Goal: Task Accomplishment & Management: Manage account settings

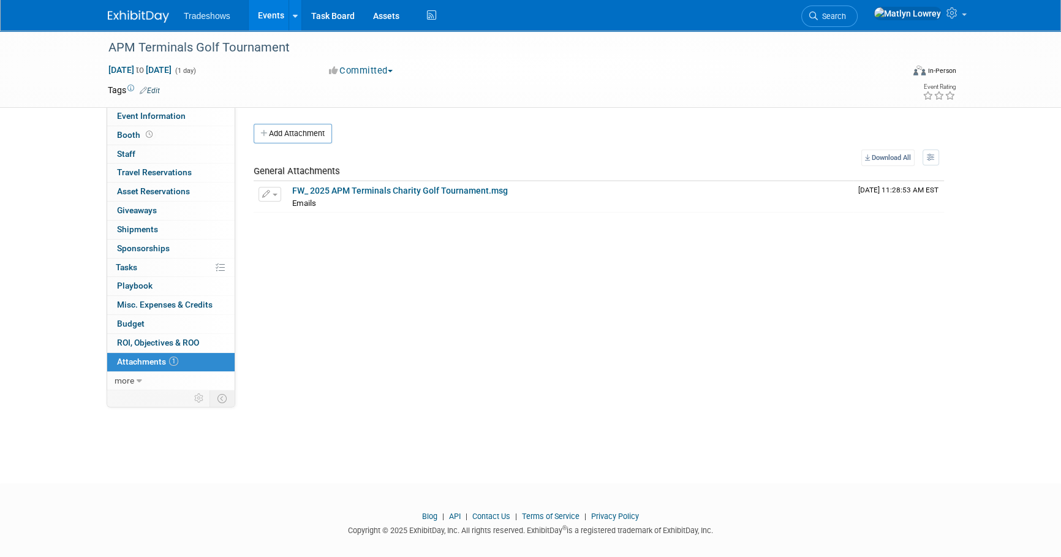
click at [267, 12] on link "Events" at bounding box center [271, 15] width 45 height 31
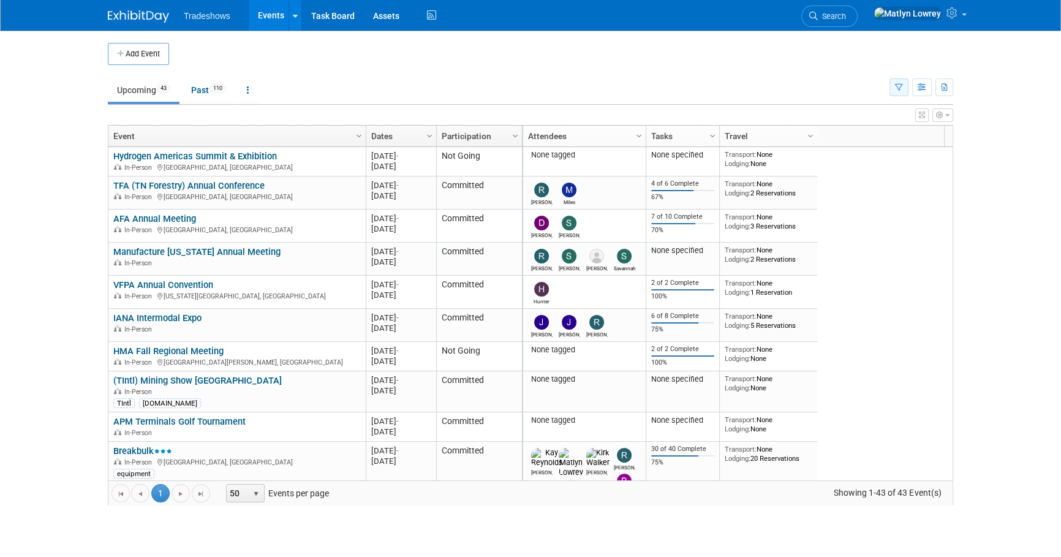
click icon "button"
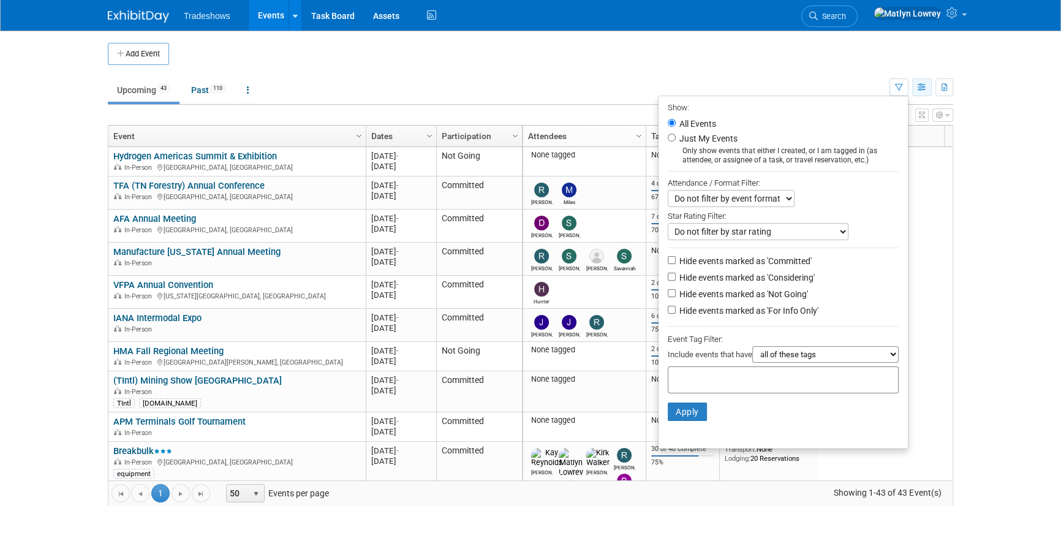
click button "button"
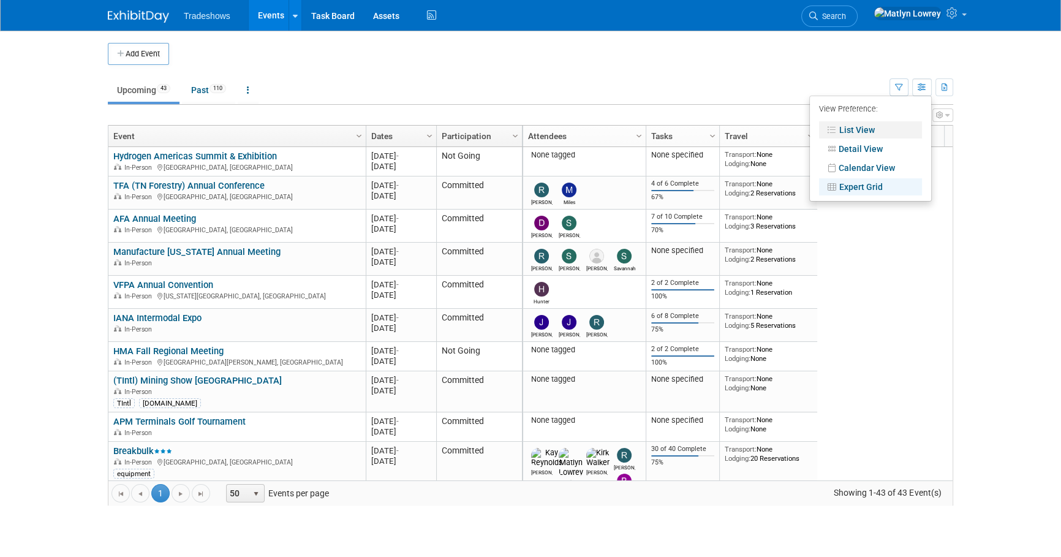
click link "List View"
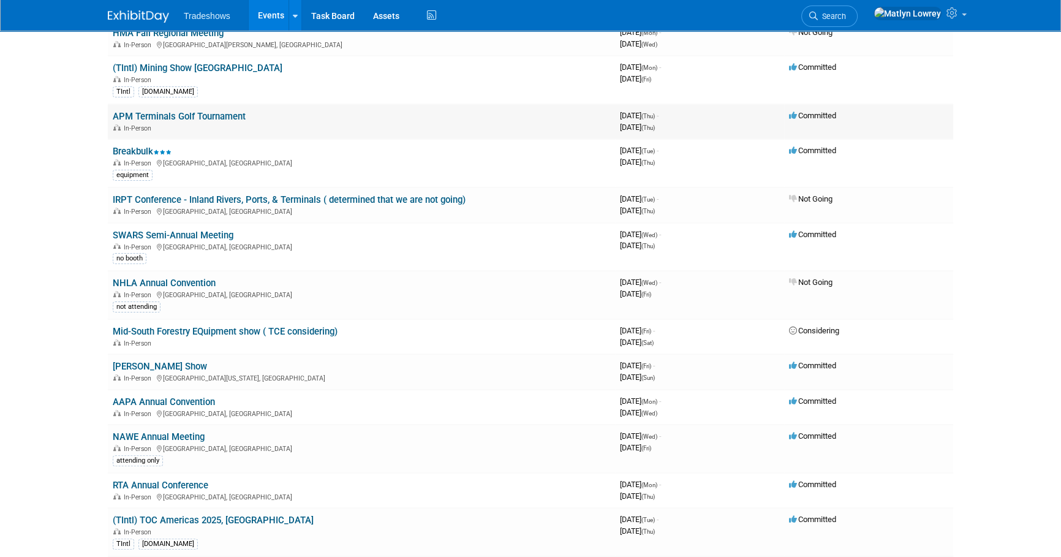
scroll to position [390, 0]
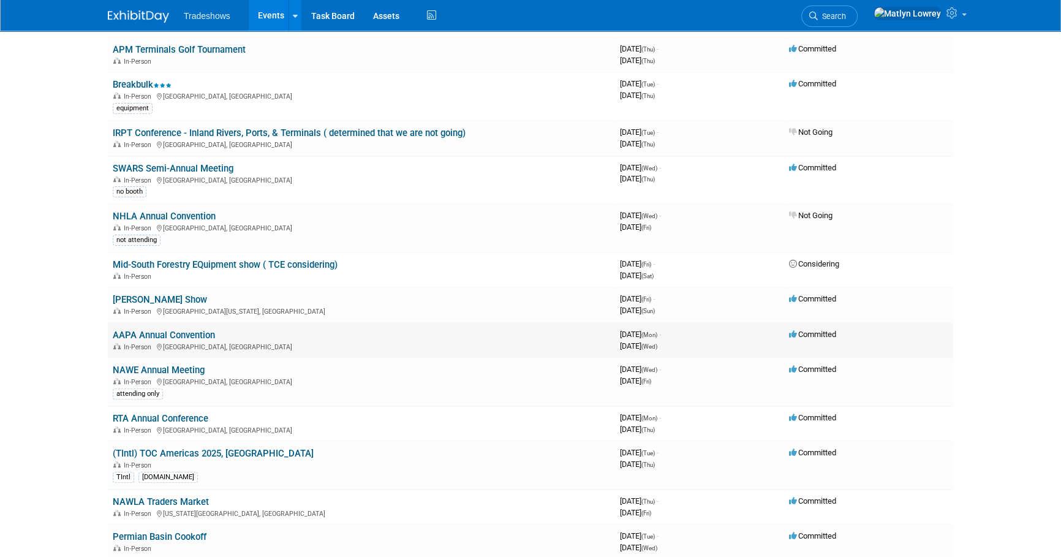
click at [189, 333] on link "AAPA Annual Convention" at bounding box center [164, 335] width 102 height 11
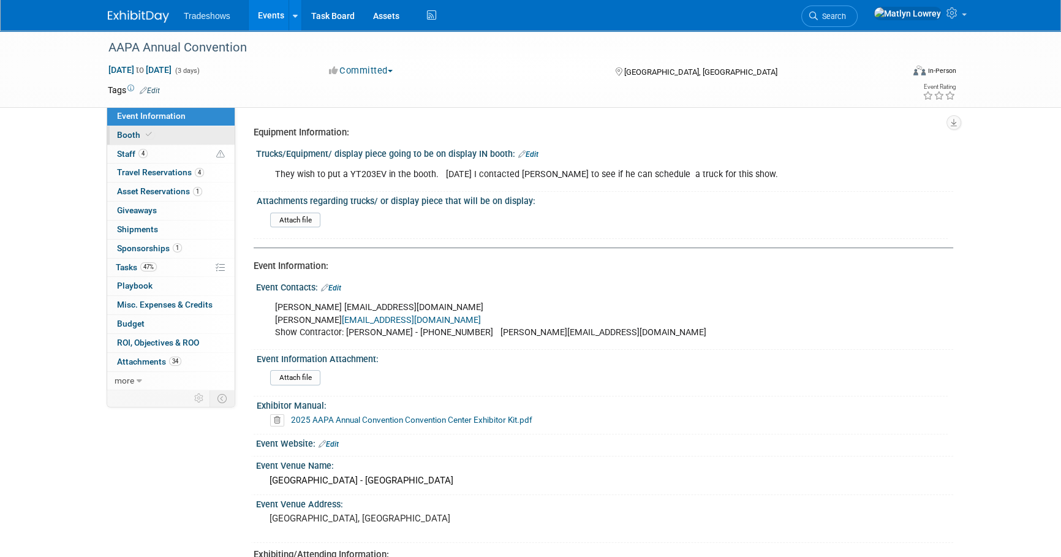
click at [179, 140] on link "Booth" at bounding box center [170, 135] width 127 height 18
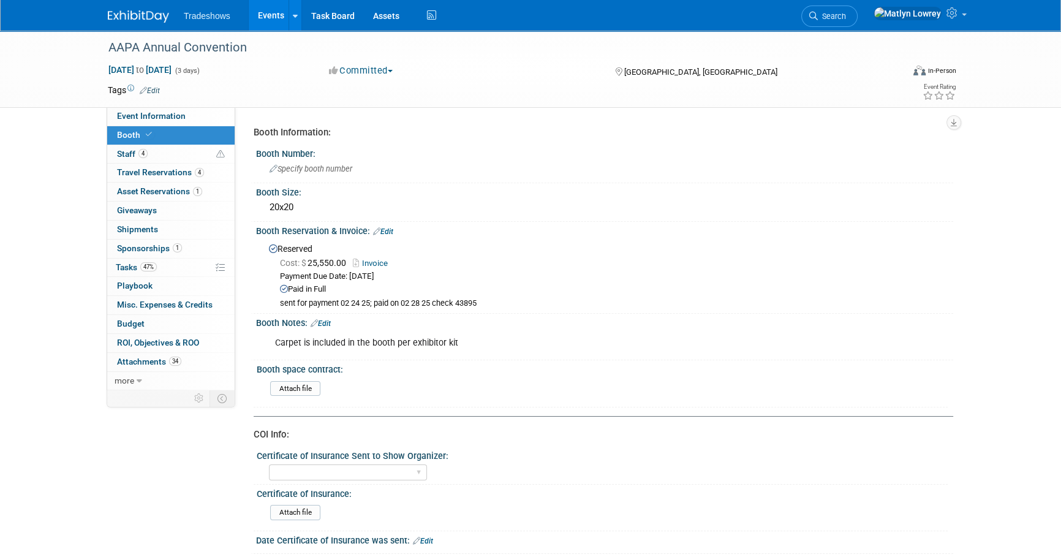
click at [259, 20] on link "Events" at bounding box center [271, 15] width 45 height 31
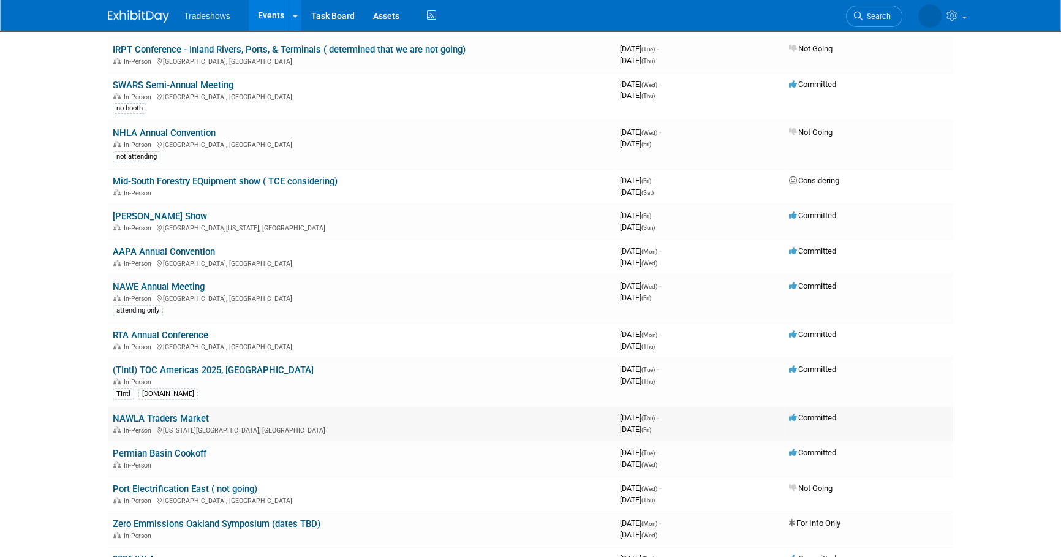
scroll to position [501, 0]
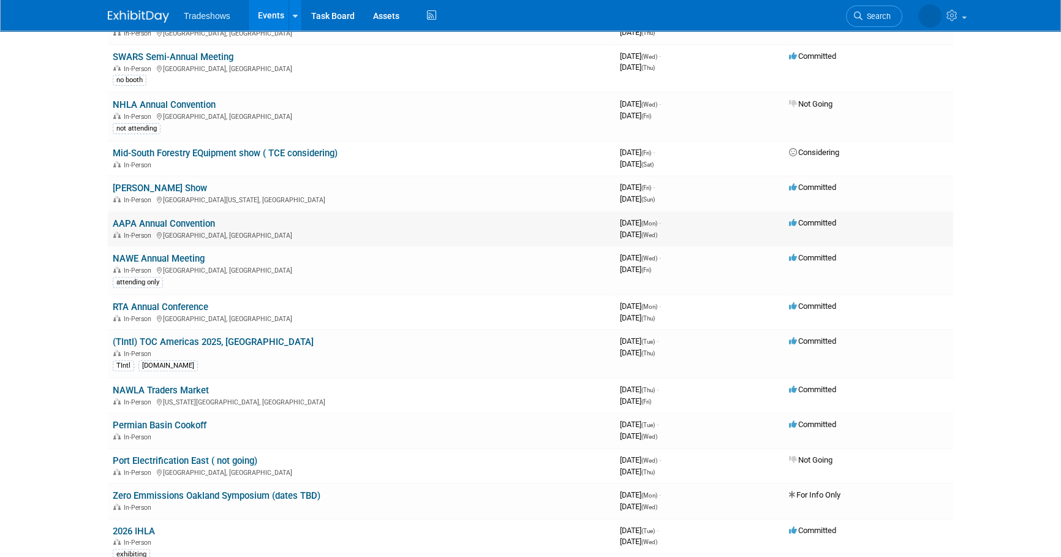
click at [178, 222] on link "AAPA Annual Convention" at bounding box center [164, 223] width 102 height 11
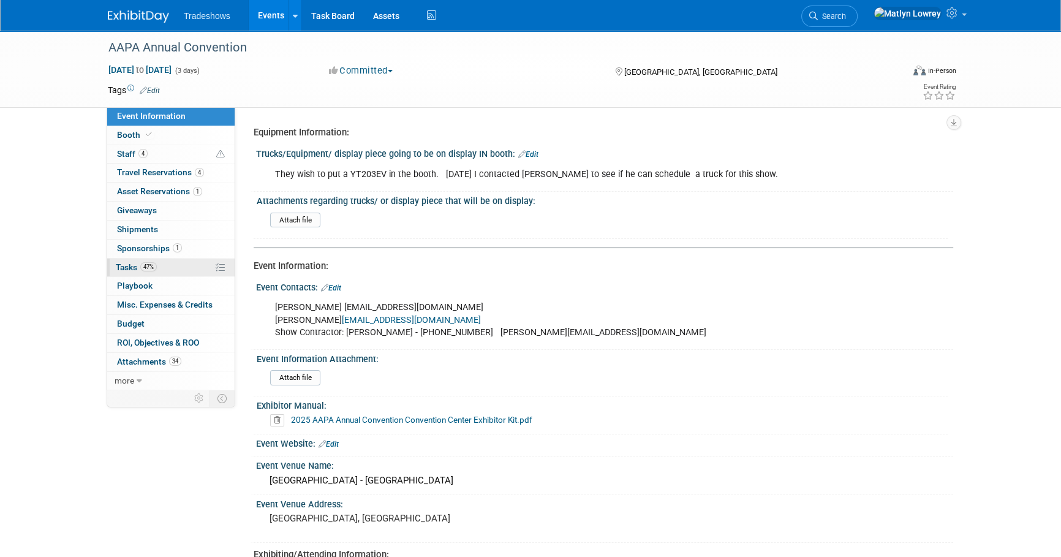
click at [159, 262] on link "47% Tasks 47%" at bounding box center [170, 268] width 127 height 18
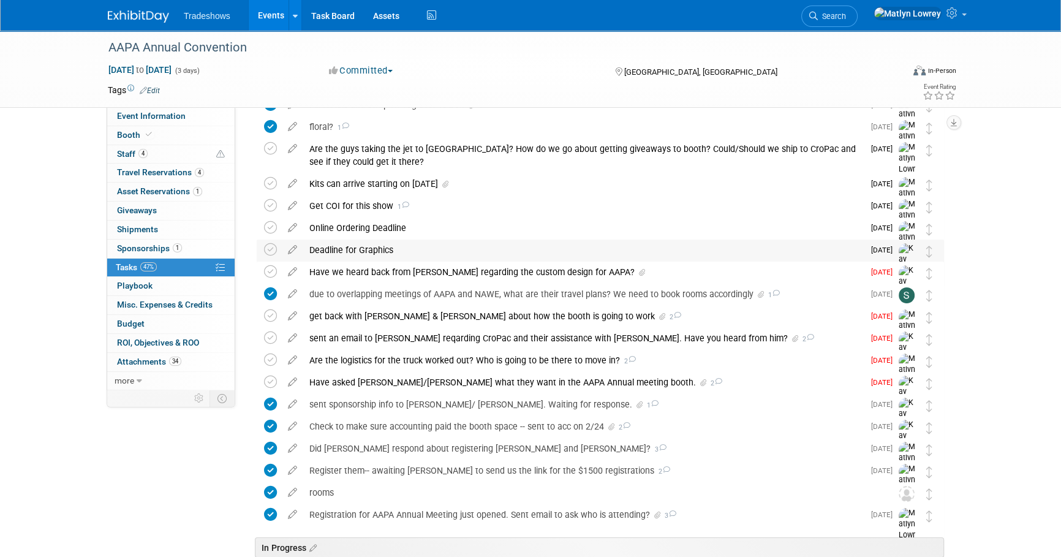
scroll to position [111, 0]
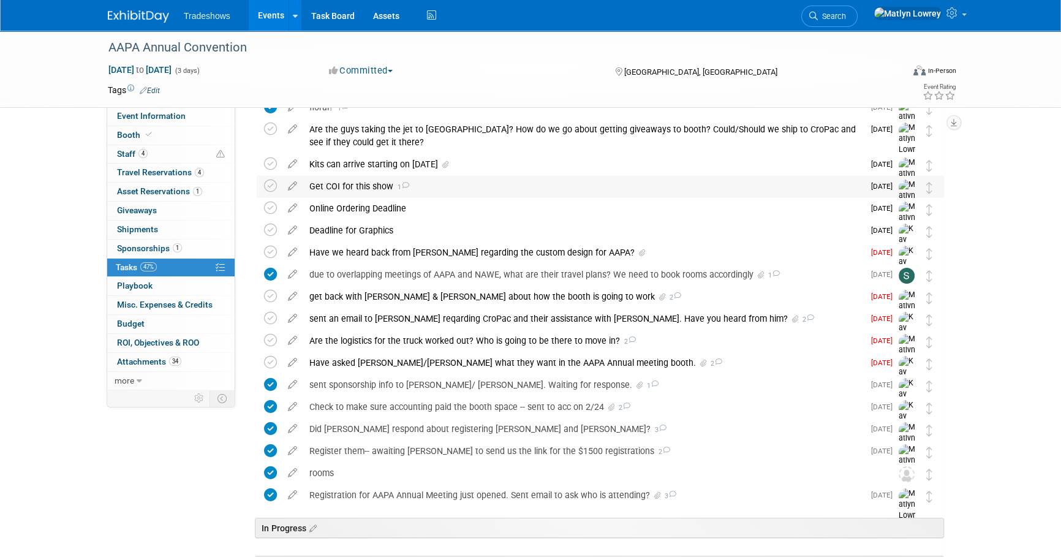
click at [332, 191] on div "Get COI for this show 1" at bounding box center [583, 186] width 561 height 21
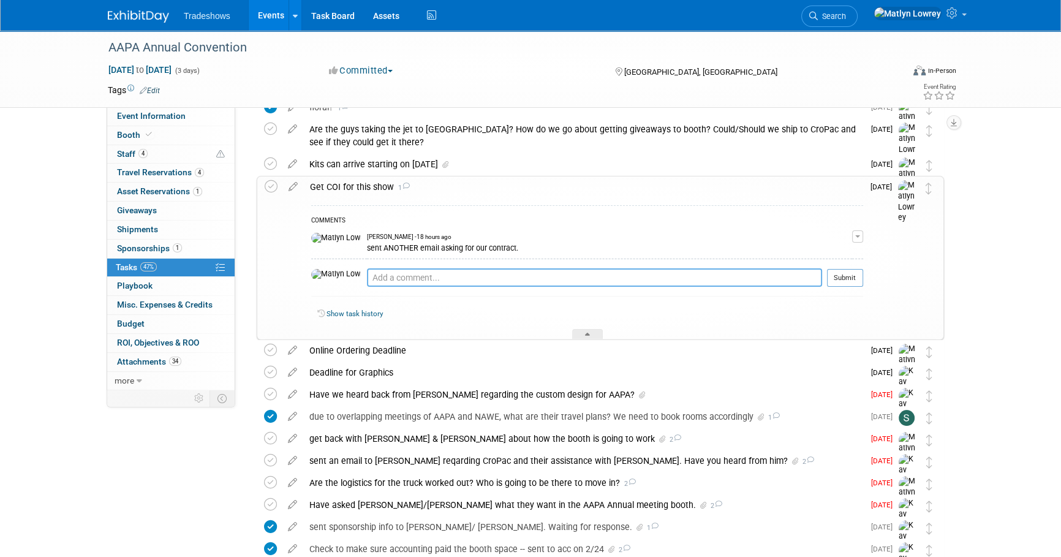
click at [367, 274] on textarea at bounding box center [594, 277] width 455 height 18
type textarea "requested COI on 8/22"
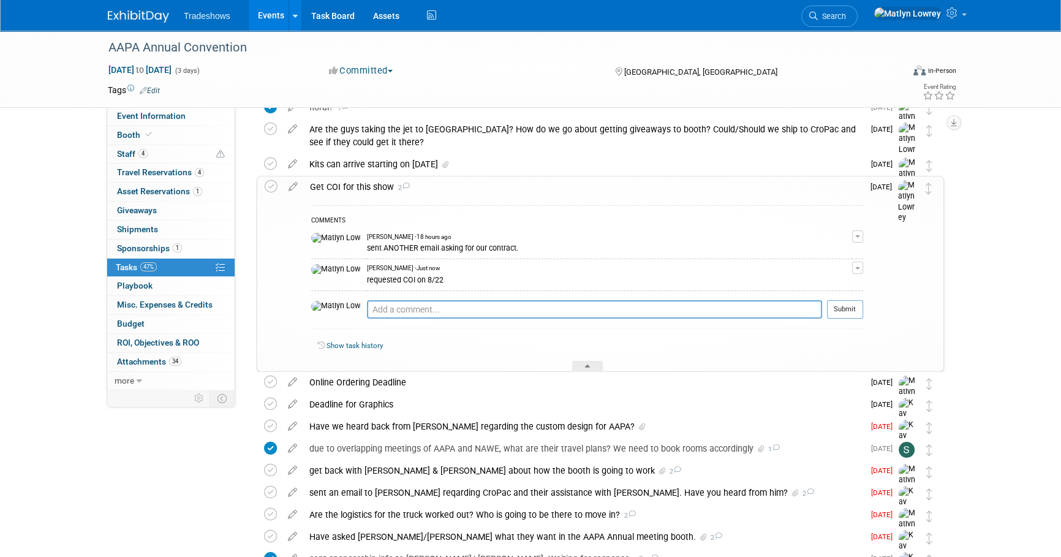
click at [259, 18] on link "Events" at bounding box center [271, 15] width 45 height 31
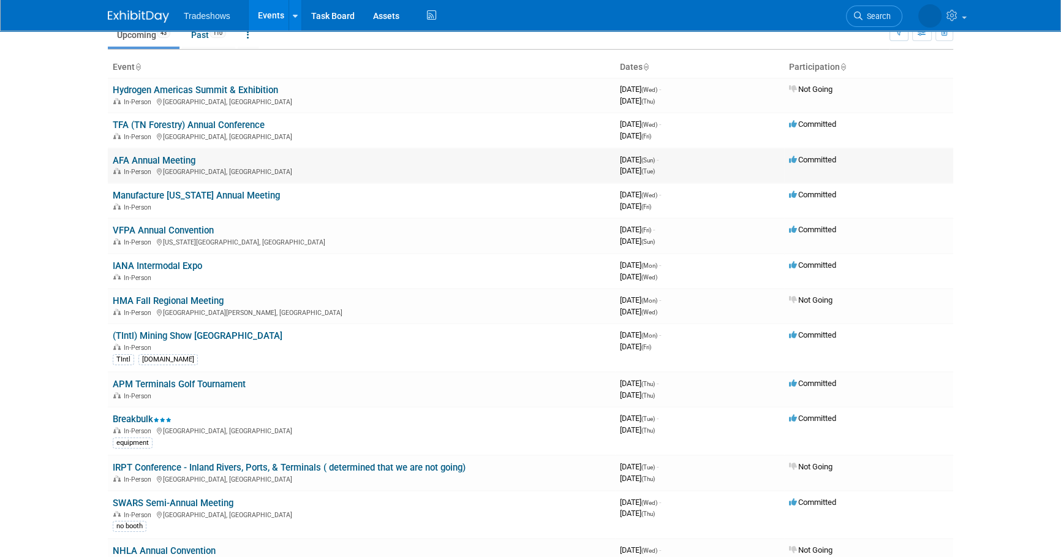
scroll to position [111, 0]
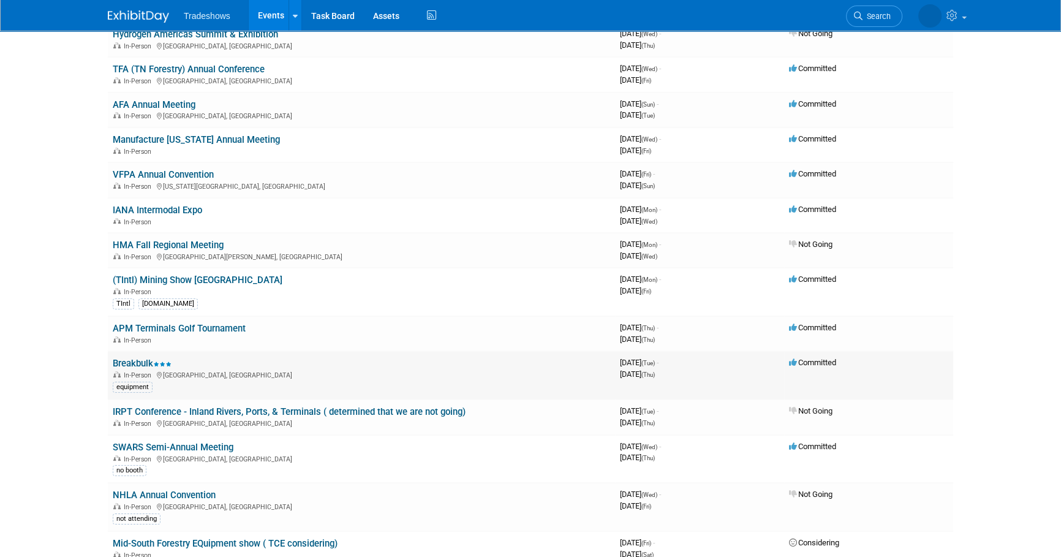
click at [134, 358] on link "Breakbulk" at bounding box center [142, 363] width 59 height 11
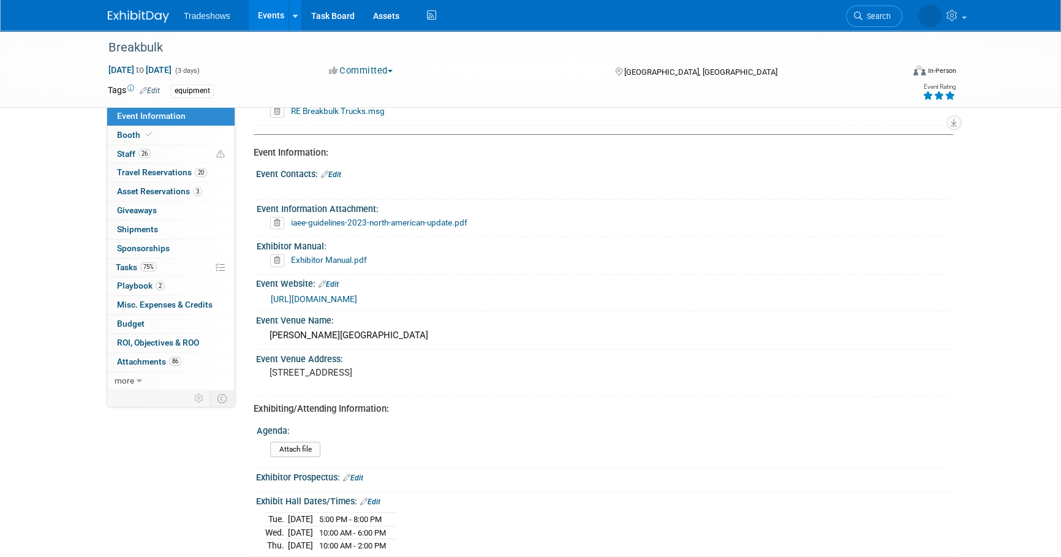
scroll to position [167, 0]
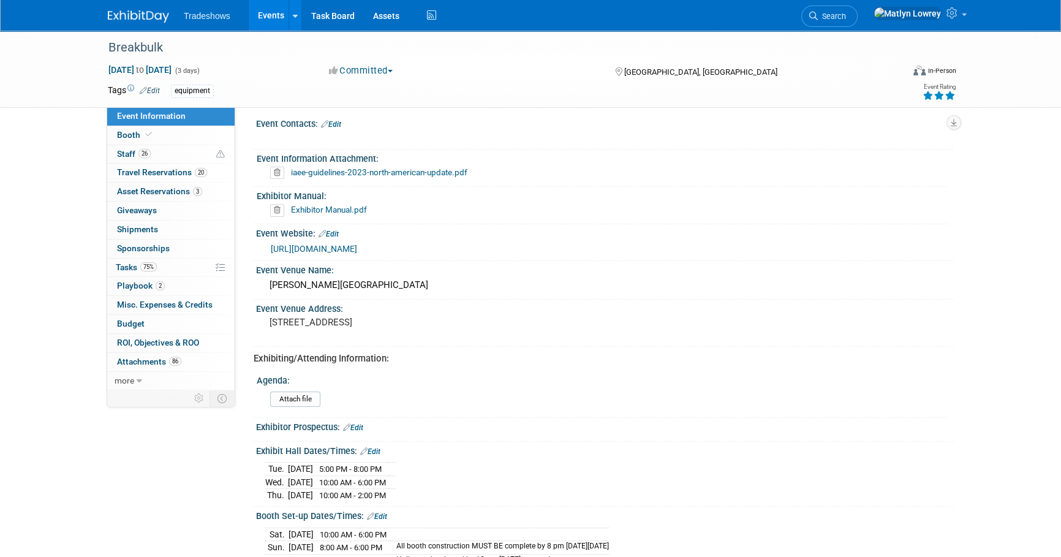
click at [325, 210] on link "Exhibitor Manual.pdf" at bounding box center [329, 210] width 76 height 10
click at [279, 12] on link "Events" at bounding box center [271, 15] width 45 height 31
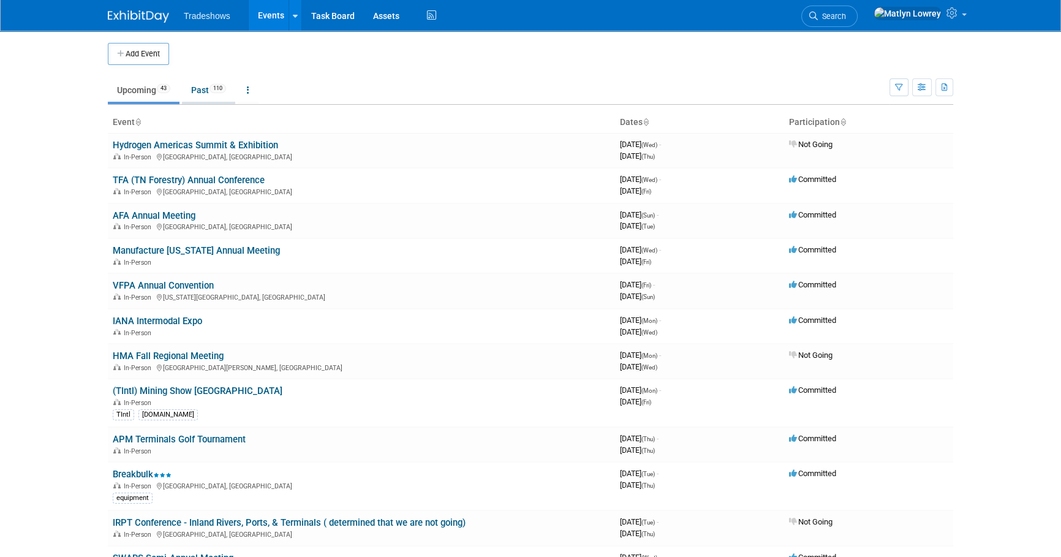
click at [197, 93] on link "Past 110" at bounding box center [208, 89] width 53 height 23
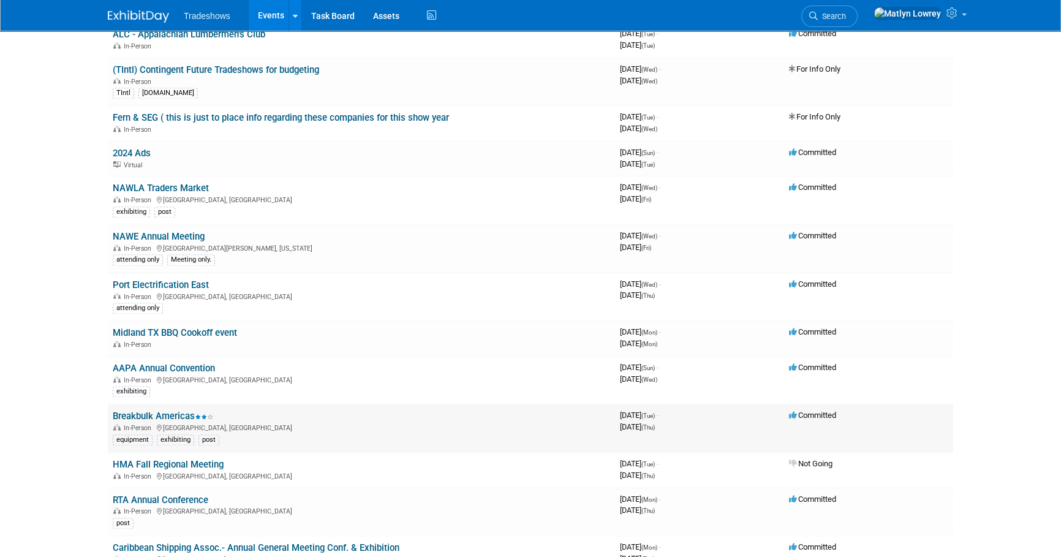
scroll to position [2339, 0]
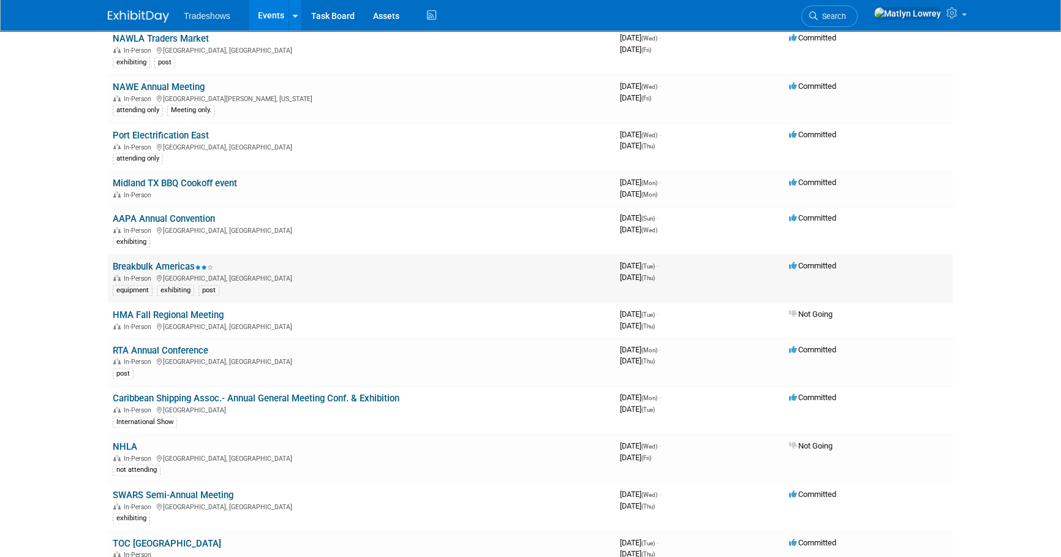
click at [178, 261] on link "Breakbulk Americas" at bounding box center [163, 266] width 100 height 11
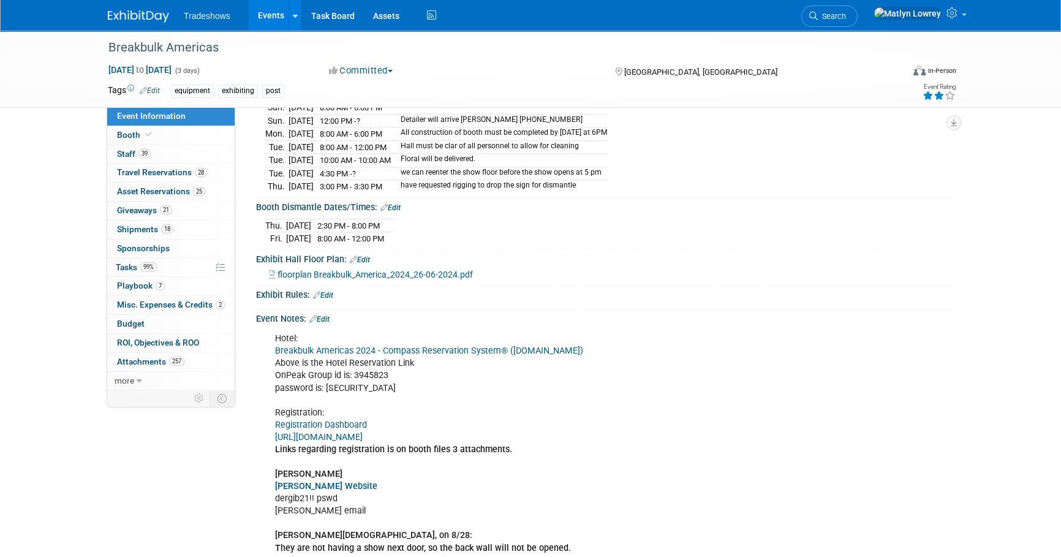
scroll to position [891, 0]
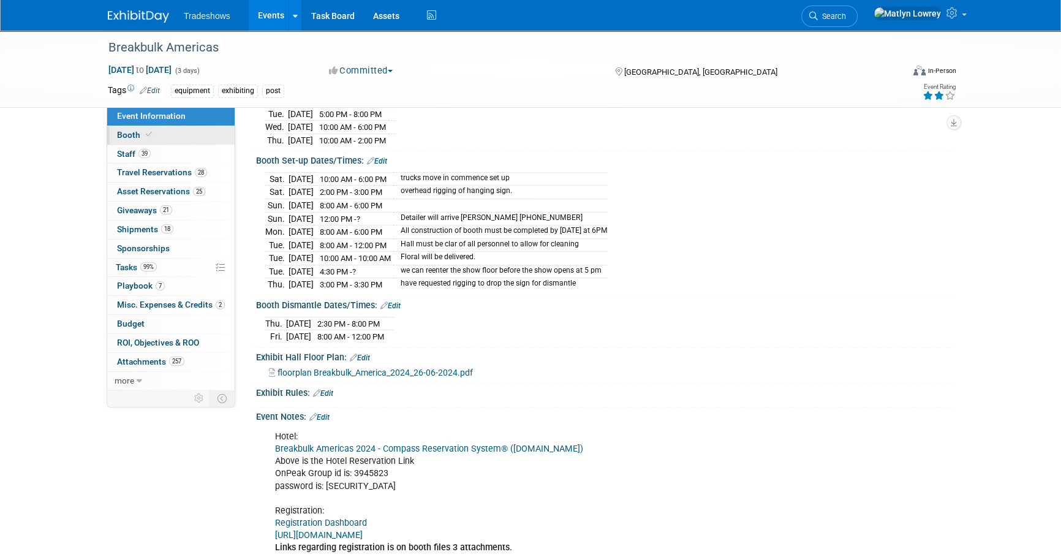
click at [194, 132] on link "Booth" at bounding box center [170, 135] width 127 height 18
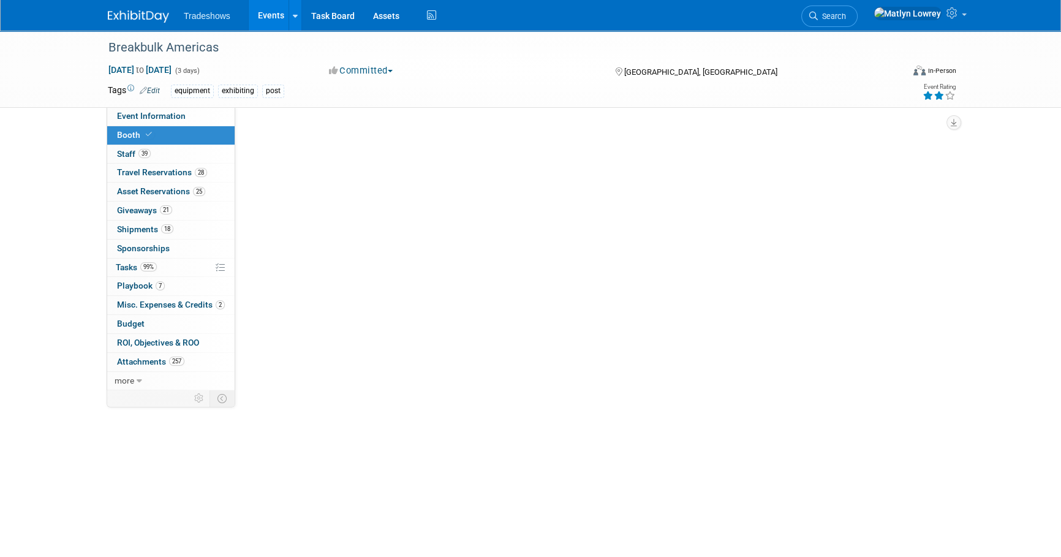
scroll to position [0, 0]
select select "Certificate of insurance sent"
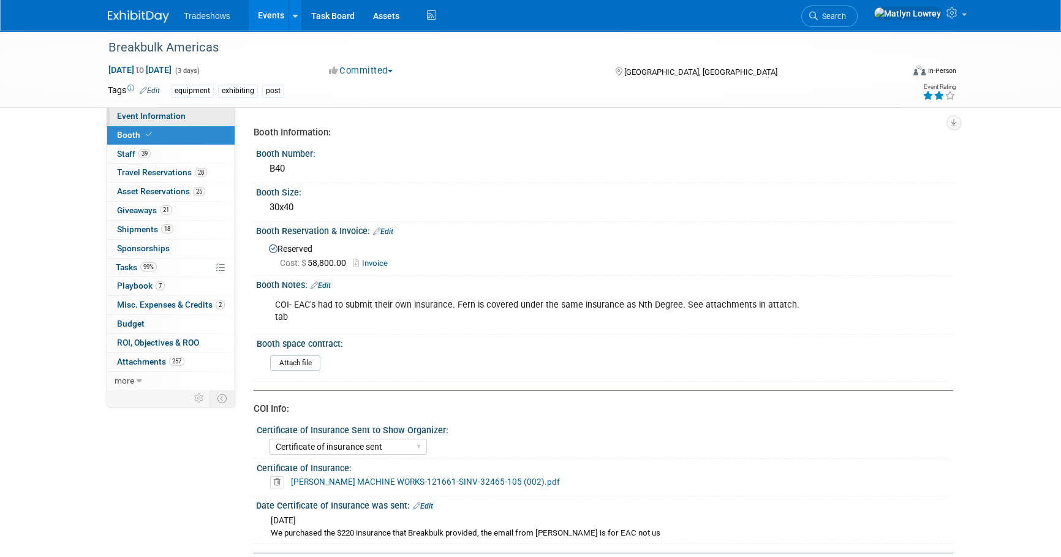
click at [156, 122] on link "Event Information" at bounding box center [170, 116] width 127 height 18
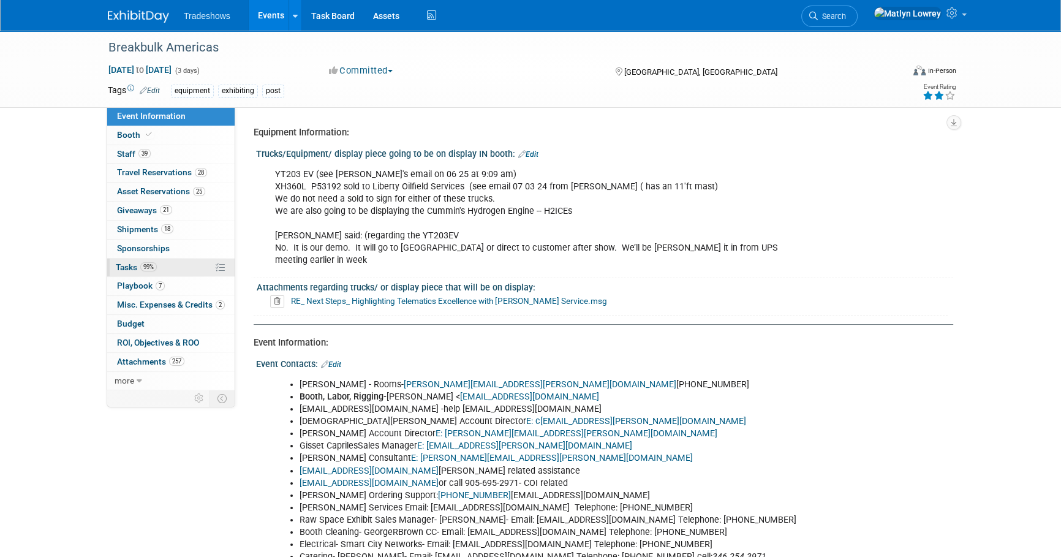
click at [157, 266] on span "99%" at bounding box center [148, 266] width 17 height 9
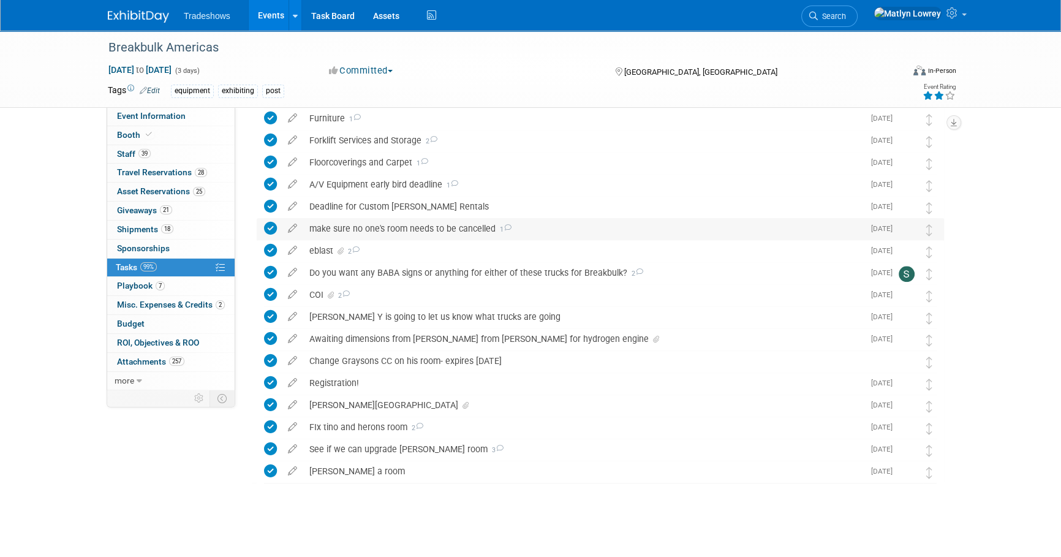
scroll to position [1886, 0]
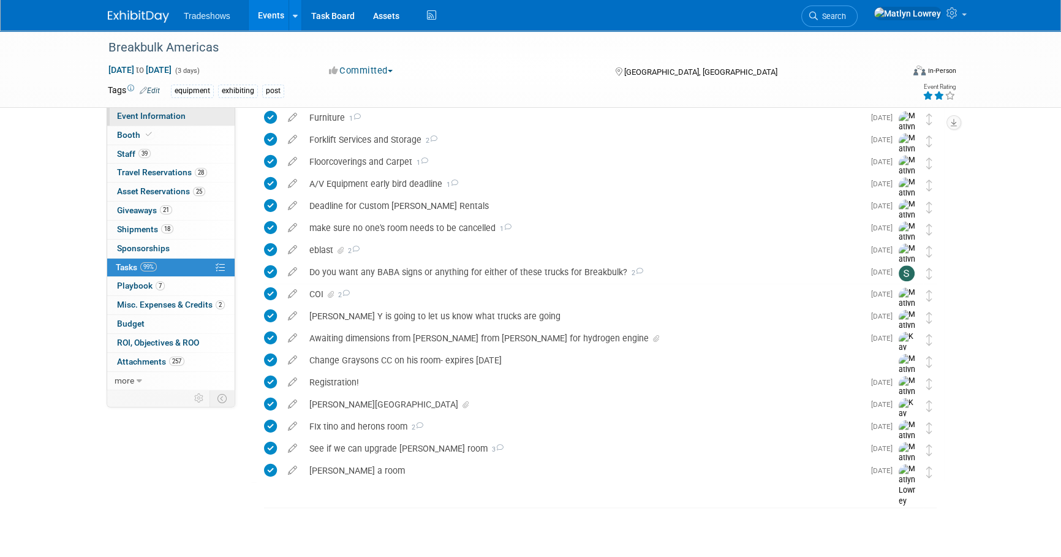
click at [146, 119] on span "Event Information" at bounding box center [151, 116] width 69 height 10
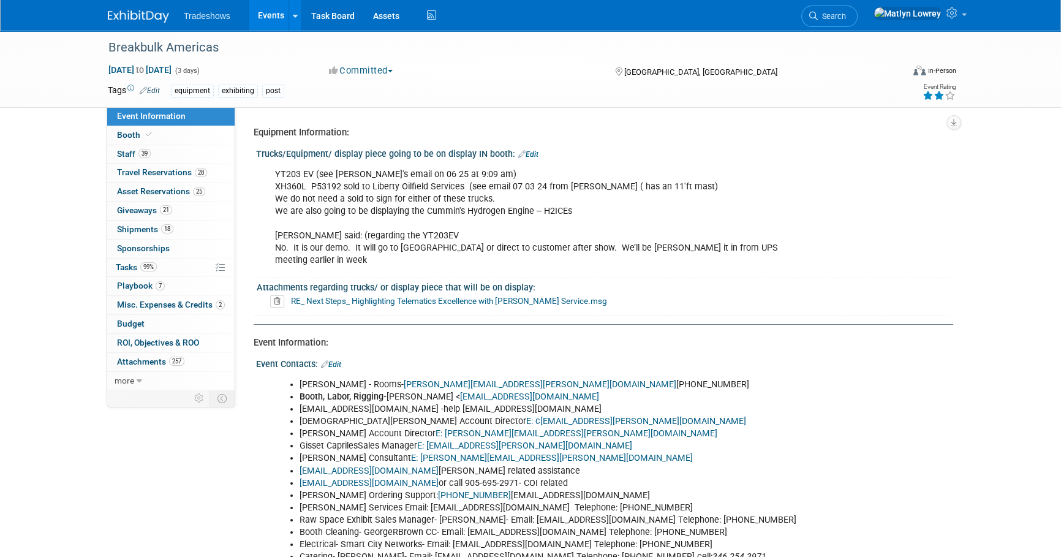
click at [380, 296] on link "RE_ Next Steps_ Highlighting Telematics Excellence with [PERSON_NAME] Service.m…" at bounding box center [449, 301] width 316 height 10
click at [271, 12] on link "Events" at bounding box center [271, 15] width 45 height 31
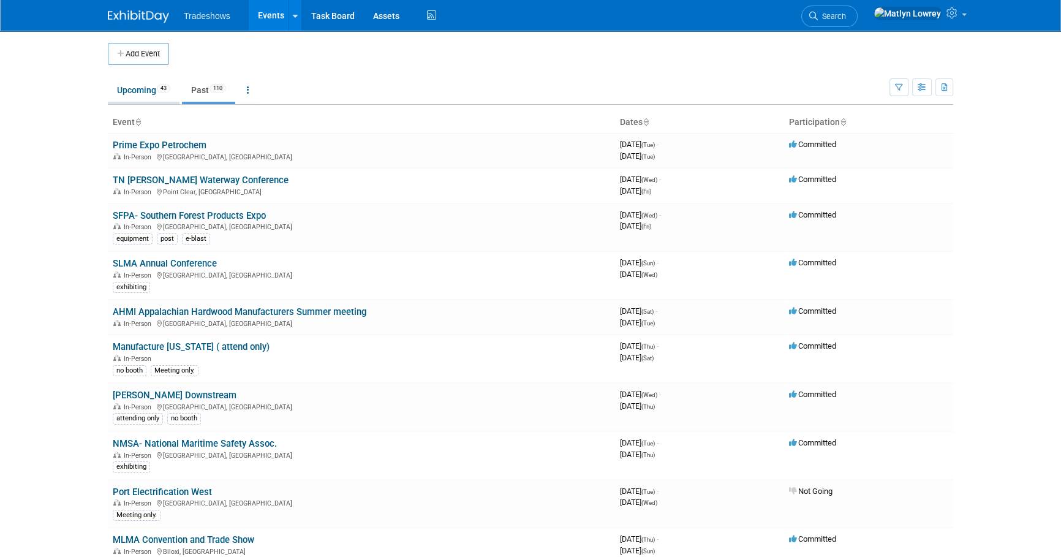
click at [127, 88] on link "Upcoming 43" at bounding box center [144, 89] width 72 height 23
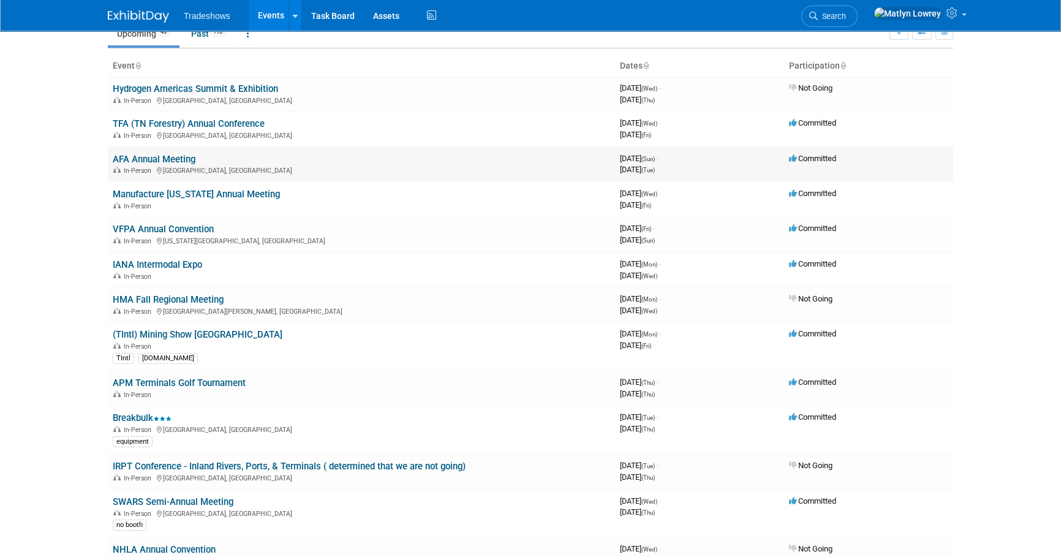
scroll to position [167, 0]
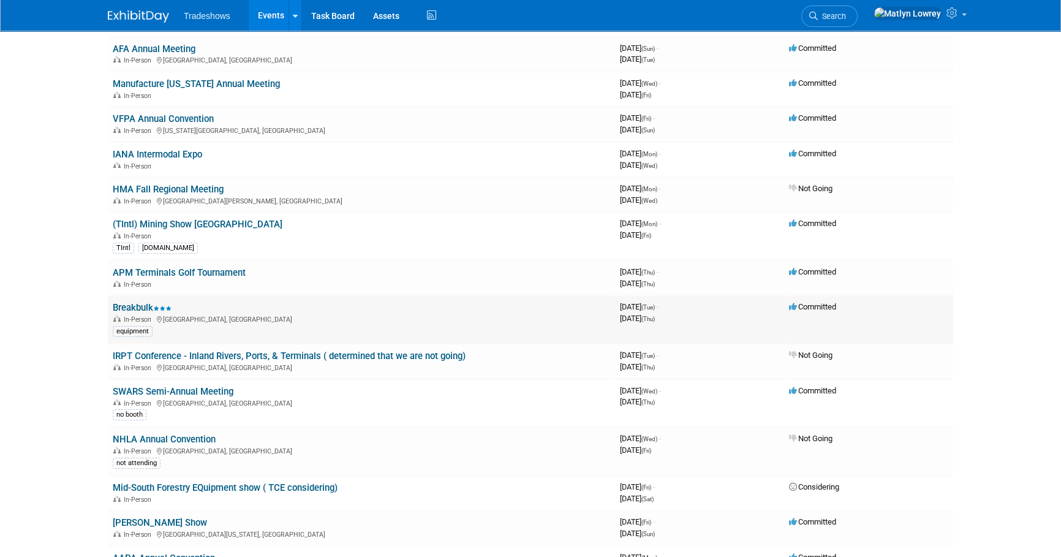
click at [137, 306] on link "Breakbulk" at bounding box center [142, 307] width 59 height 11
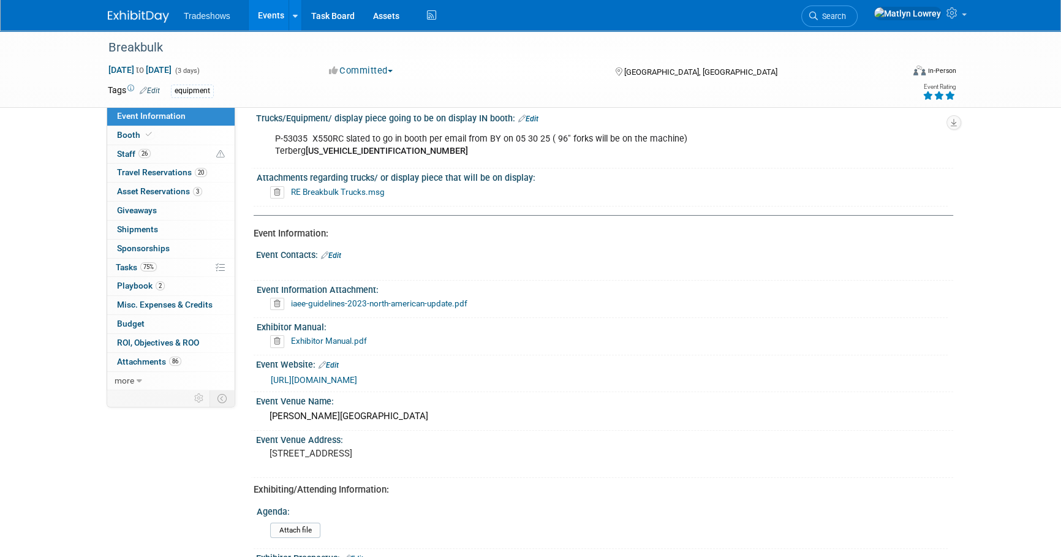
scroll to position [55, 0]
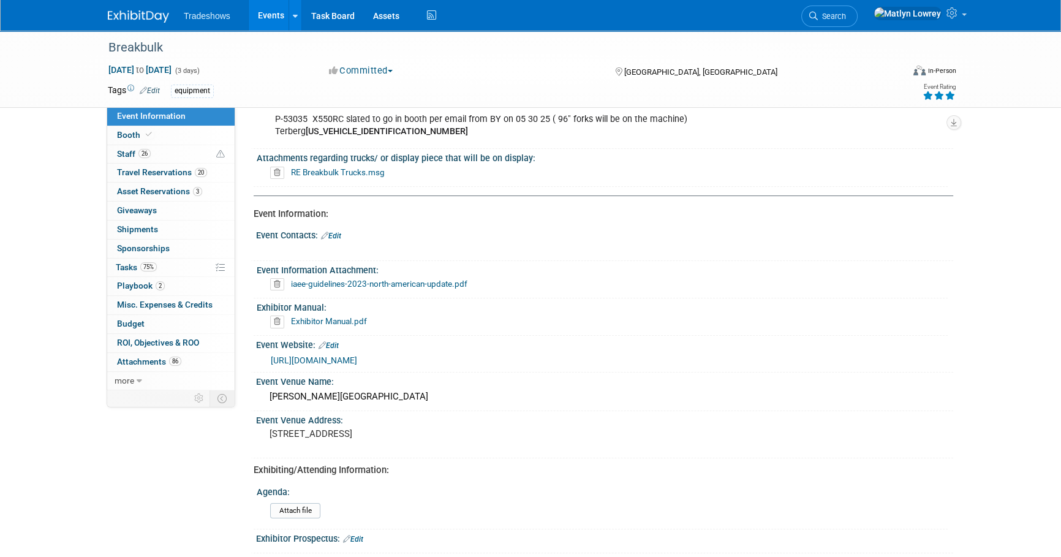
click at [330, 285] on link "iaee-guidelines-2023-north-american-update.pdf" at bounding box center [379, 284] width 176 height 10
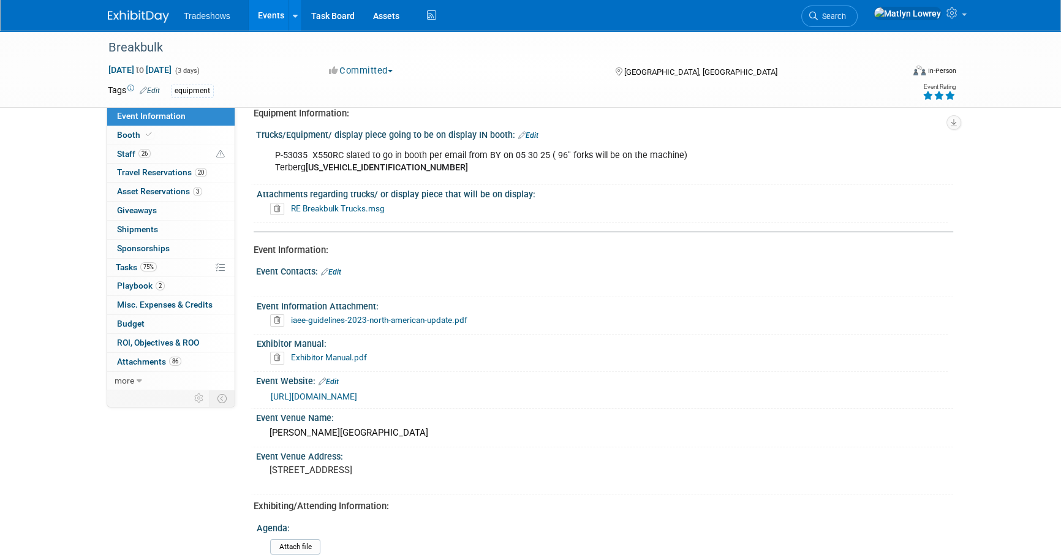
scroll to position [0, 0]
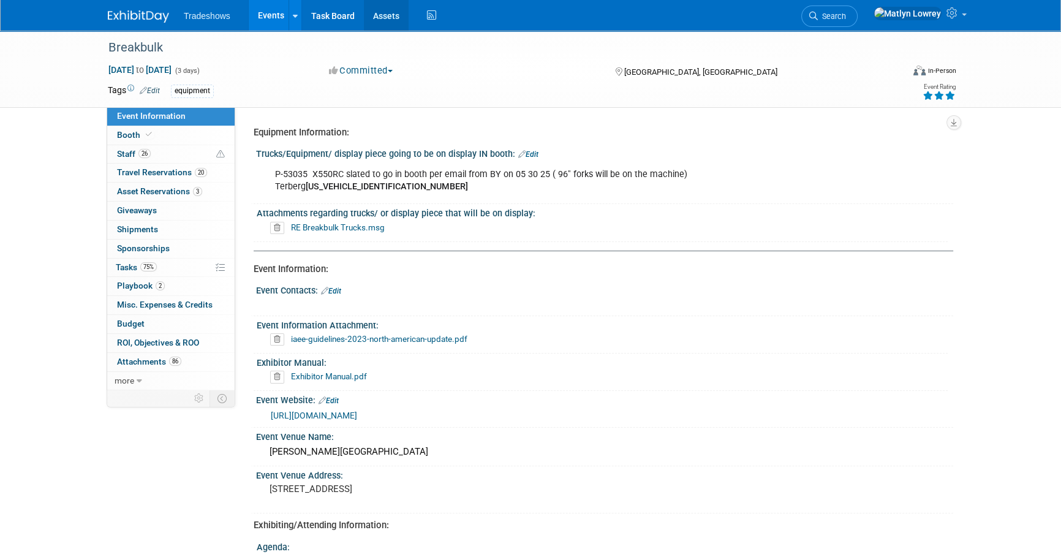
click at [377, 25] on link "Assets" at bounding box center [386, 15] width 45 height 31
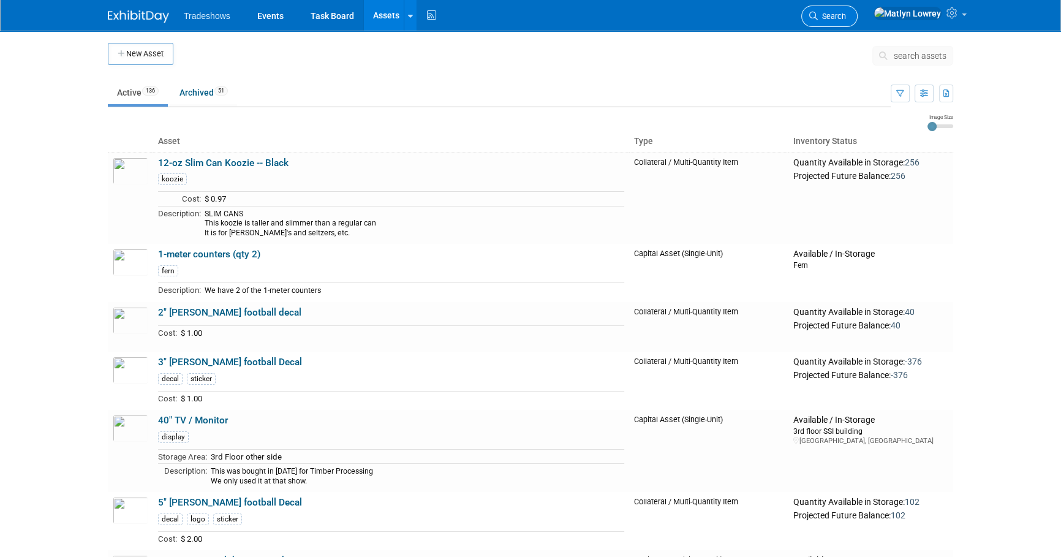
click at [853, 19] on link "Search" at bounding box center [829, 16] width 56 height 21
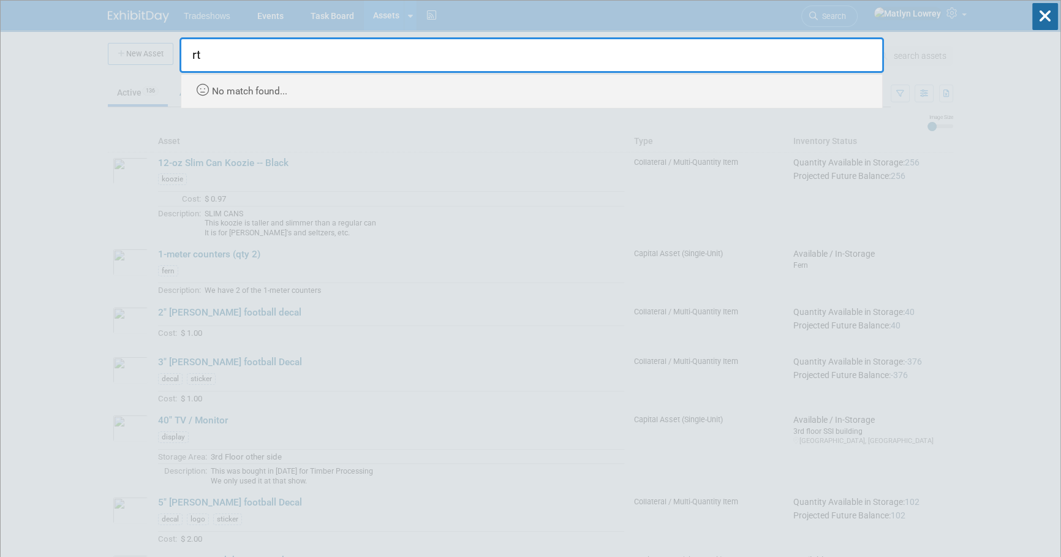
type input "r"
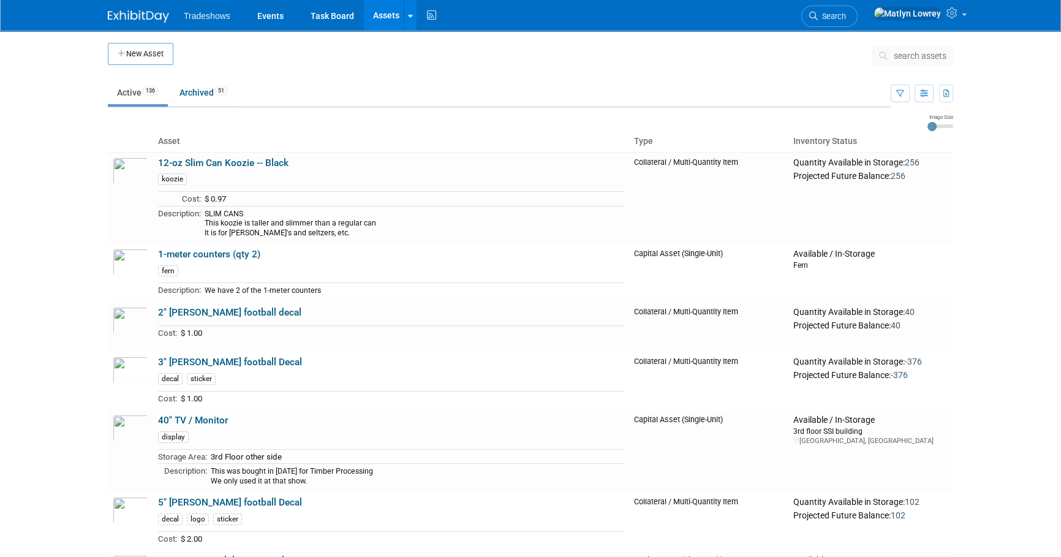
click at [913, 62] on button "search assets" at bounding box center [912, 56] width 81 height 20
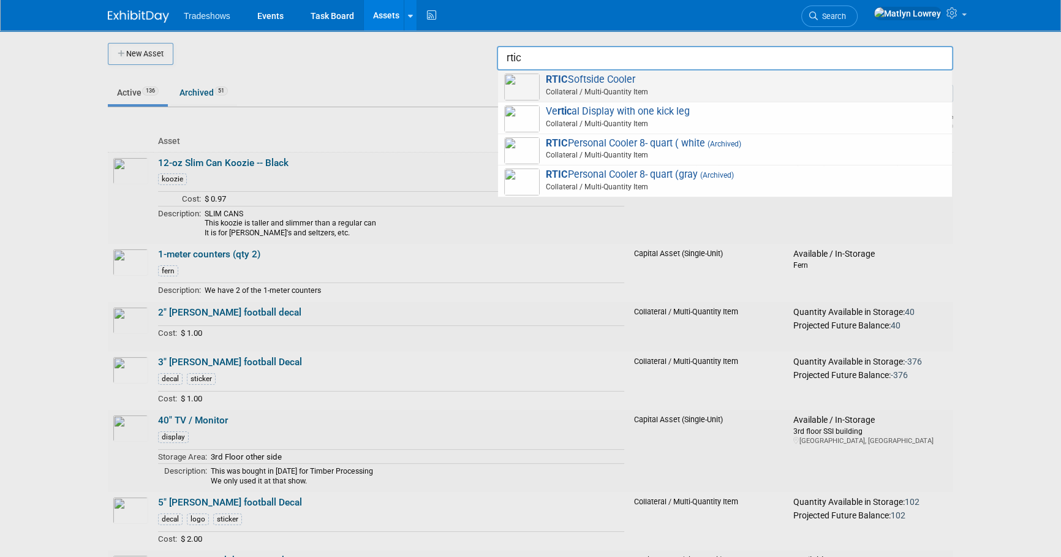
click at [640, 80] on span "RTIC Softside Cooler Collateral / Multi-Quantity Item" at bounding box center [725, 86] width 442 height 25
type input "RTIC Softside Cooler"
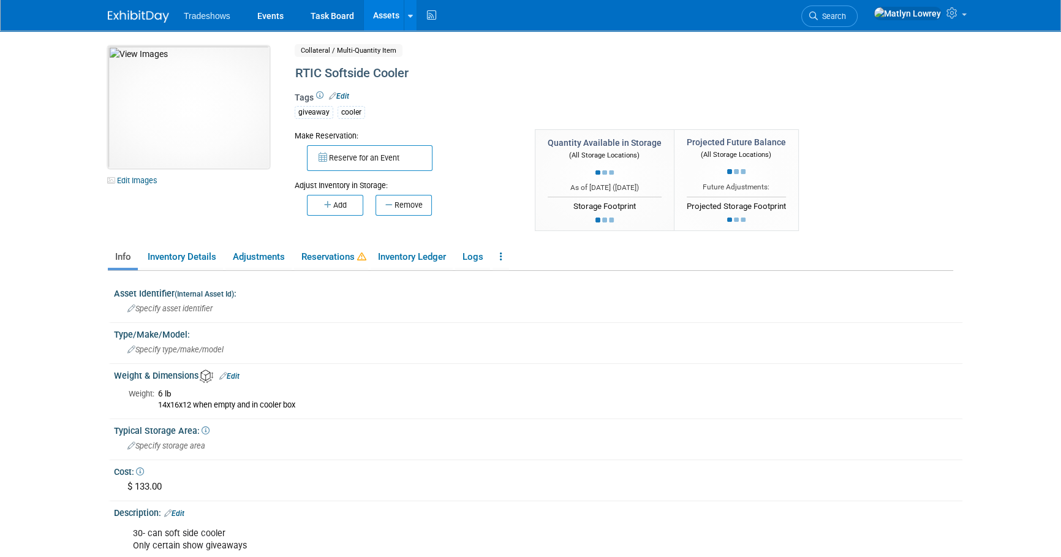
click at [185, 110] on img at bounding box center [189, 107] width 162 height 123
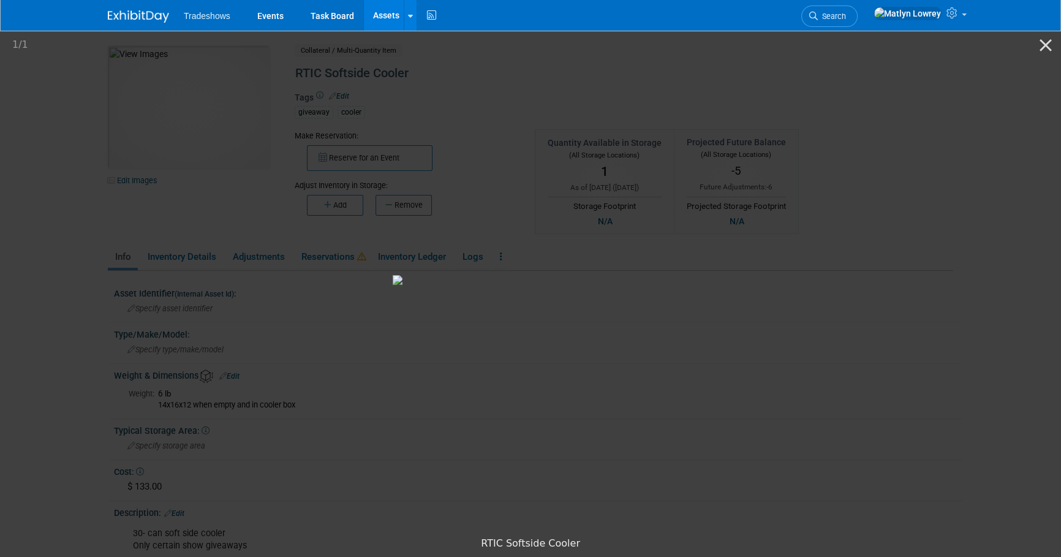
click at [956, 57] on div "1 / 1" at bounding box center [530, 45] width 1061 height 29
click at [1051, 48] on button "Close gallery" at bounding box center [1045, 45] width 31 height 29
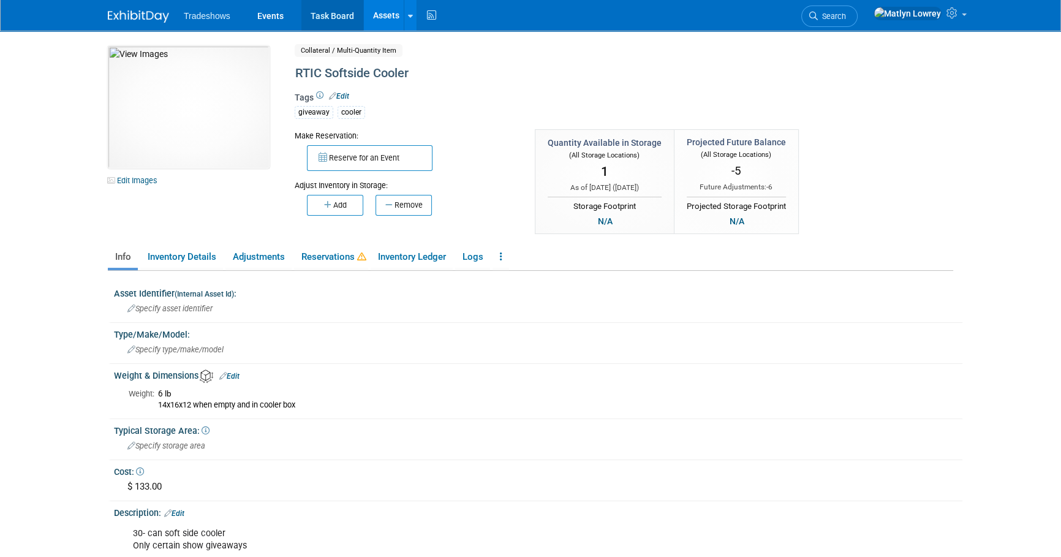
click at [315, 11] on link "Task Board" at bounding box center [332, 15] width 62 height 31
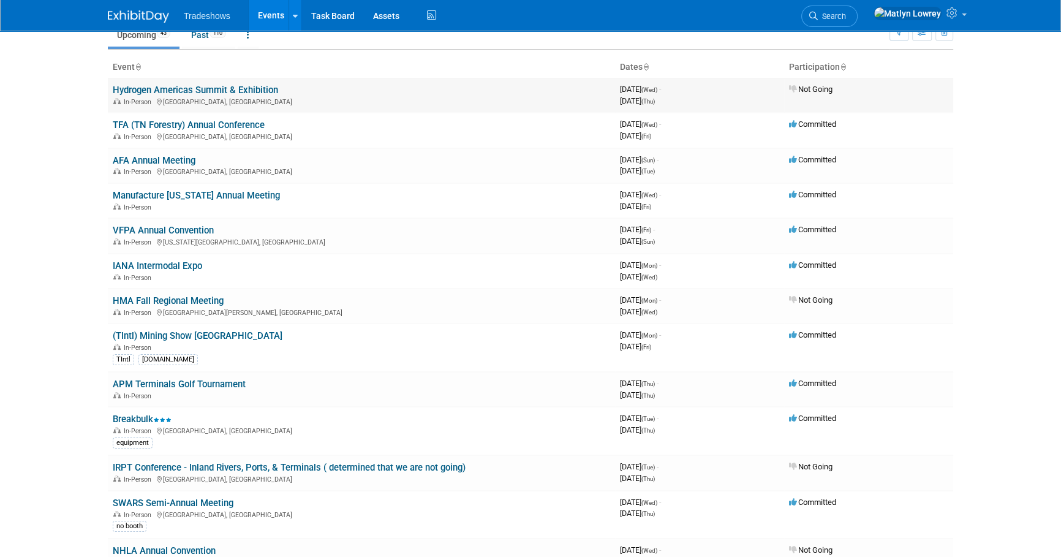
scroll to position [111, 0]
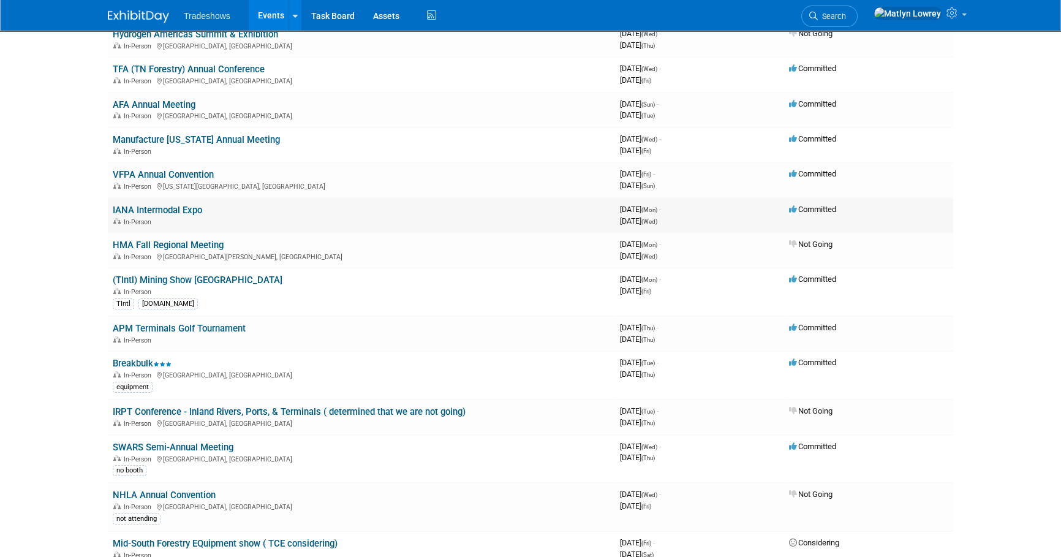
click at [159, 205] on link "IANA Intermodal Expo" at bounding box center [157, 210] width 89 height 11
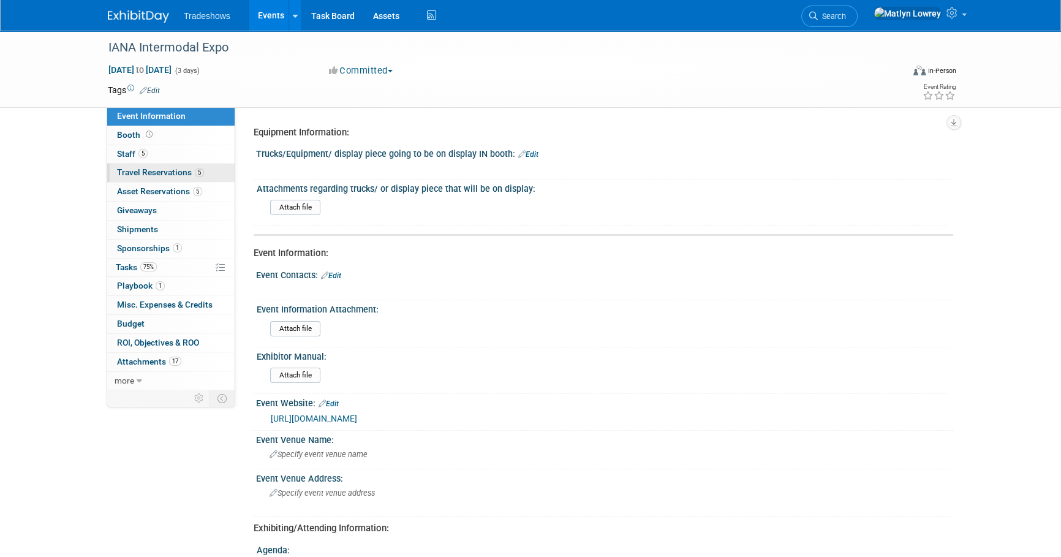
click at [153, 177] on link "5 Travel Reservations 5" at bounding box center [170, 173] width 127 height 18
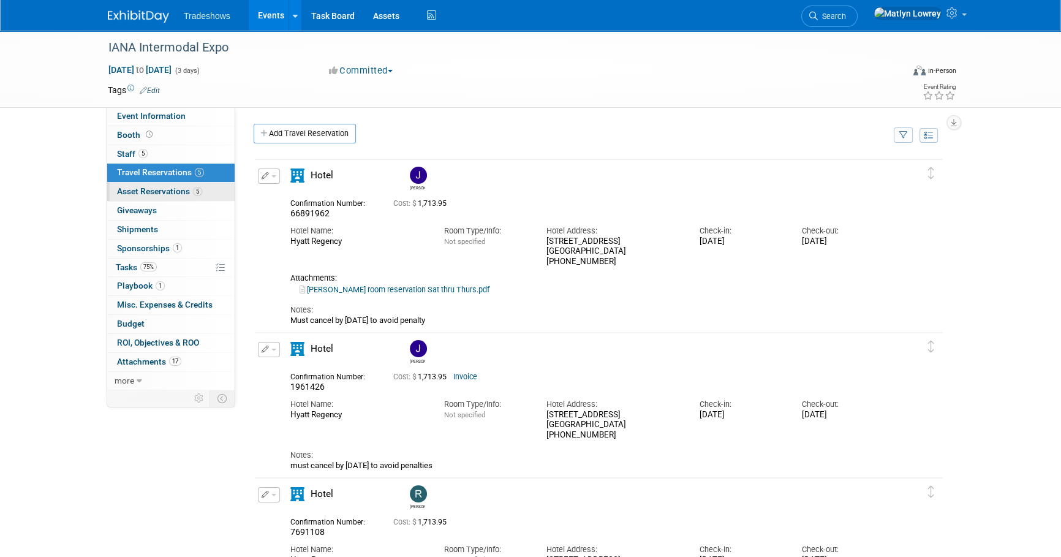
click at [142, 191] on span "Asset Reservations 5" at bounding box center [159, 191] width 85 height 10
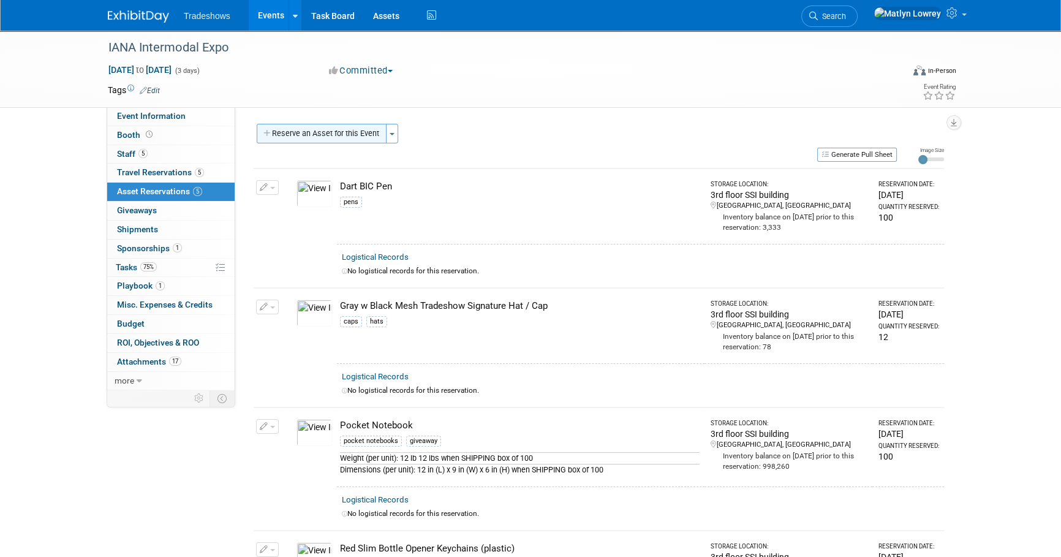
click at [322, 131] on button "Reserve an Asset for this Event" at bounding box center [322, 134] width 130 height 20
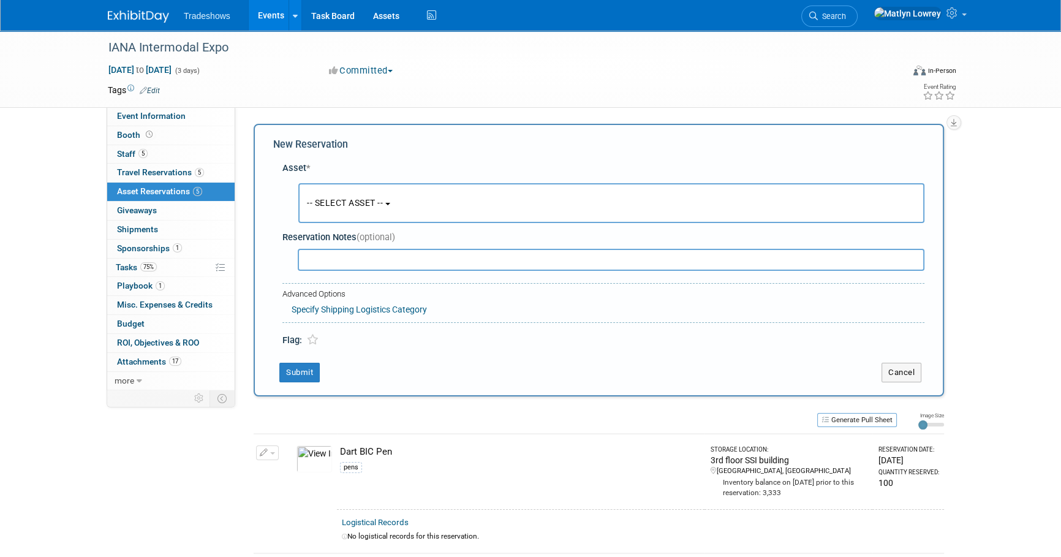
scroll to position [12, 0]
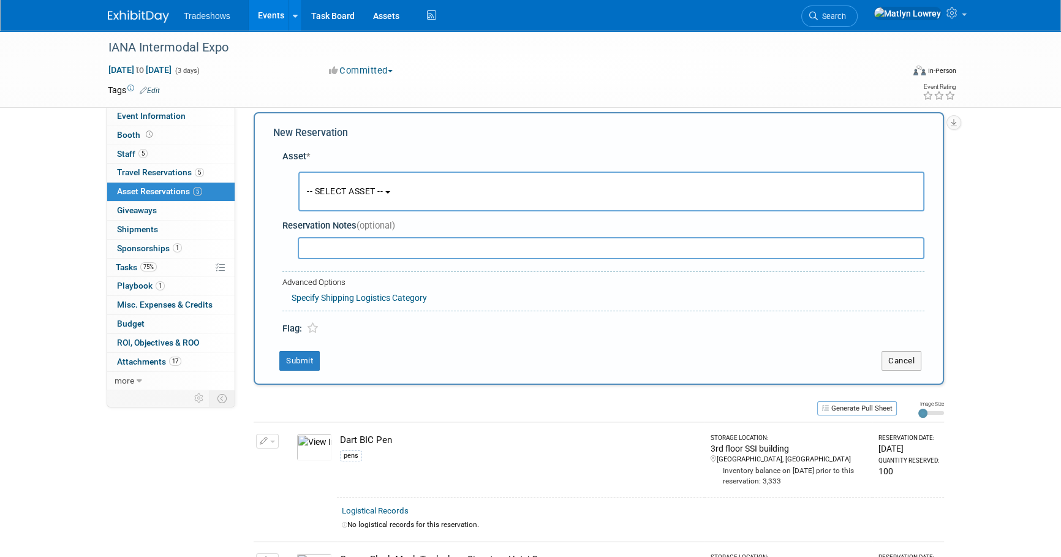
click at [323, 182] on button "-- SELECT ASSET --" at bounding box center [611, 192] width 626 height 40
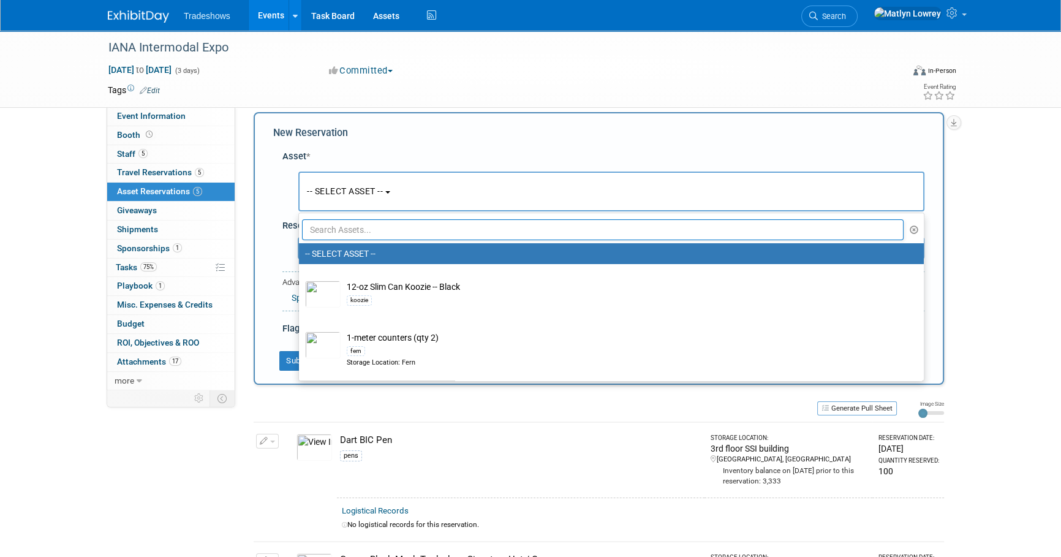
click at [331, 228] on input "text" at bounding box center [603, 229] width 602 height 21
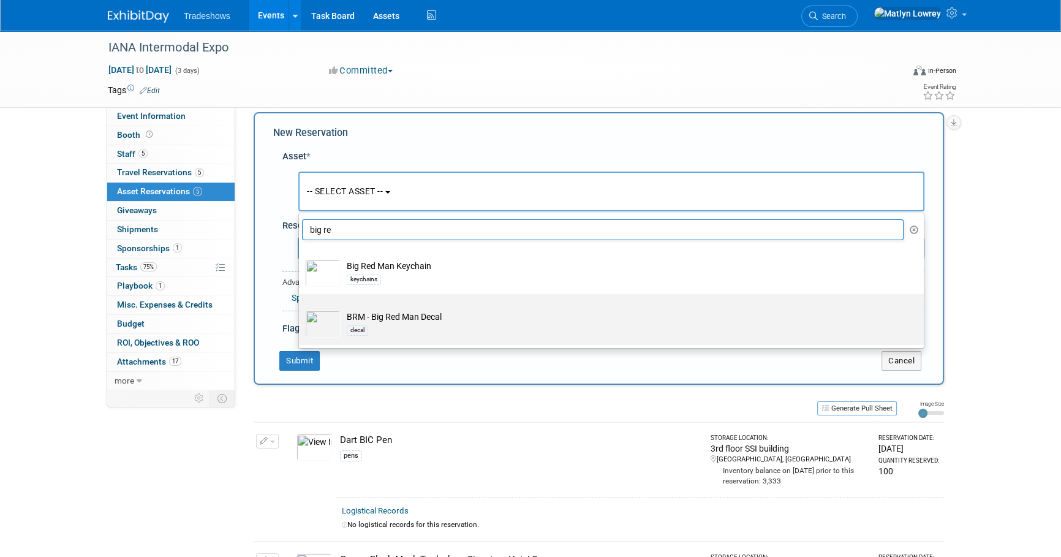
type input "big re"
click at [368, 326] on div "decal" at bounding box center [357, 330] width 21 height 10
click at [301, 309] on input "BRM - Big Red Man Decal decal" at bounding box center [297, 305] width 8 height 8
select select "10719065"
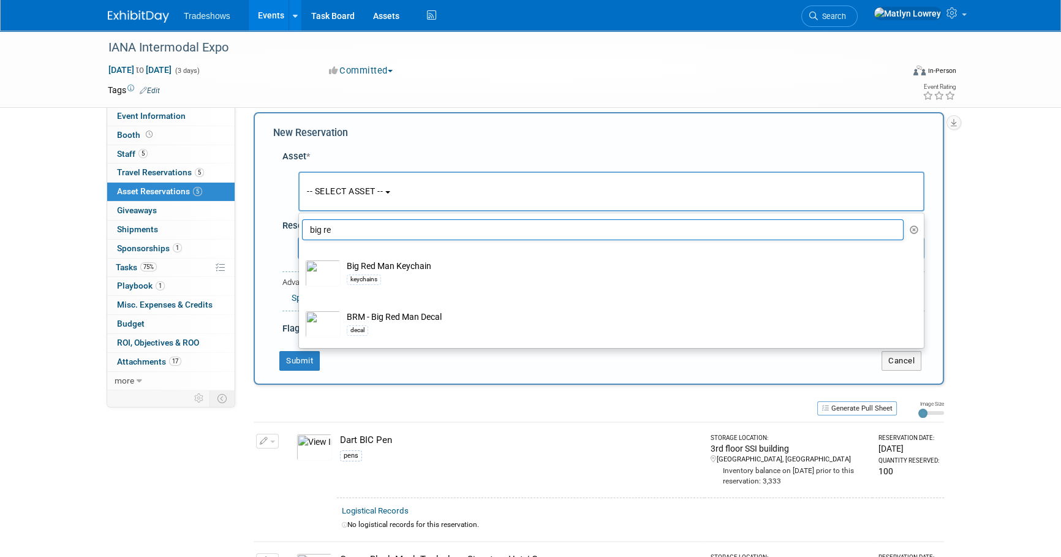
select select "8"
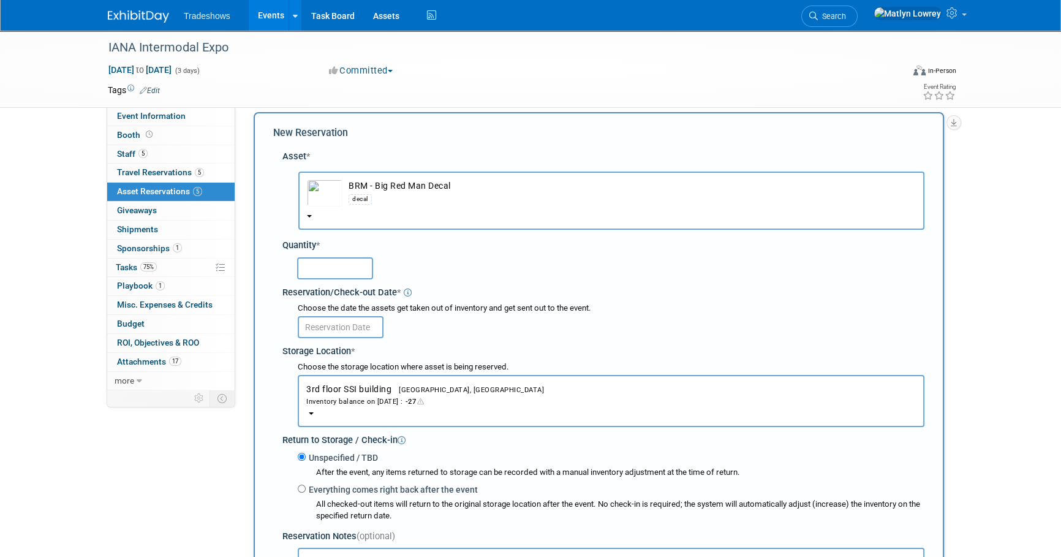
click at [339, 272] on input "text" at bounding box center [335, 268] width 76 height 22
type input "25"
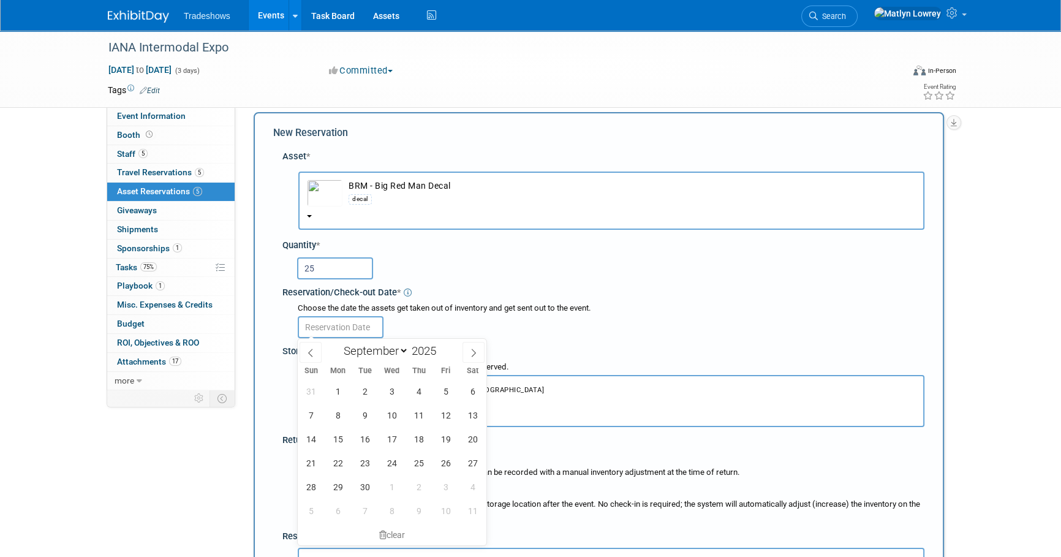
click at [356, 331] on input "text" at bounding box center [341, 327] width 86 height 22
click at [333, 397] on span "1" at bounding box center [338, 391] width 24 height 24
type input "Sep 1, 2025"
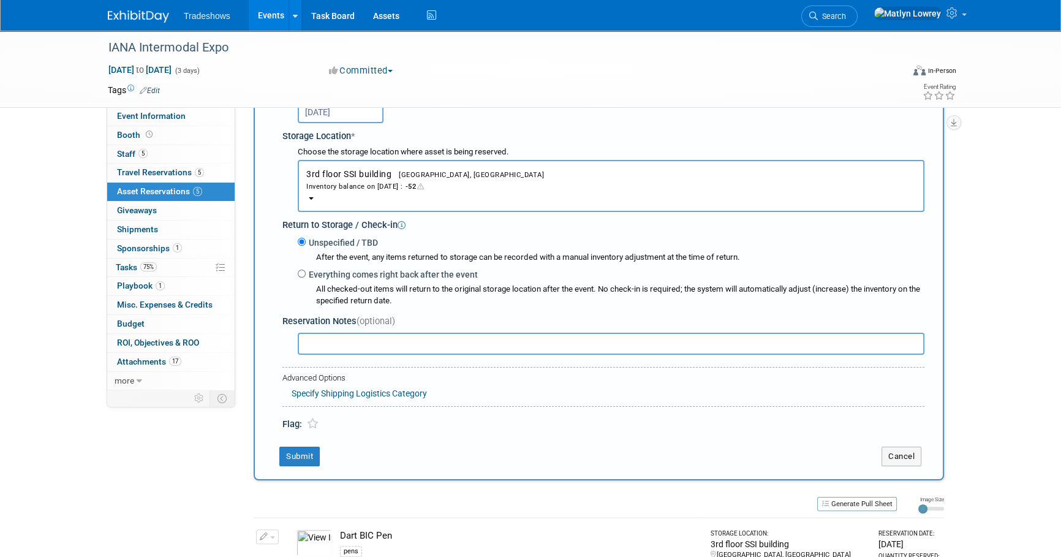
scroll to position [234, 0]
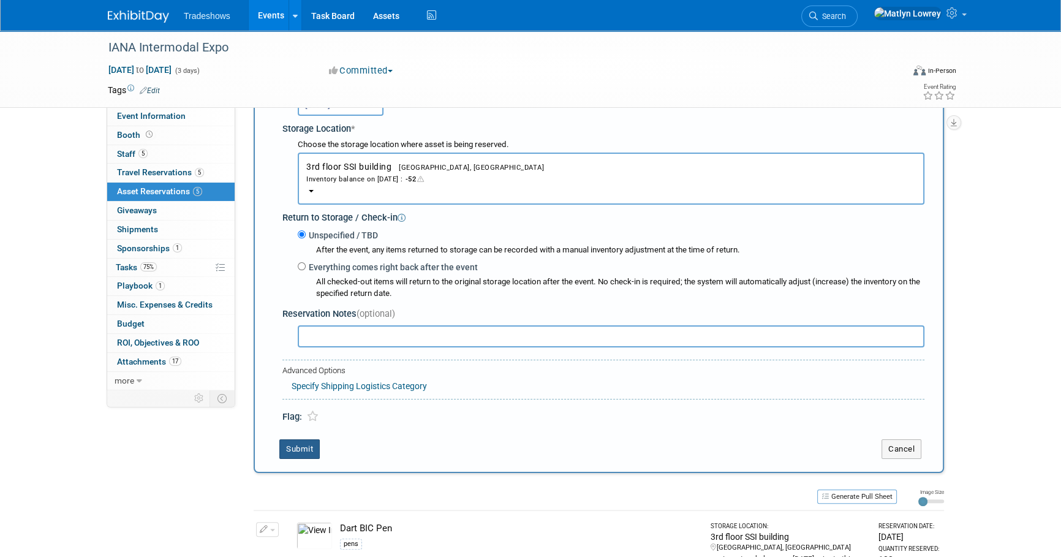
click at [311, 452] on button "Submit" at bounding box center [299, 449] width 40 height 20
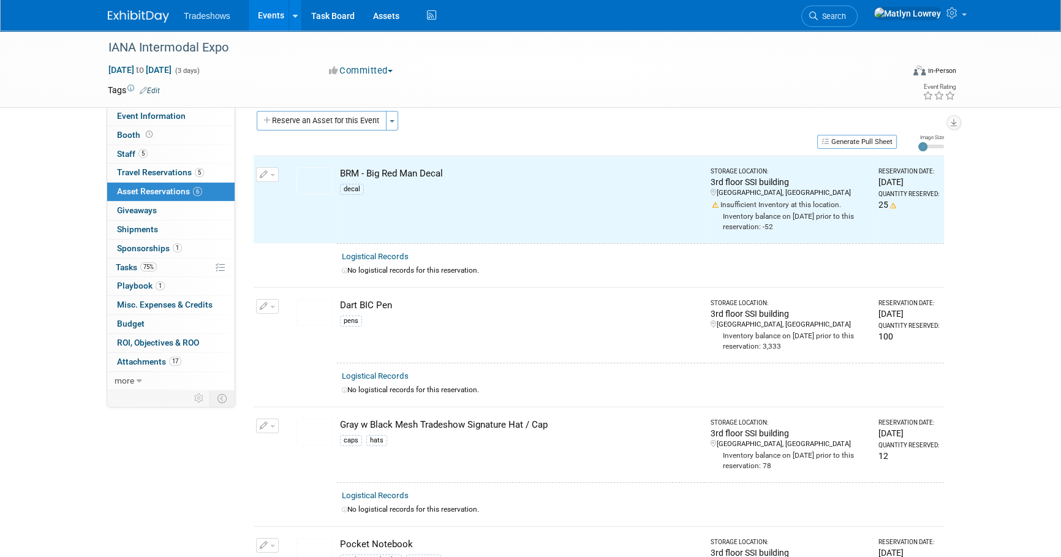
scroll to position [8, 0]
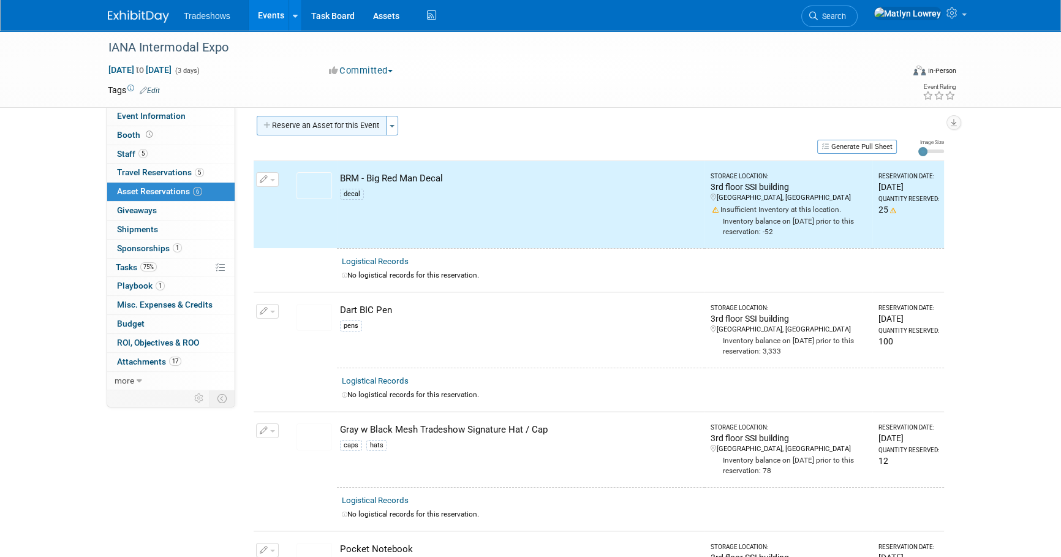
click at [343, 122] on button "Reserve an Asset for this Event" at bounding box center [322, 126] width 130 height 20
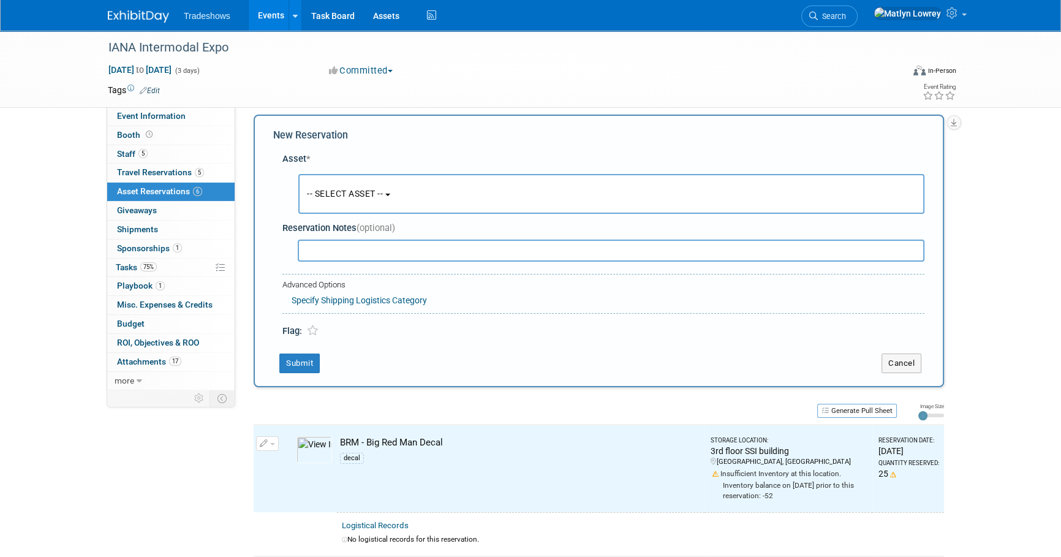
scroll to position [12, 0]
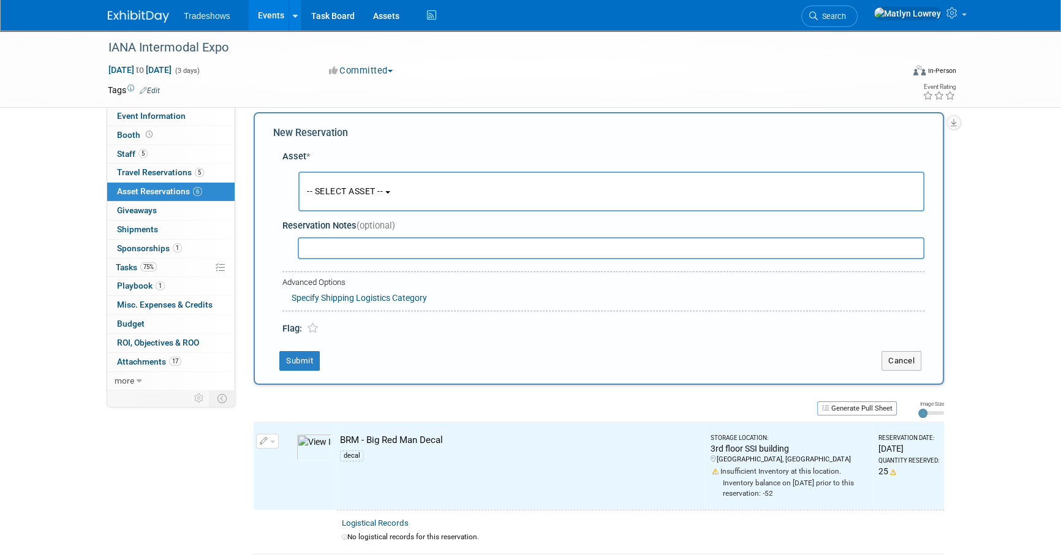
click at [349, 184] on button "-- SELECT ASSET --" at bounding box center [611, 192] width 626 height 40
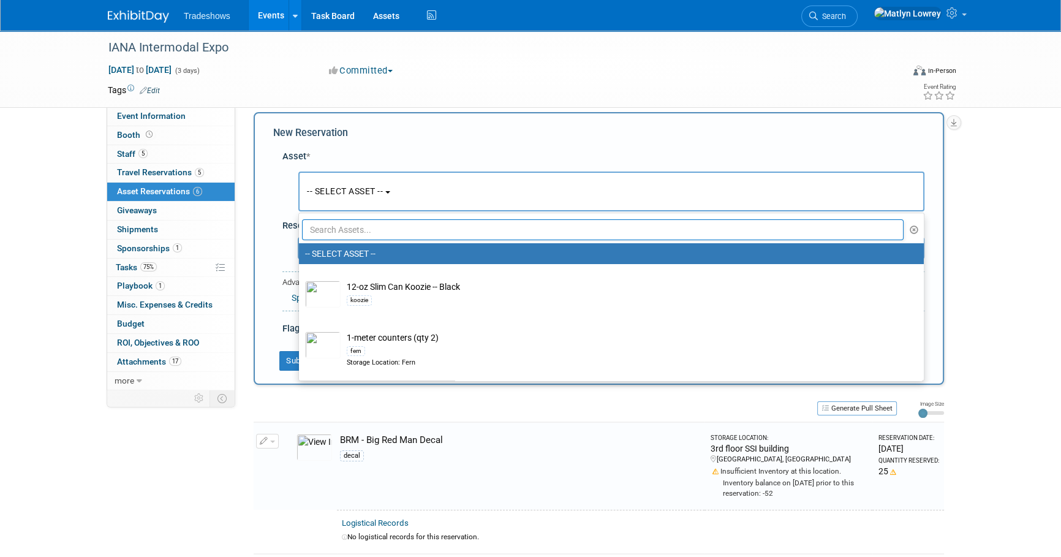
click at [339, 233] on input "text" at bounding box center [603, 229] width 602 height 21
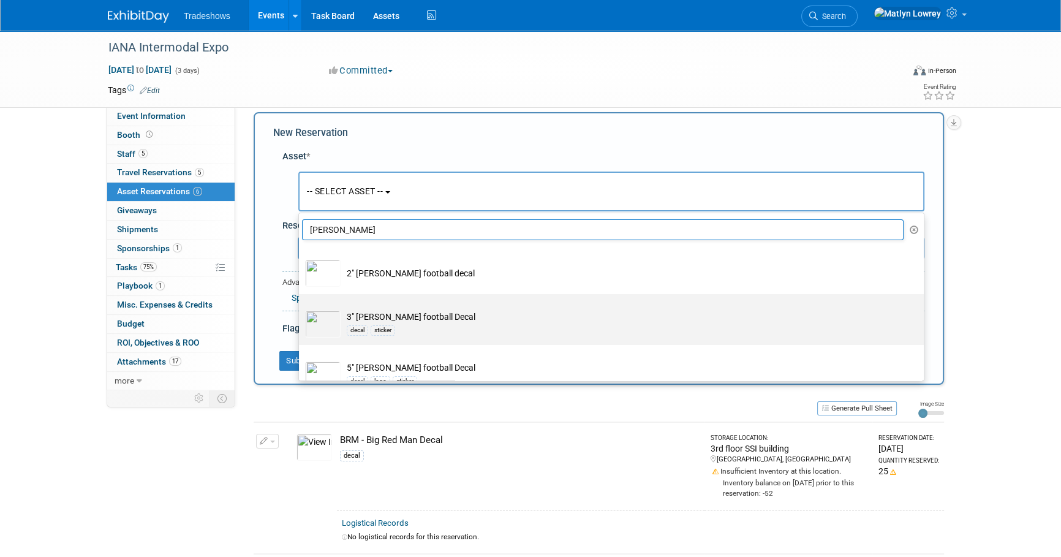
type input "taylor"
click at [397, 325] on div "decal sticker" at bounding box center [623, 330] width 553 height 14
click at [301, 309] on input "3" Taylor football Decal decal sticker" at bounding box center [297, 305] width 8 height 8
select select "10719073"
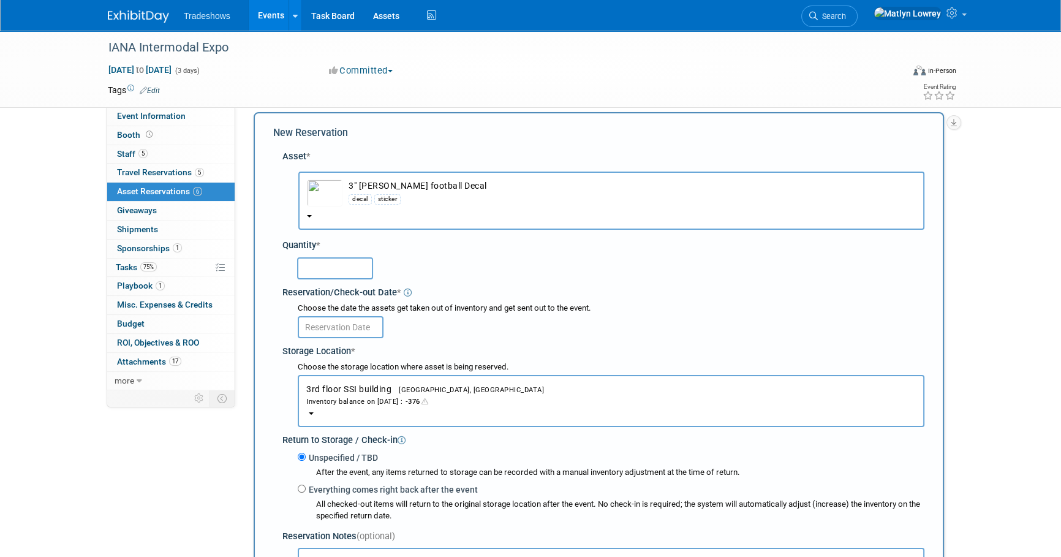
click at [326, 271] on input "text" at bounding box center [335, 268] width 76 height 22
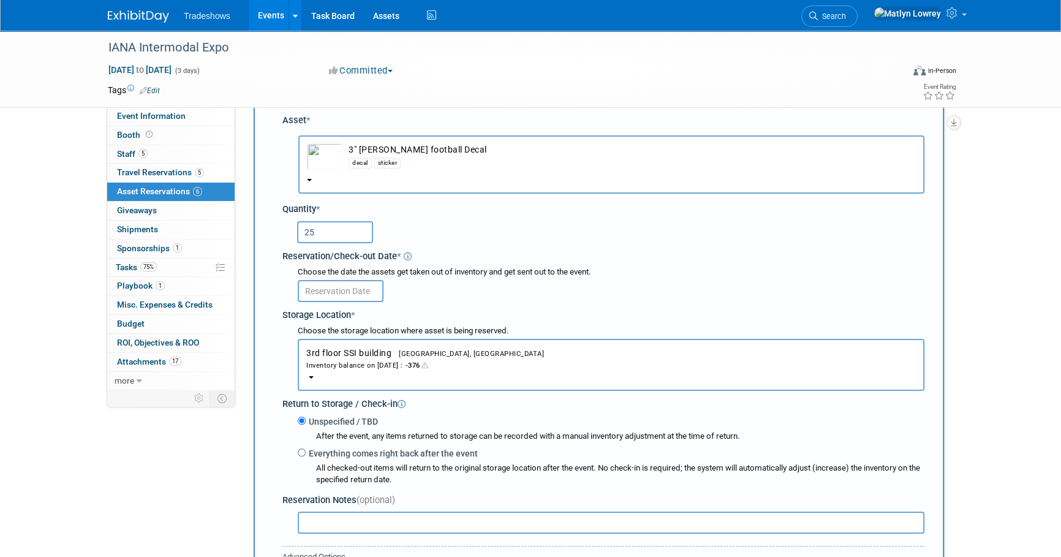
scroll to position [67, 0]
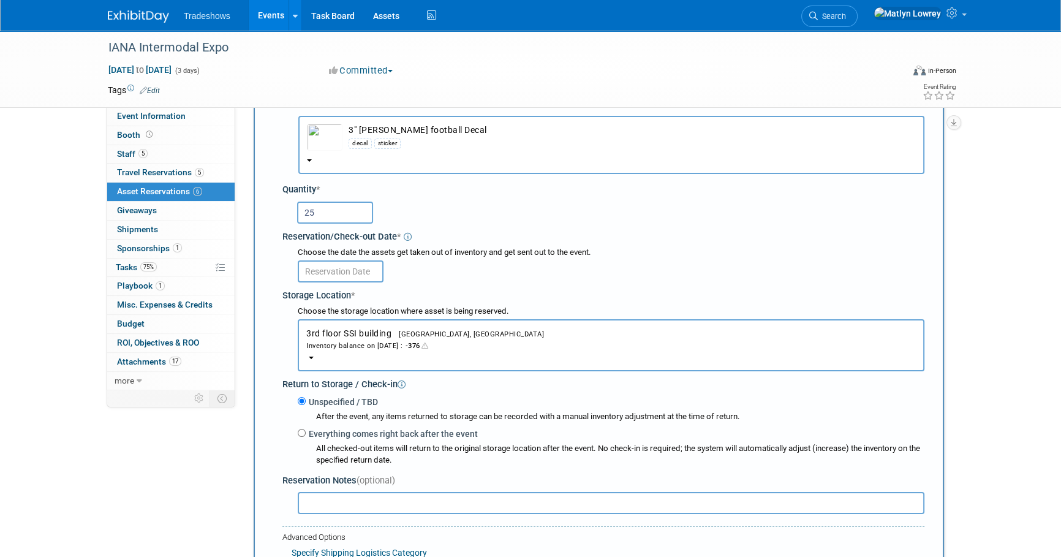
type input "25"
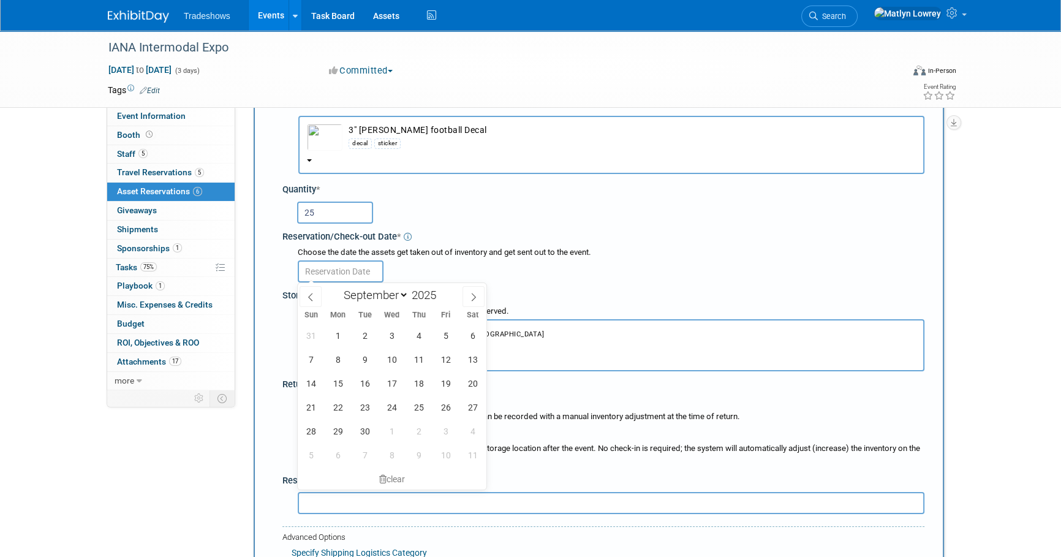
click at [344, 266] on input "text" at bounding box center [341, 271] width 86 height 22
click at [331, 333] on span "1" at bounding box center [338, 335] width 24 height 24
type input "Sep 1, 2025"
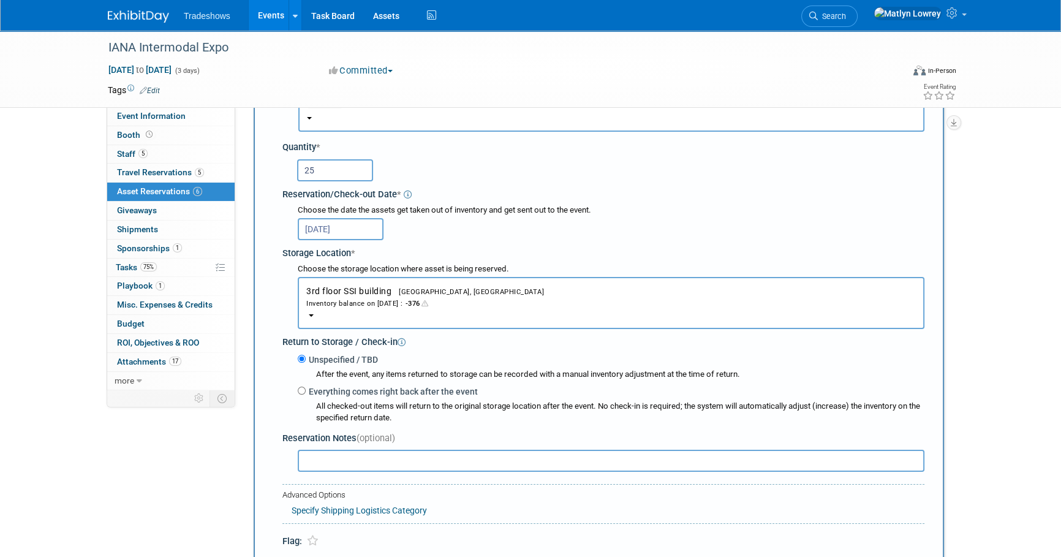
scroll to position [290, 0]
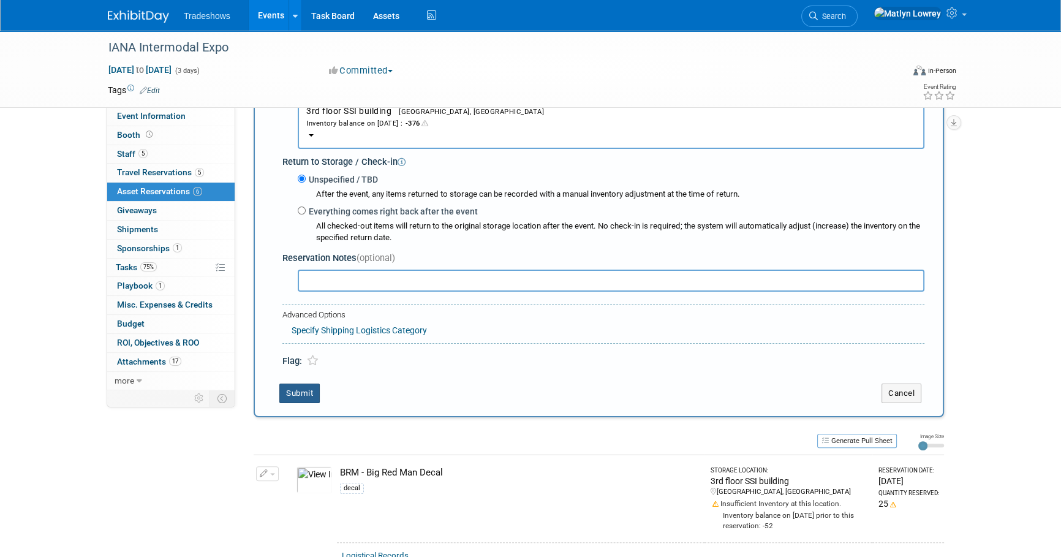
click at [287, 389] on button "Submit" at bounding box center [299, 393] width 40 height 20
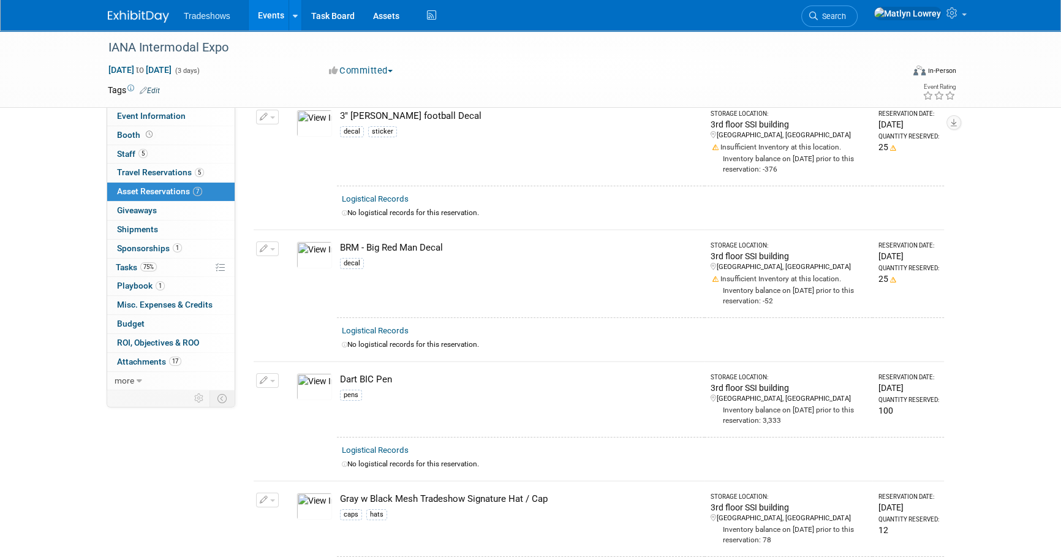
scroll to position [0, 0]
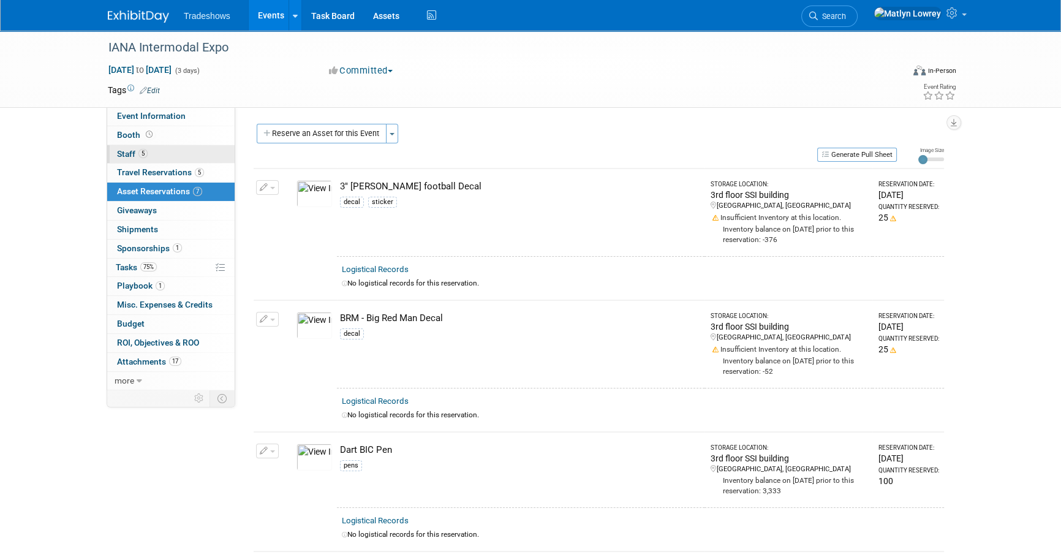
click at [165, 156] on link "5 Staff 5" at bounding box center [170, 154] width 127 height 18
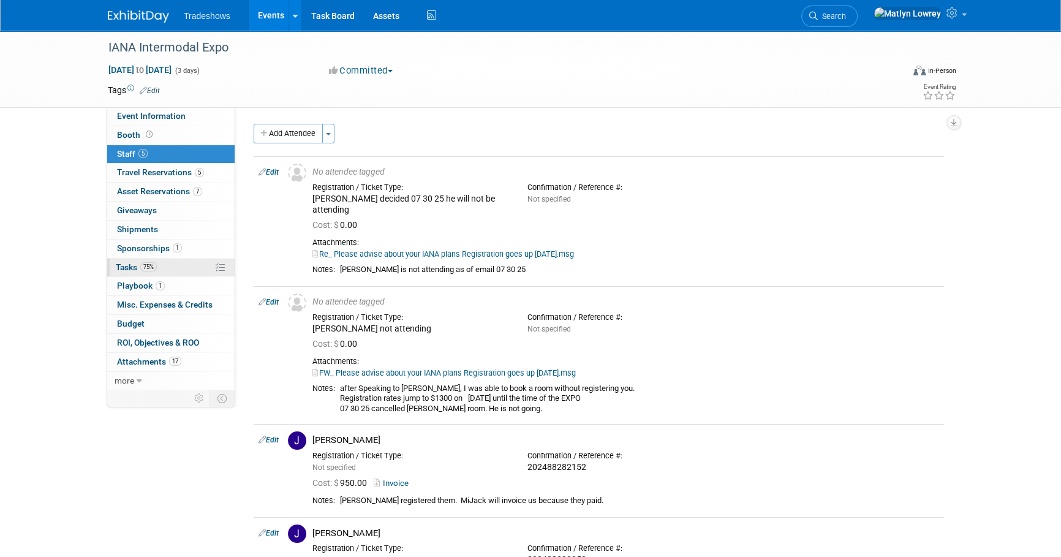
click at [165, 268] on link "75% Tasks 75%" at bounding box center [170, 268] width 127 height 18
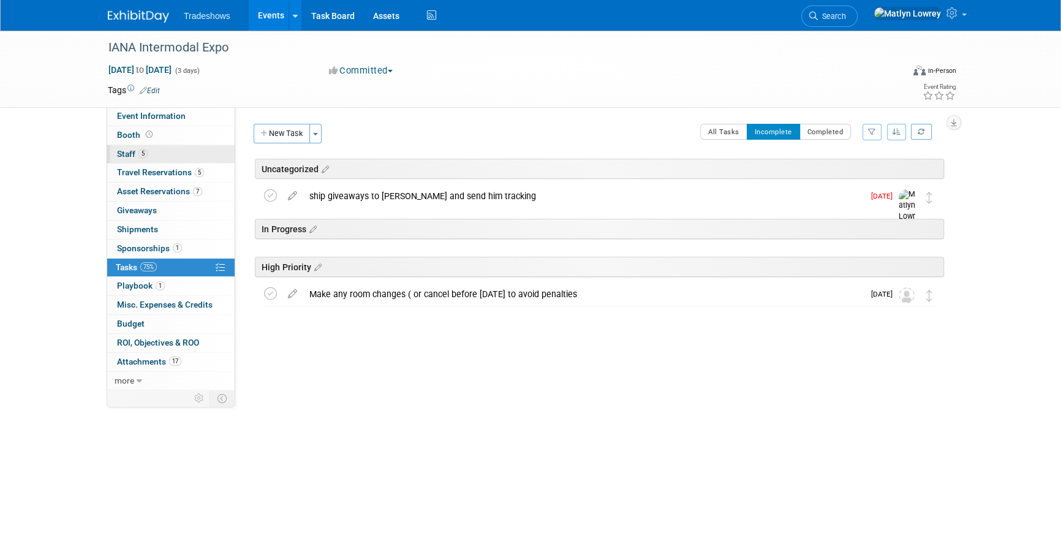
click at [148, 147] on link "5 Staff 5" at bounding box center [170, 154] width 127 height 18
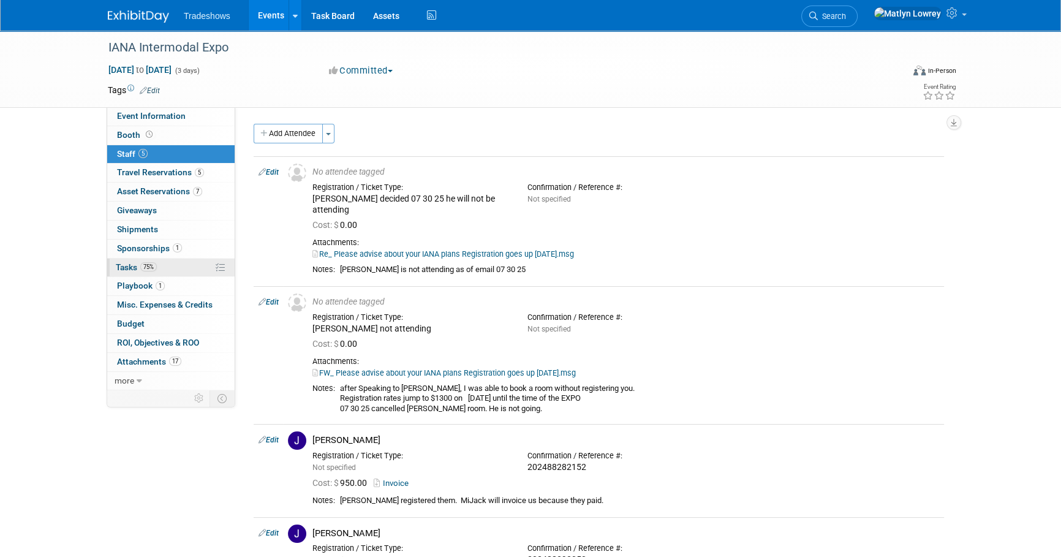
click at [134, 268] on span "Tasks 75%" at bounding box center [136, 267] width 41 height 10
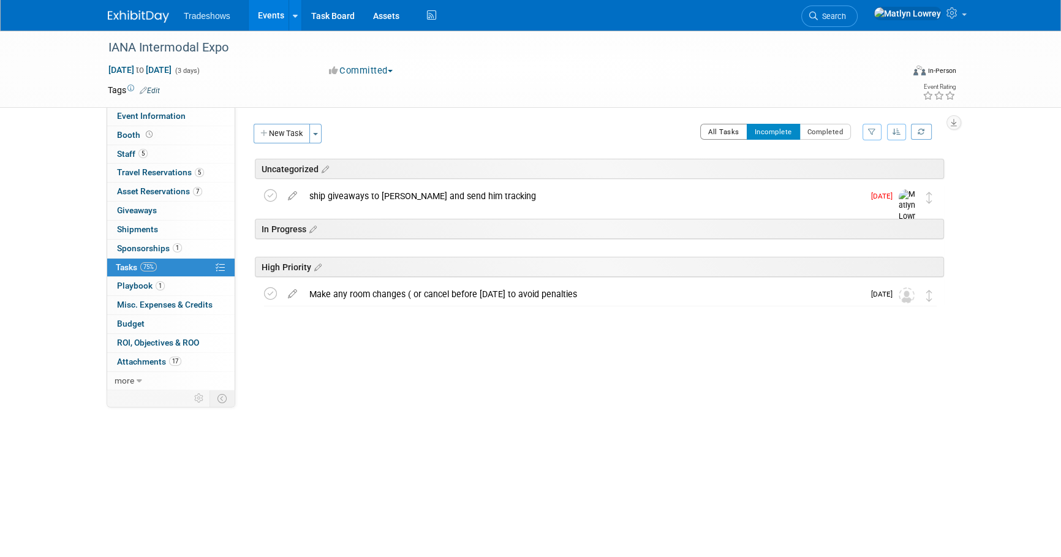
click at [725, 138] on button "All Tasks" at bounding box center [723, 132] width 47 height 16
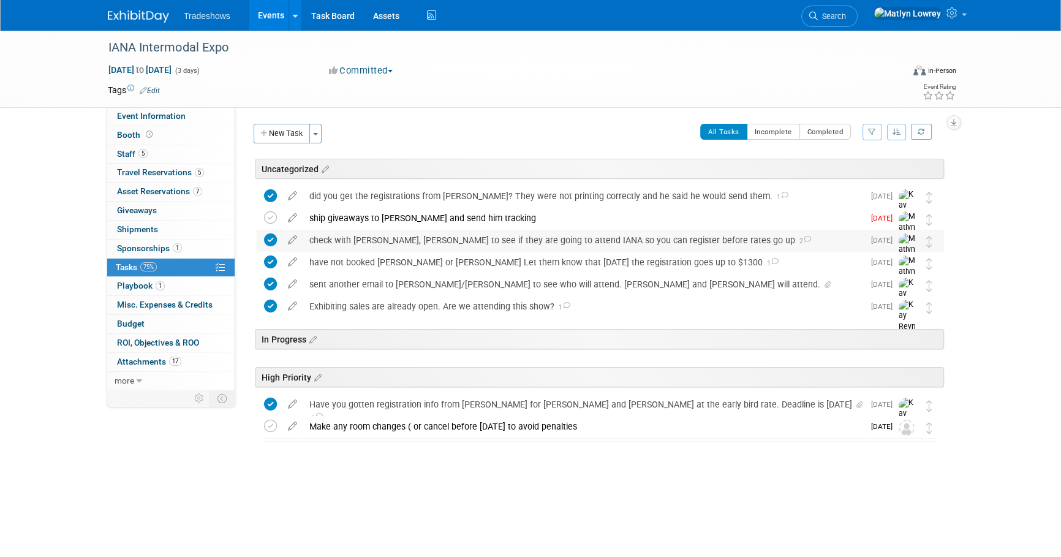
click at [447, 242] on div "check with Hal, Barry to see if they are going to attend IANA so you can regist…" at bounding box center [583, 240] width 561 height 21
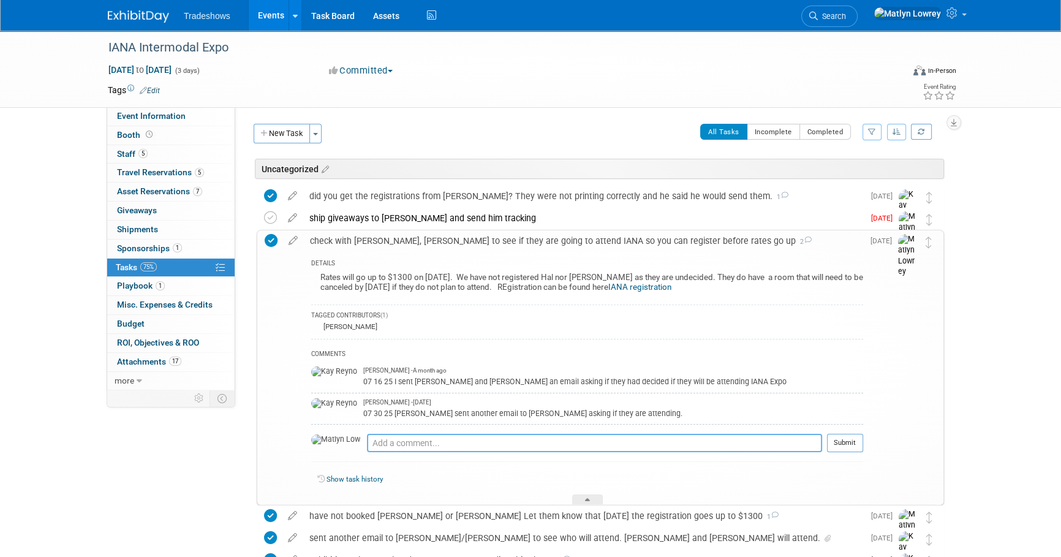
click at [398, 445] on textarea at bounding box center [594, 443] width 455 height 18
type textarea "They are not attending"
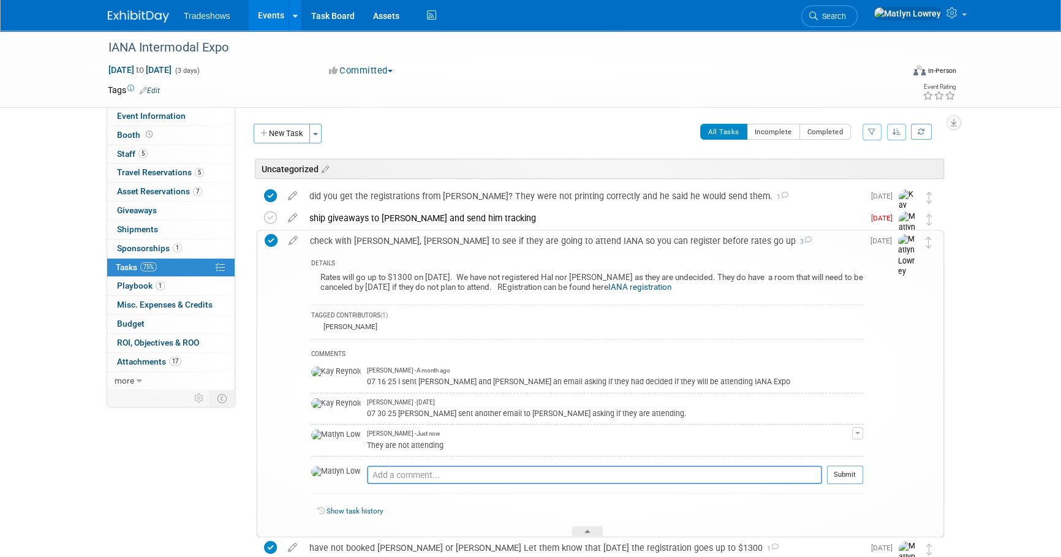
click at [362, 245] on div "check with Hal, Barry to see if they are going to attend IANA so you can regist…" at bounding box center [583, 240] width 559 height 21
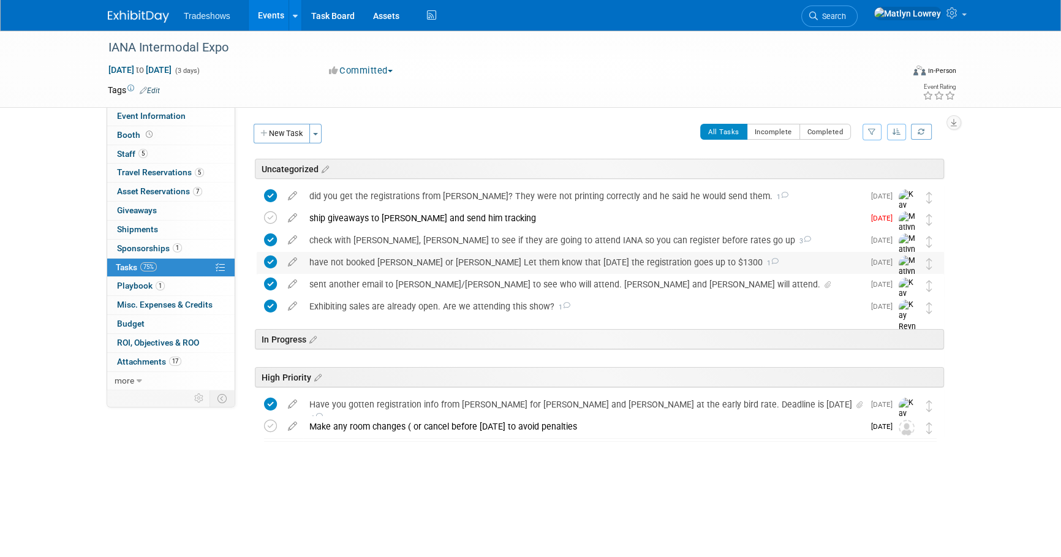
click at [396, 262] on div "have not booked Hal or barry Let them know that Aug 2nd the registration goes u…" at bounding box center [583, 262] width 561 height 21
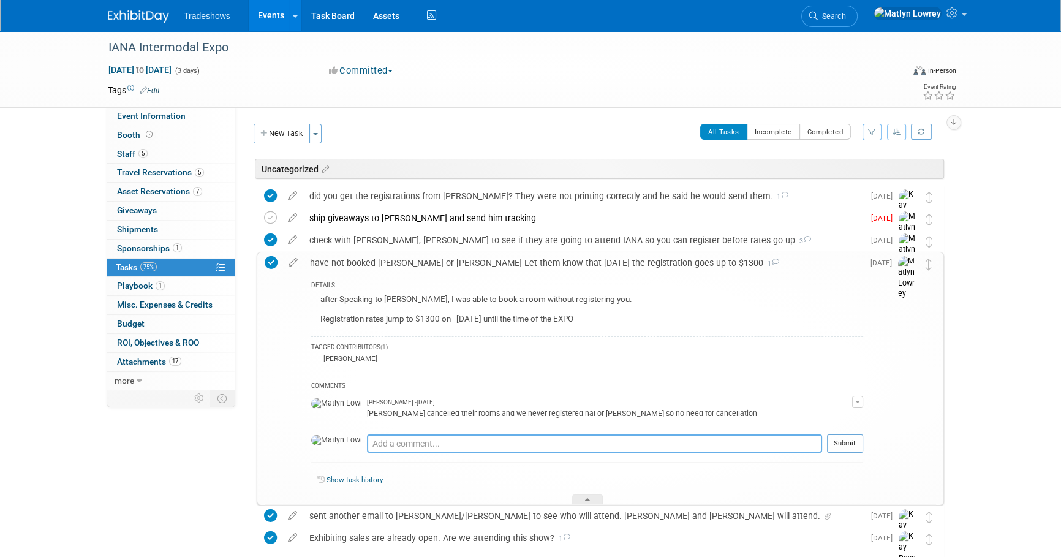
click at [367, 447] on textarea at bounding box center [594, 443] width 455 height 18
type textarea "They are not attending"
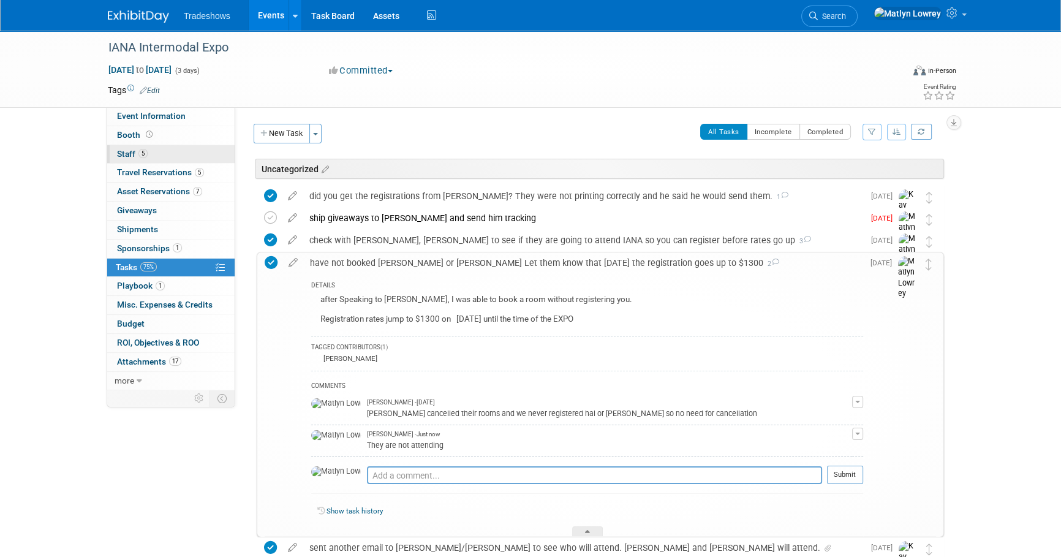
click at [156, 153] on link "5 Staff 5" at bounding box center [170, 154] width 127 height 18
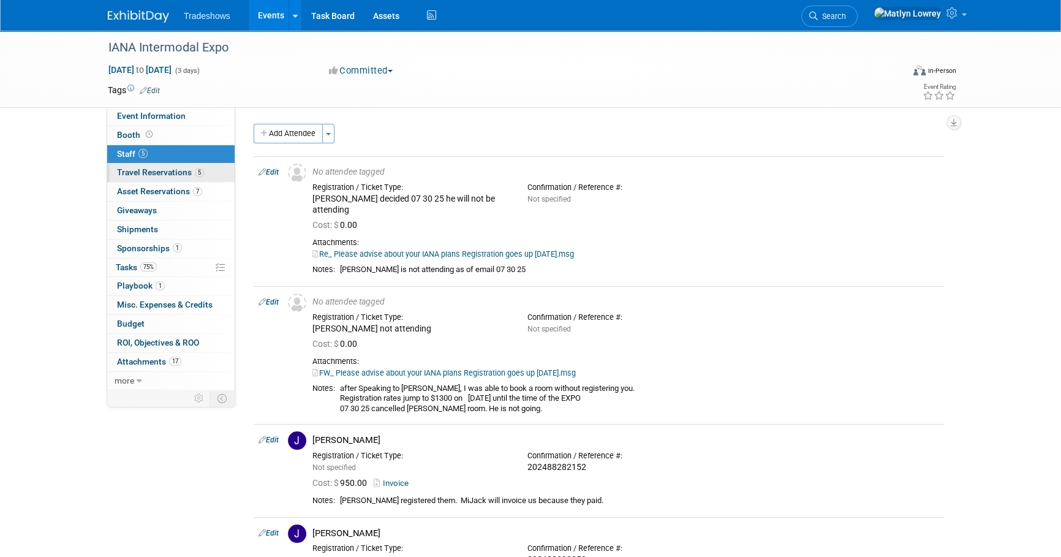
click at [161, 173] on span "Travel Reservations 5" at bounding box center [160, 172] width 87 height 10
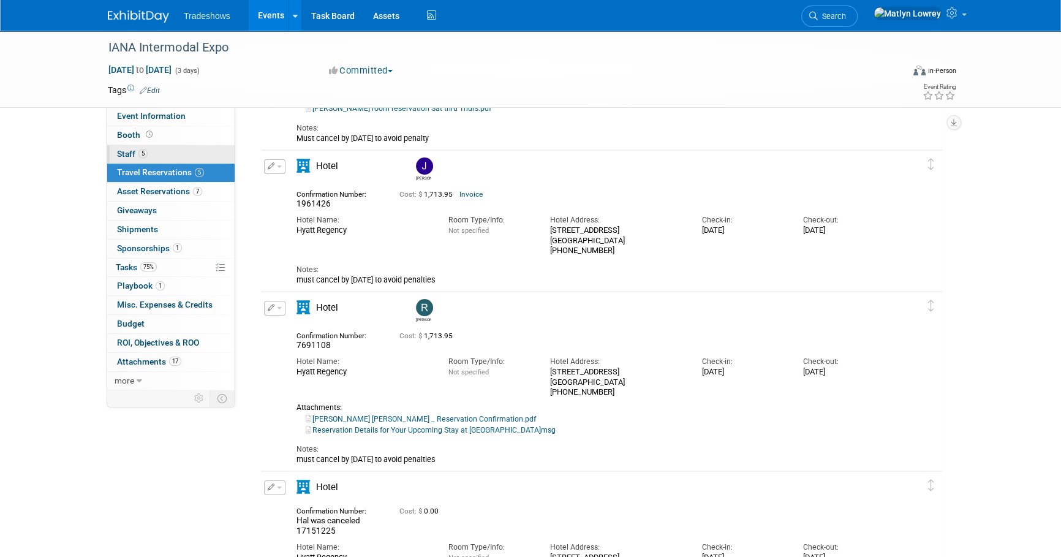
scroll to position [178, 0]
click at [164, 151] on link "5 Staff 5" at bounding box center [170, 154] width 127 height 18
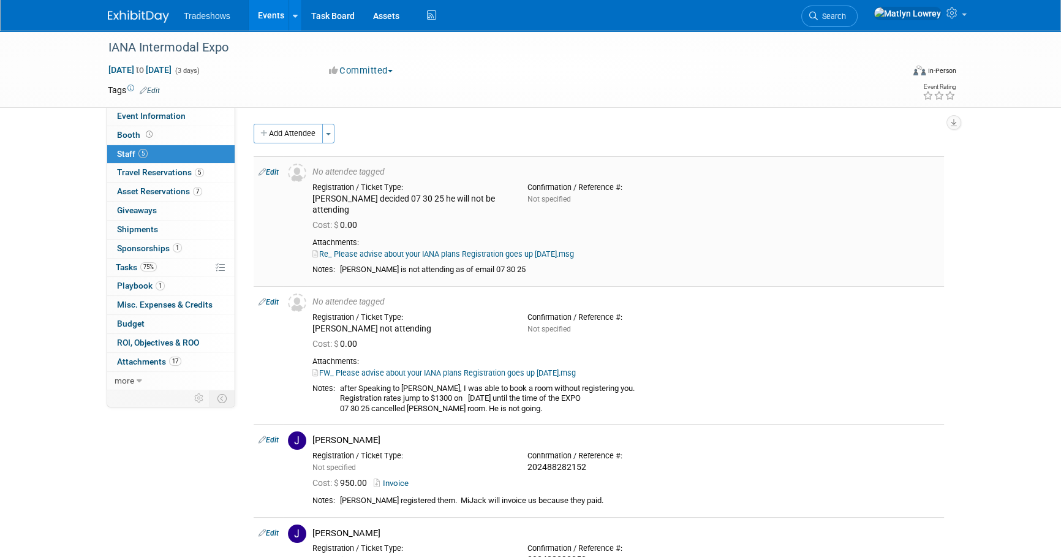
click at [261, 176] on icon at bounding box center [262, 171] width 7 height 13
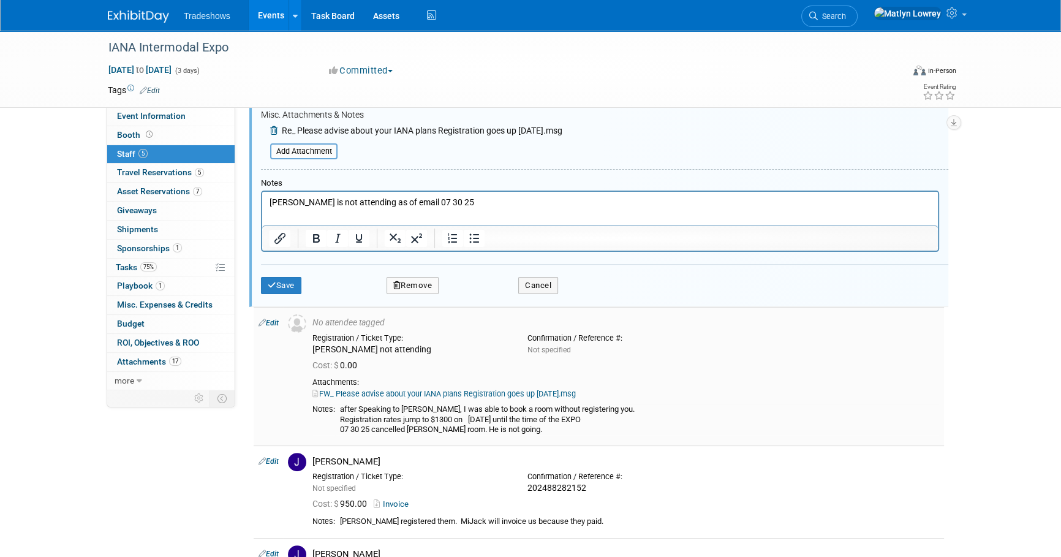
scroll to position [295, 0]
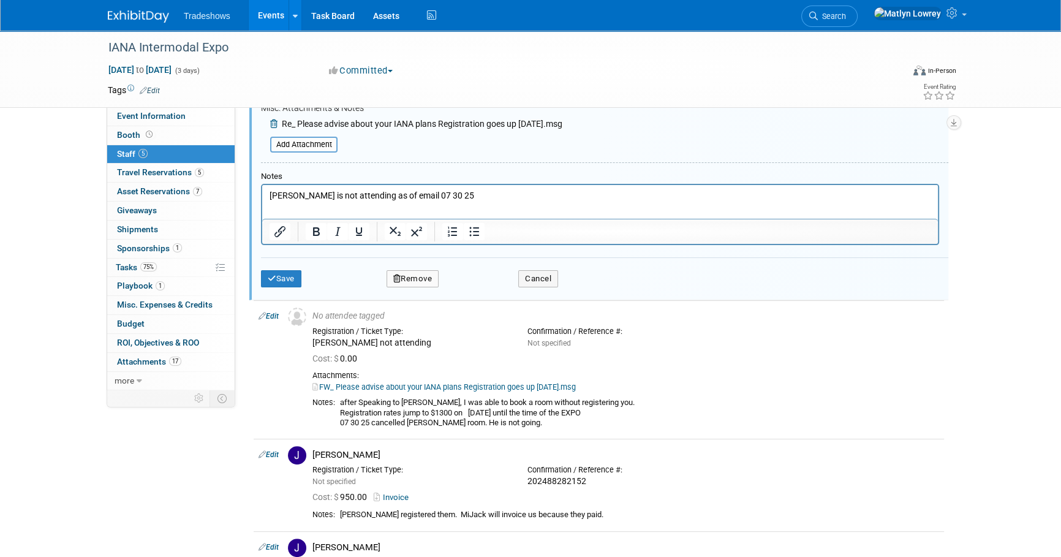
click at [428, 282] on button "Remove" at bounding box center [413, 278] width 53 height 17
click at [471, 292] on link "Yes" at bounding box center [479, 288] width 36 height 20
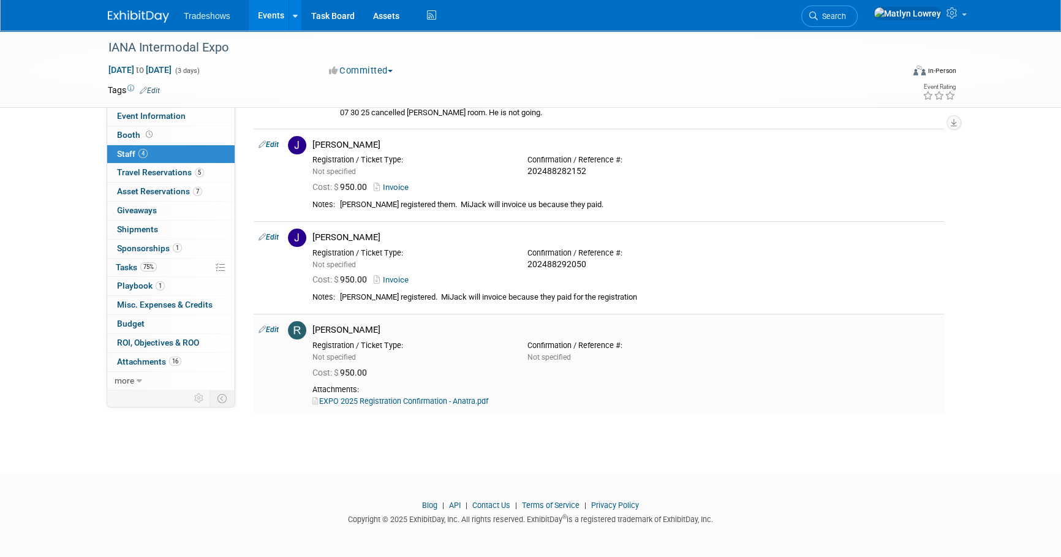
scroll to position [0, 0]
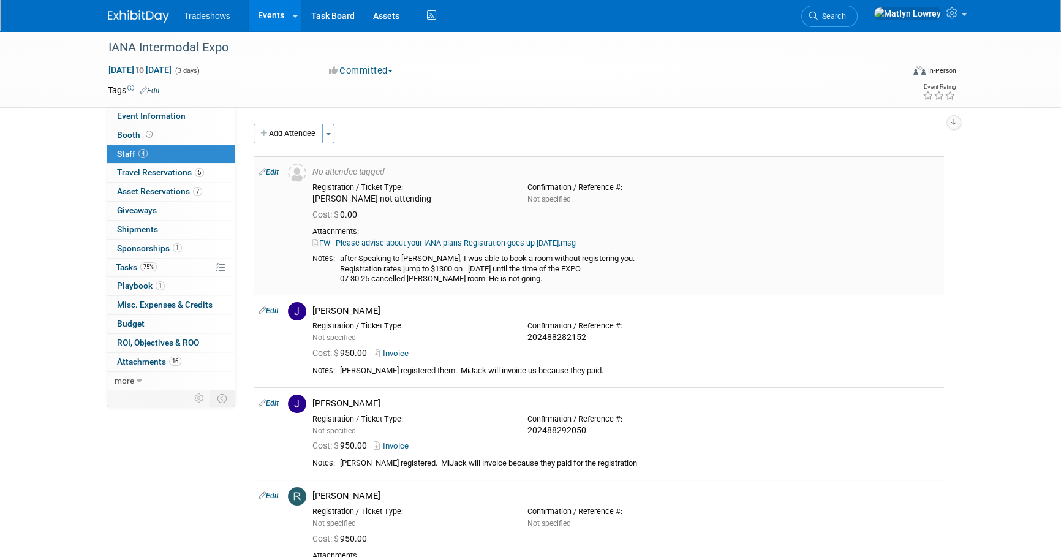
click at [271, 167] on td "Edit" at bounding box center [268, 225] width 29 height 138
click at [271, 172] on link "Edit" at bounding box center [269, 172] width 20 height 9
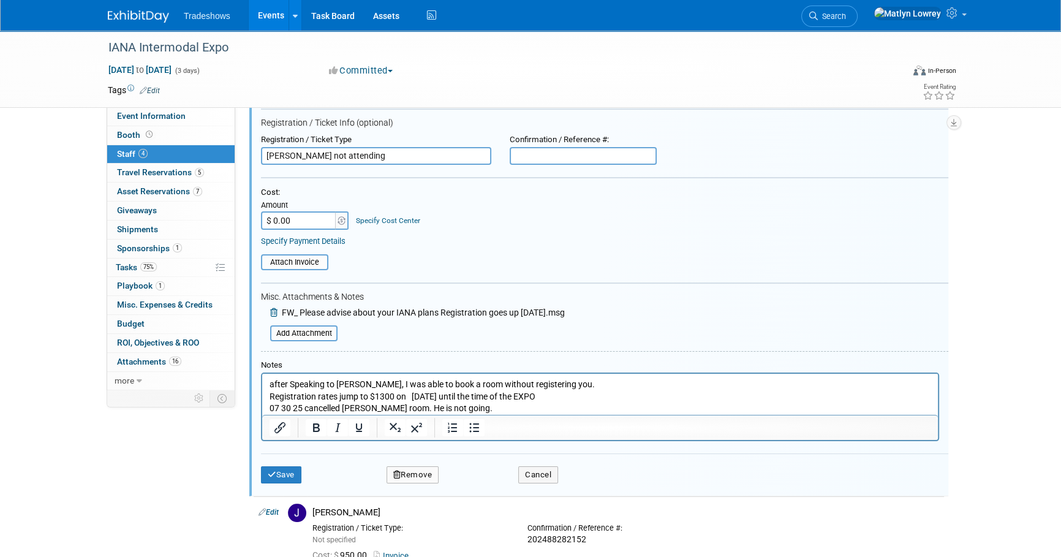
scroll to position [129, 0]
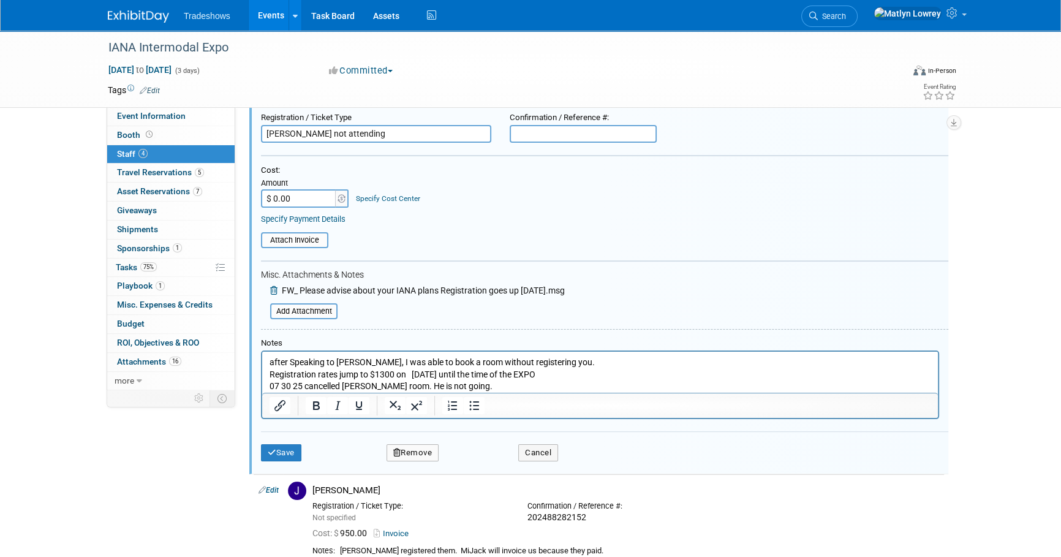
click at [396, 451] on icon "button" at bounding box center [397, 452] width 8 height 8
click at [474, 459] on link "Yes" at bounding box center [479, 461] width 36 height 20
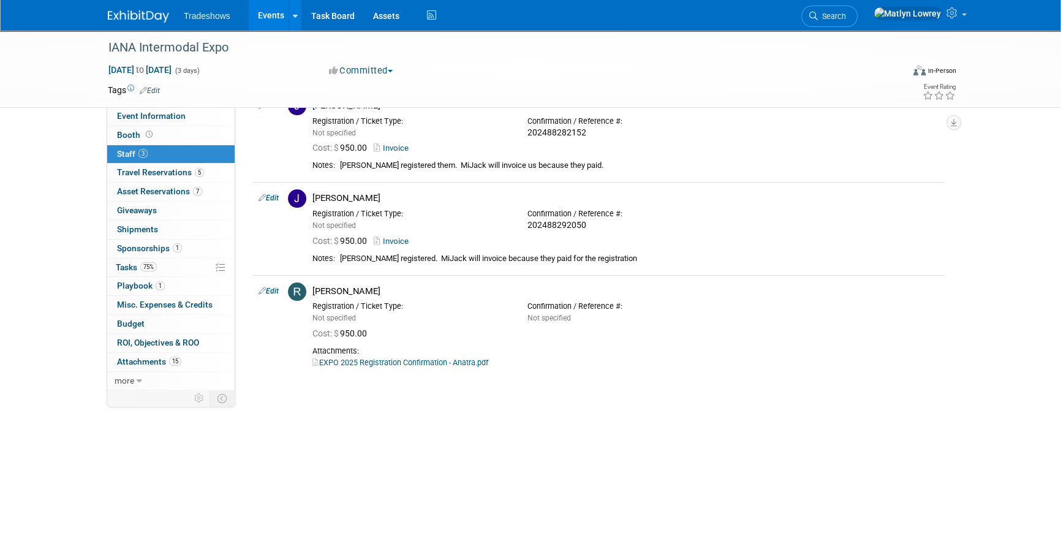
scroll to position [0, 0]
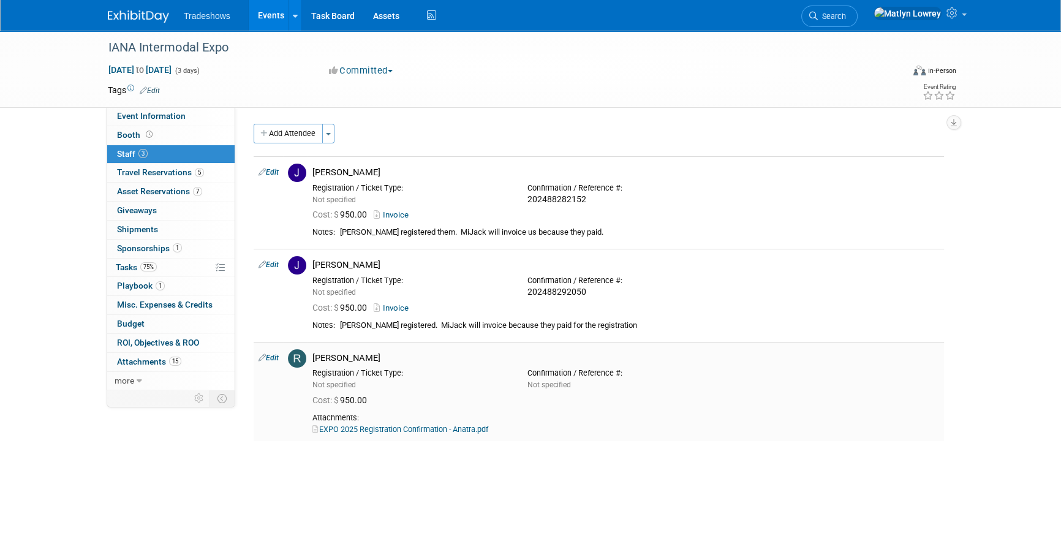
click at [369, 429] on link "EXPO 2025 Registration Confirmation - Anatra.pdf" at bounding box center [400, 429] width 176 height 9
click at [268, 10] on link "Events" at bounding box center [271, 15] width 45 height 31
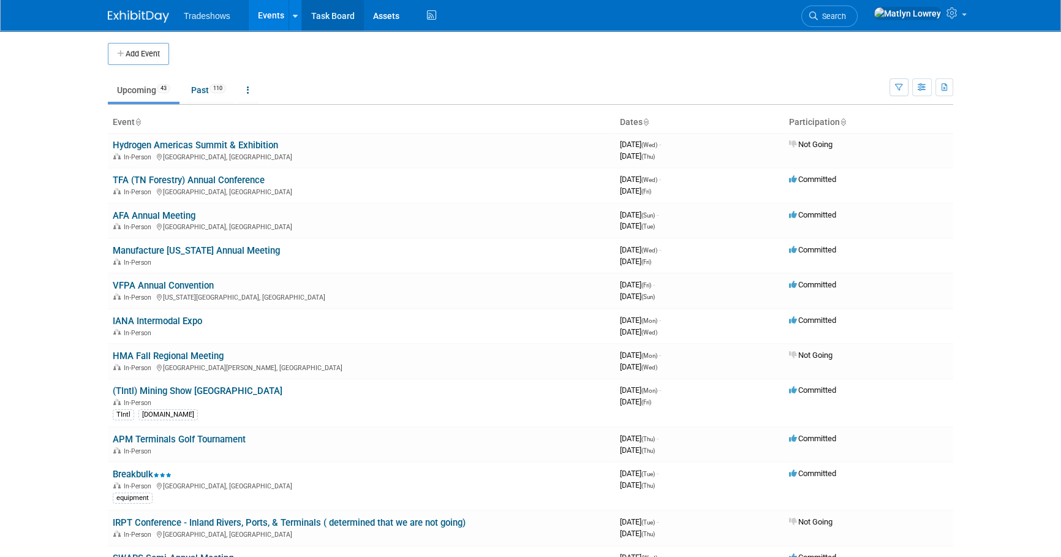
click at [337, 18] on link "Task Board" at bounding box center [333, 15] width 62 height 31
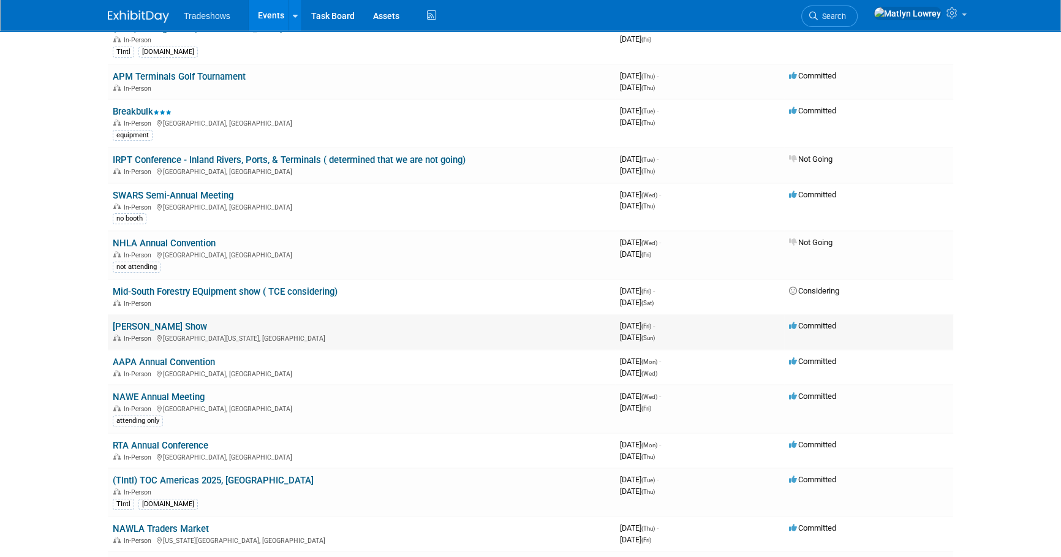
scroll to position [390, 0]
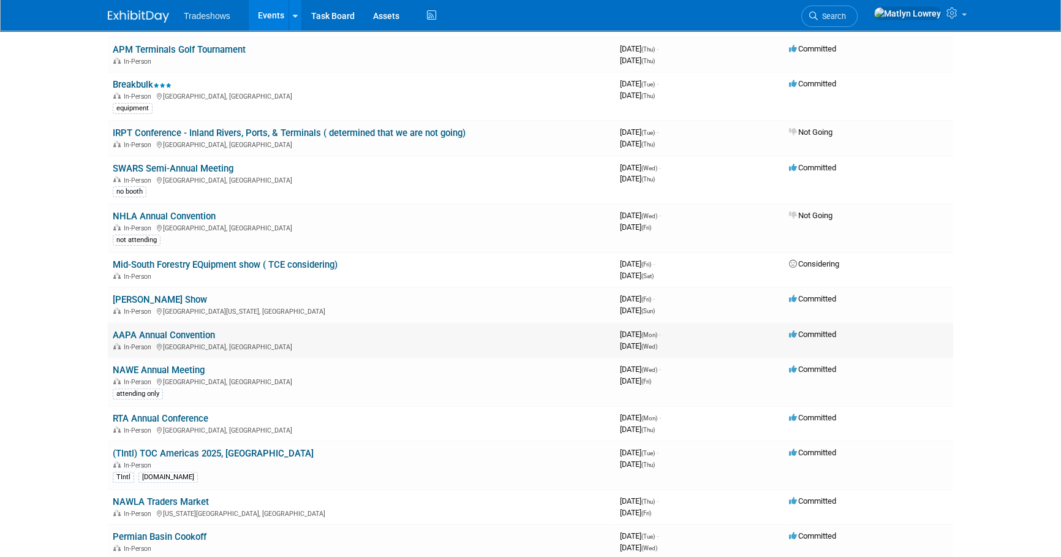
click at [178, 334] on link "AAPA Annual Convention" at bounding box center [164, 335] width 102 height 11
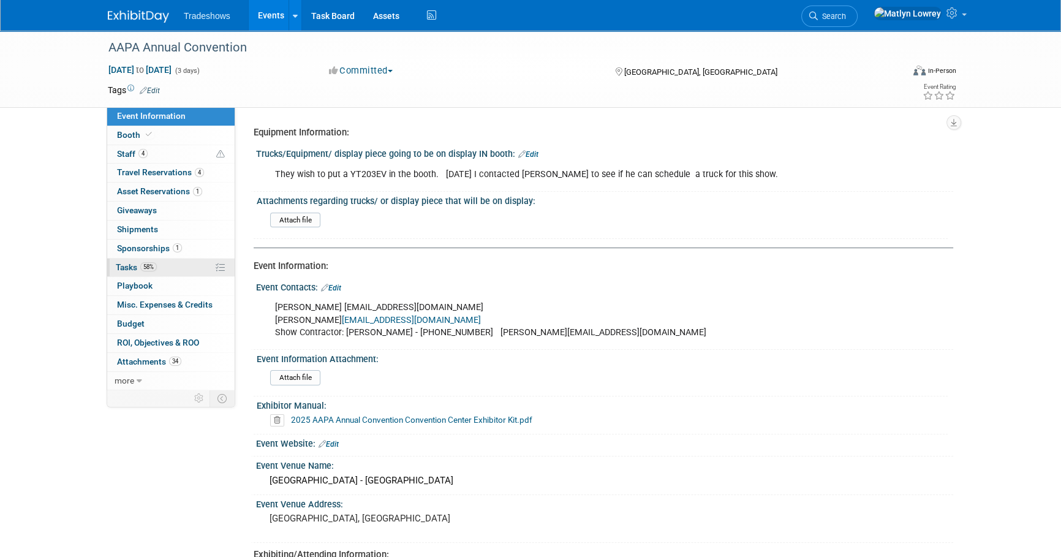
click at [141, 269] on span "58%" at bounding box center [148, 266] width 17 height 9
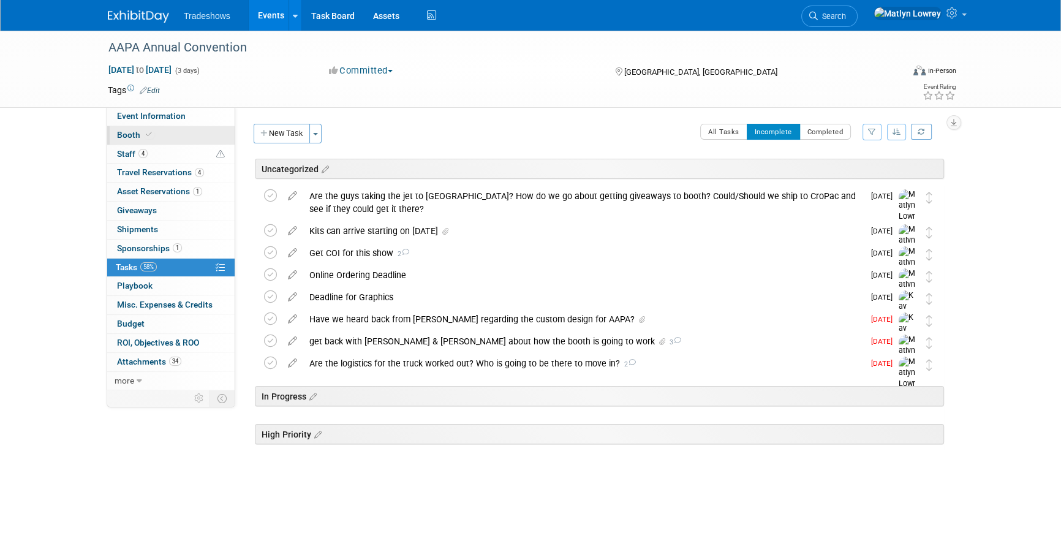
click at [143, 135] on span at bounding box center [148, 134] width 11 height 9
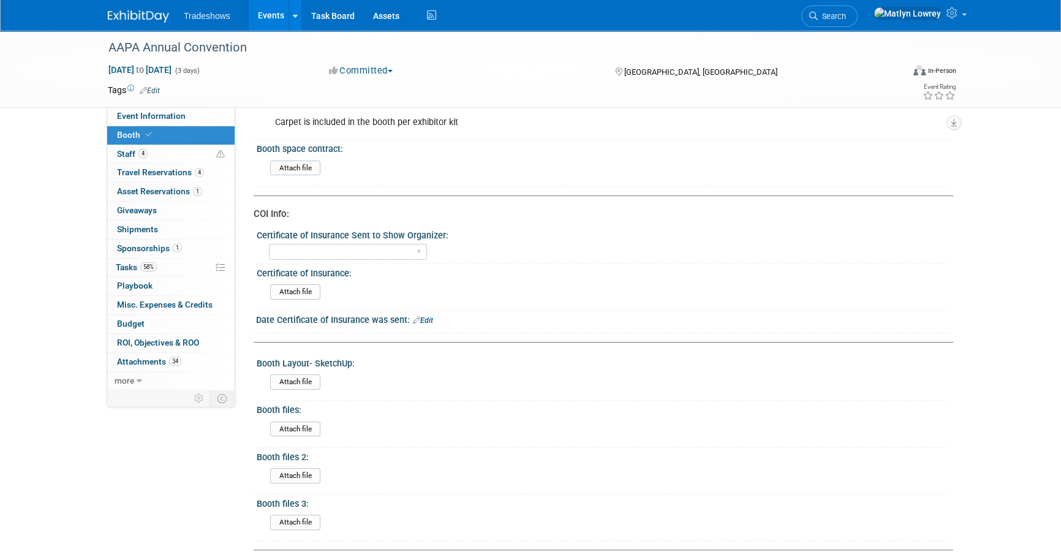
scroll to position [222, 0]
click at [298, 283] on input "file" at bounding box center [236, 290] width 167 height 14
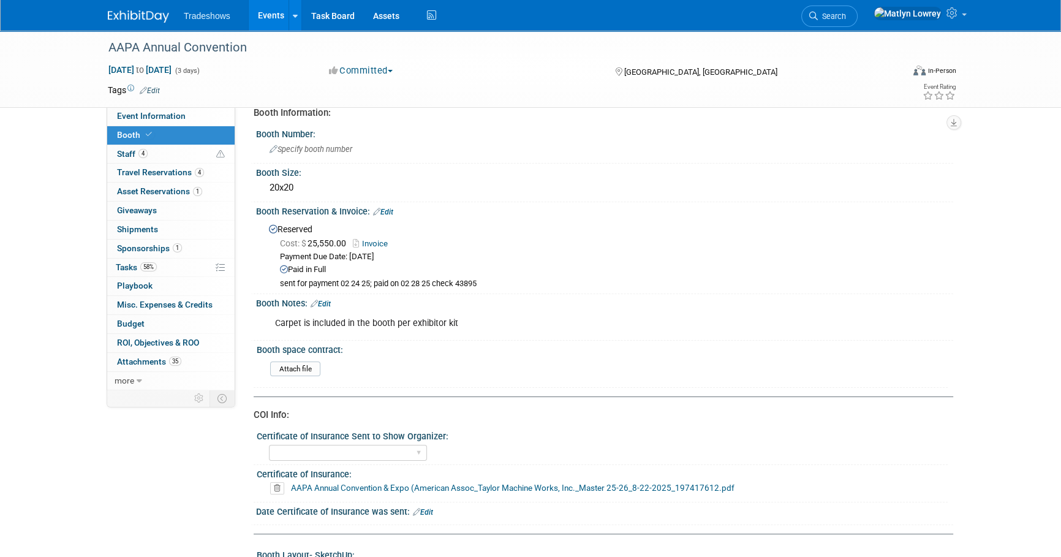
scroll to position [0, 0]
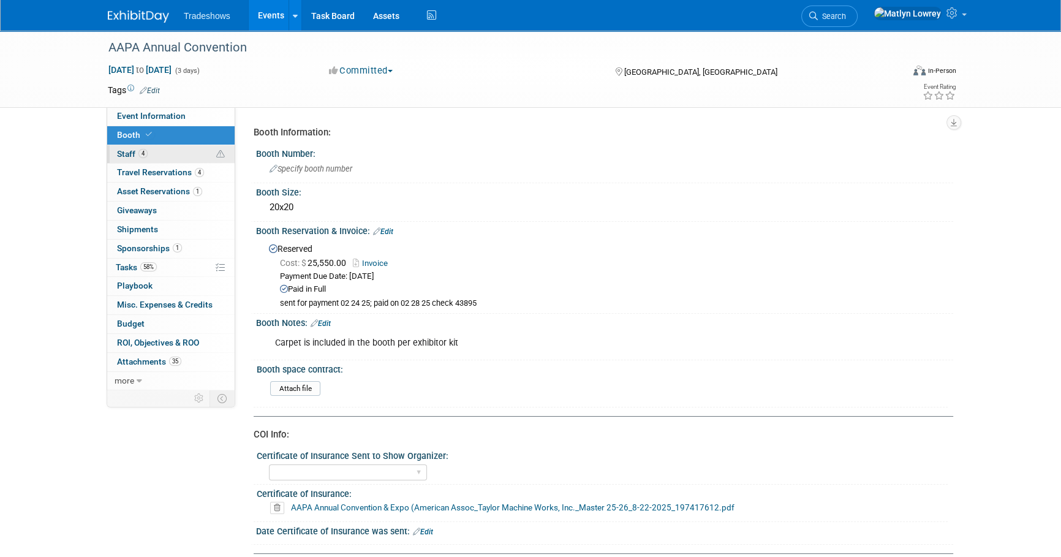
click at [169, 151] on link "4 Staff 4" at bounding box center [170, 154] width 127 height 18
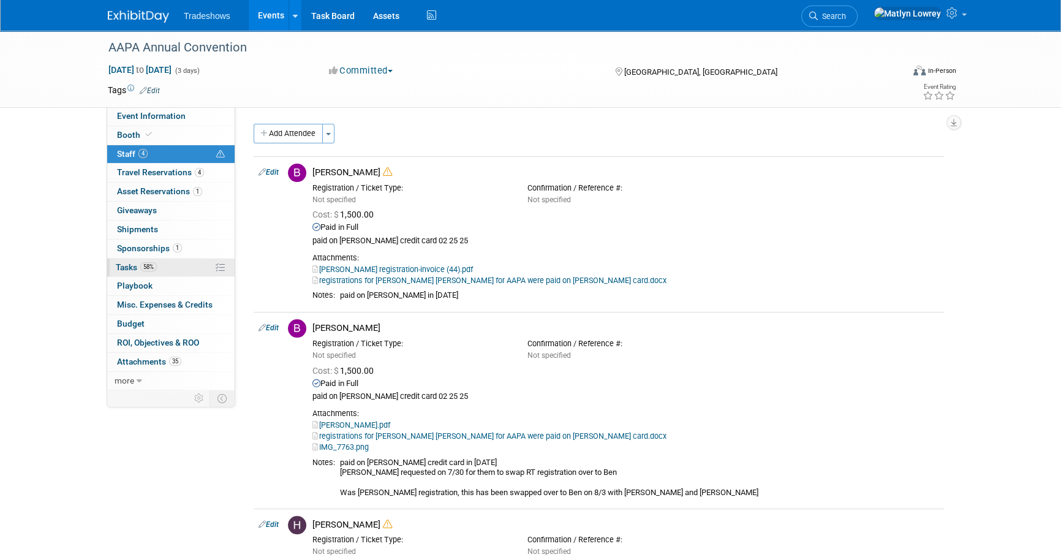
click at [195, 264] on link "58% Tasks 58%" at bounding box center [170, 268] width 127 height 18
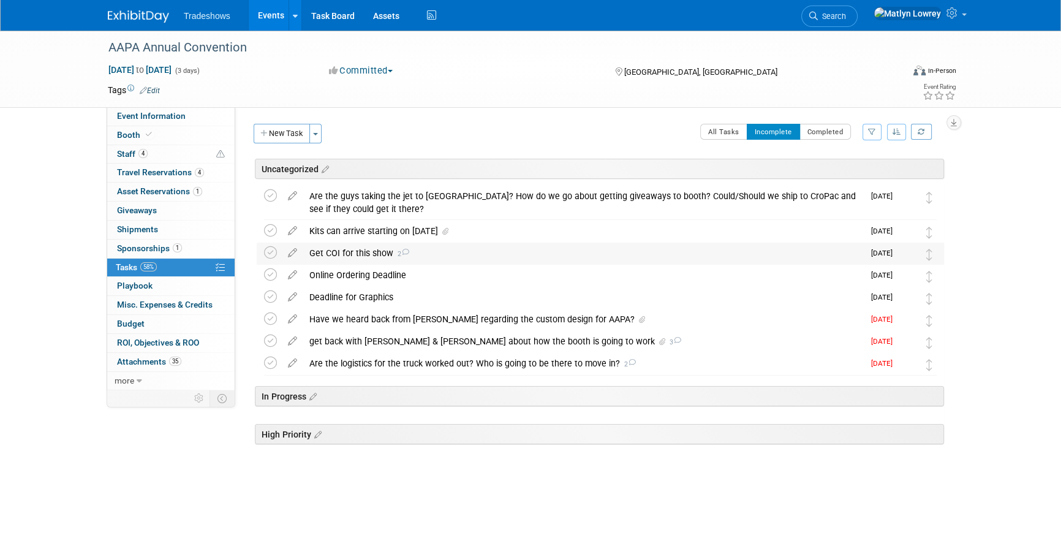
click at [377, 254] on div "Get COI for this show 2" at bounding box center [583, 253] width 561 height 21
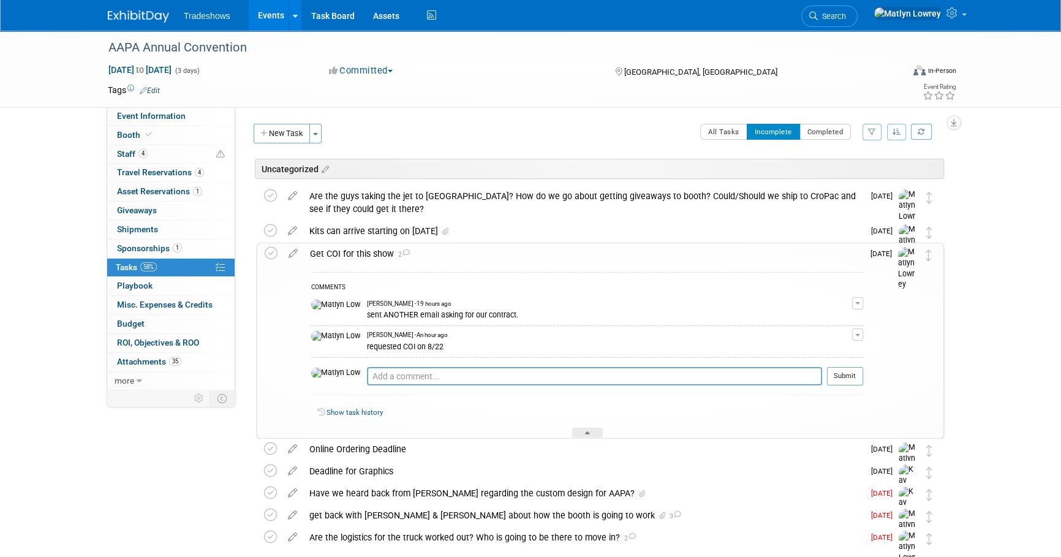
click at [373, 258] on div "Get COI for this show 2" at bounding box center [583, 253] width 559 height 21
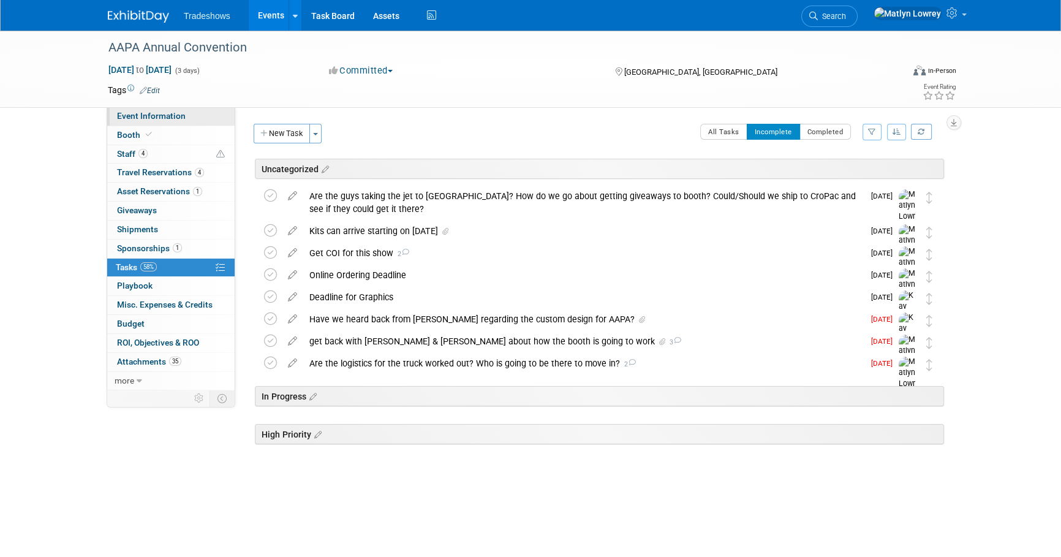
click at [201, 121] on link "Event Information" at bounding box center [170, 116] width 127 height 18
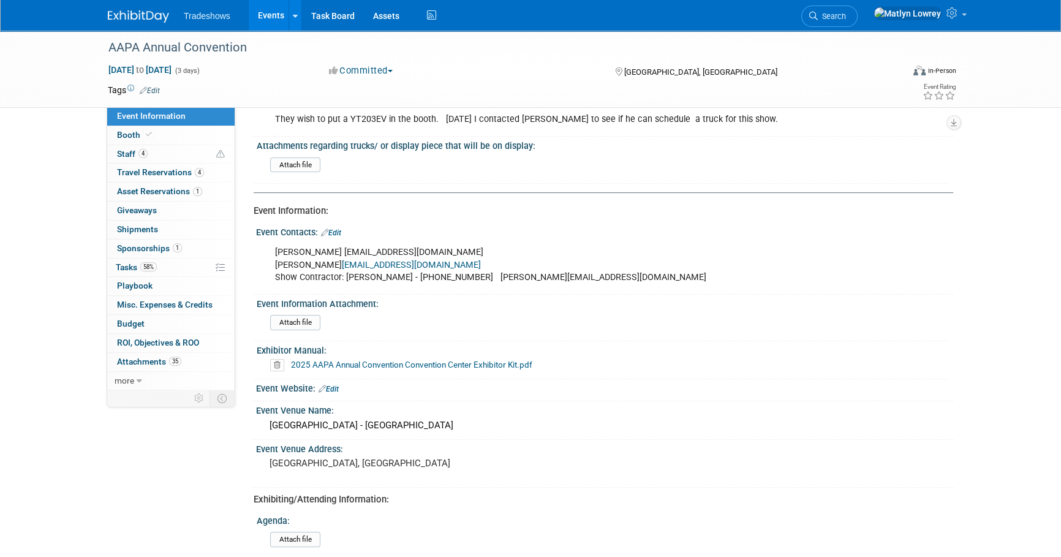
scroll to position [111, 0]
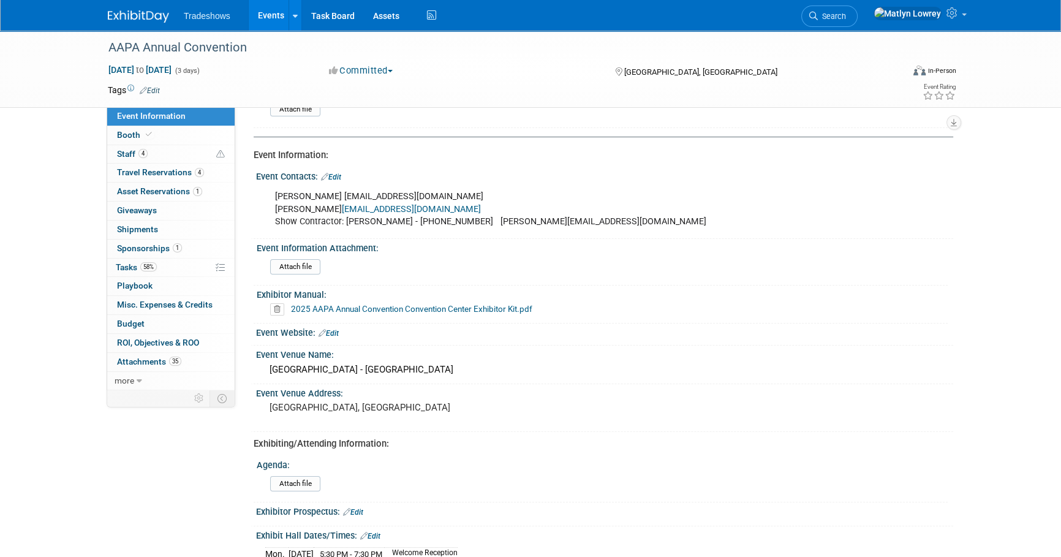
click at [488, 304] on link "2025 AAPA Annual Convention Convention Center Exhibitor Kit.pdf" at bounding box center [411, 309] width 241 height 10
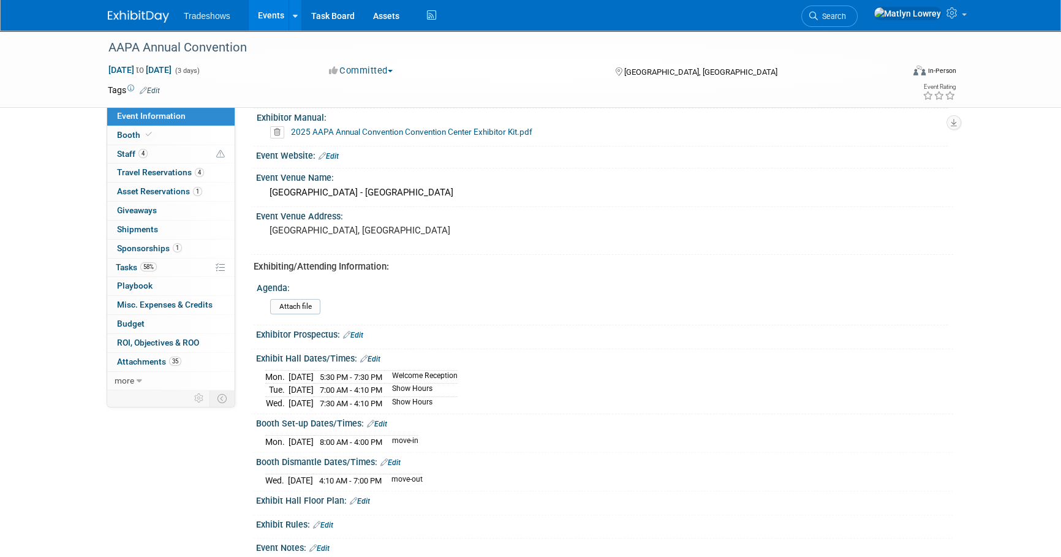
scroll to position [390, 0]
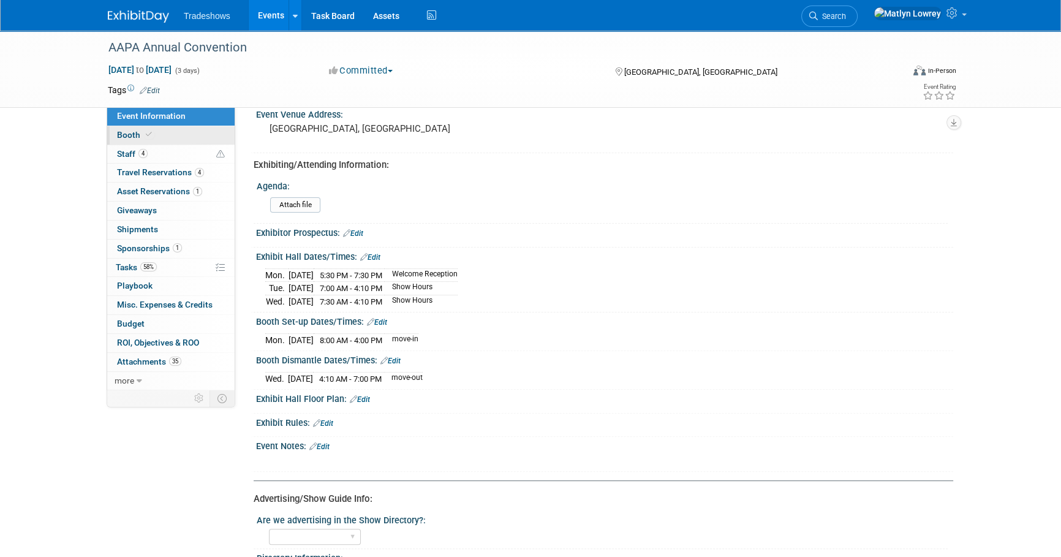
click at [170, 138] on link "Booth" at bounding box center [170, 135] width 127 height 18
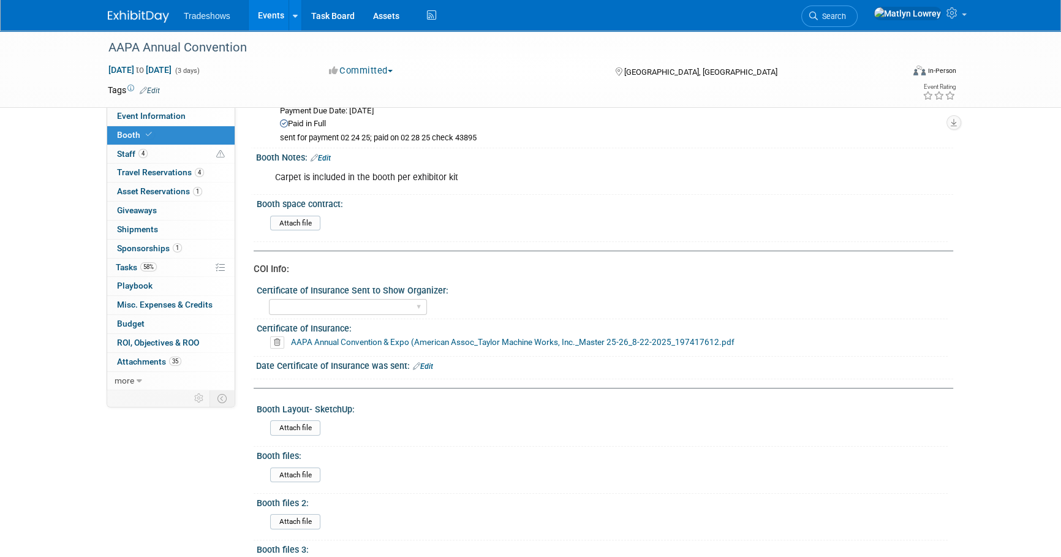
scroll to position [167, 0]
click at [332, 303] on select "Certificate of insurance not needed Certificate of insurance sent" at bounding box center [348, 306] width 158 height 17
select select "Certificate of insurance sent"
click at [269, 298] on select "Certificate of insurance not needed Certificate of insurance sent" at bounding box center [348, 306] width 158 height 17
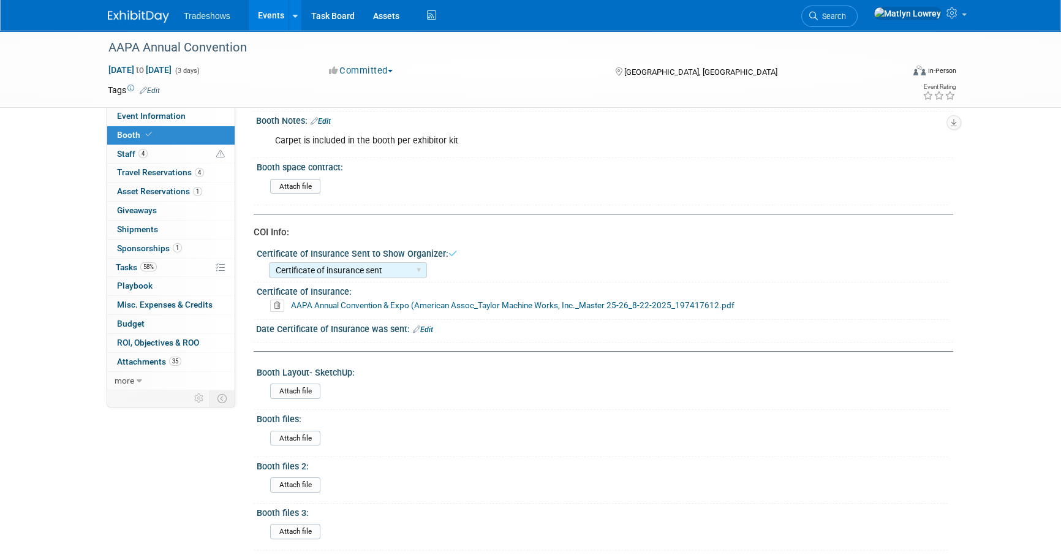
scroll to position [222, 0]
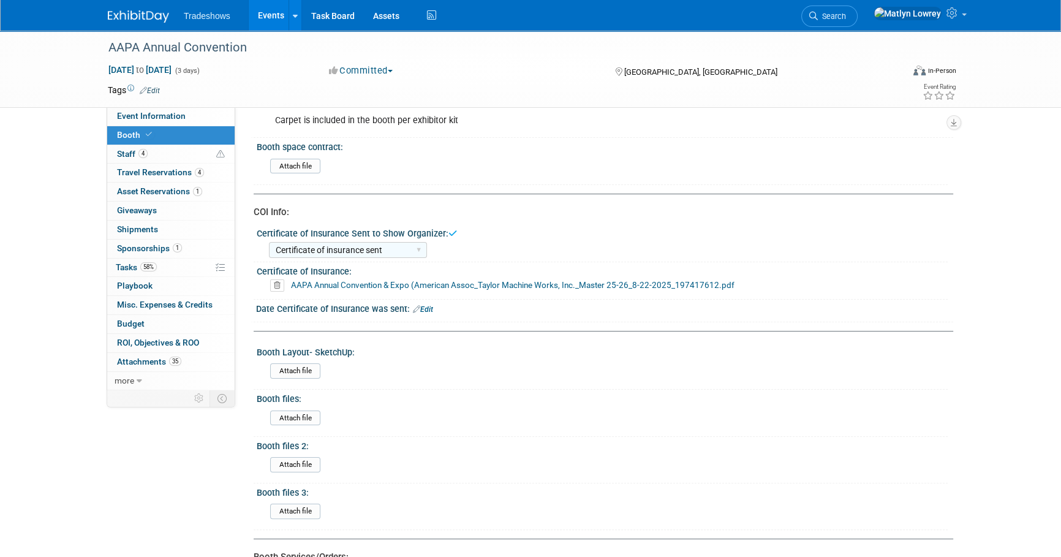
click at [423, 308] on link "Edit" at bounding box center [423, 309] width 20 height 9
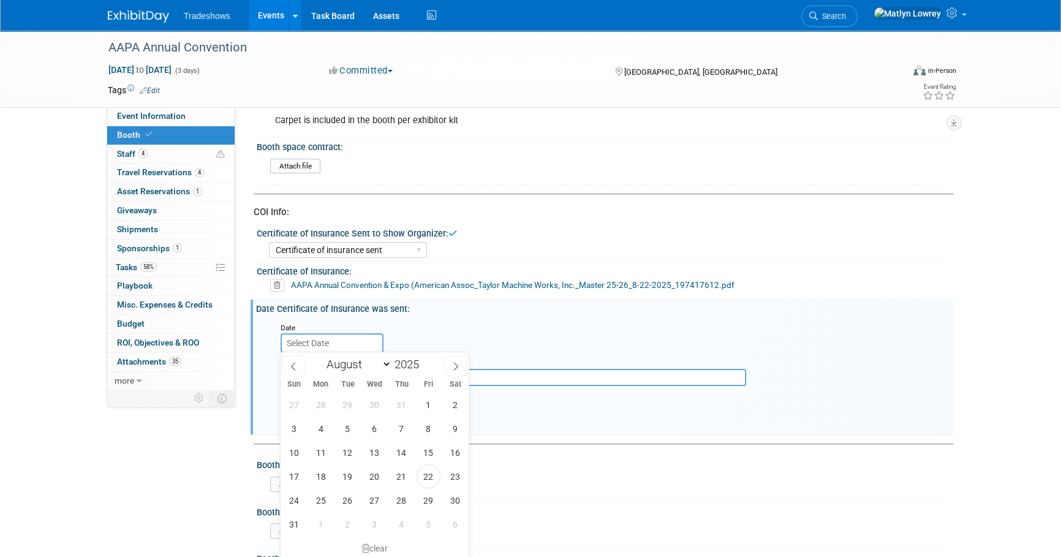
click at [337, 339] on input "text" at bounding box center [332, 343] width 103 height 20
click at [428, 478] on span "22" at bounding box center [429, 476] width 24 height 24
type input "Aug 22, 2025"
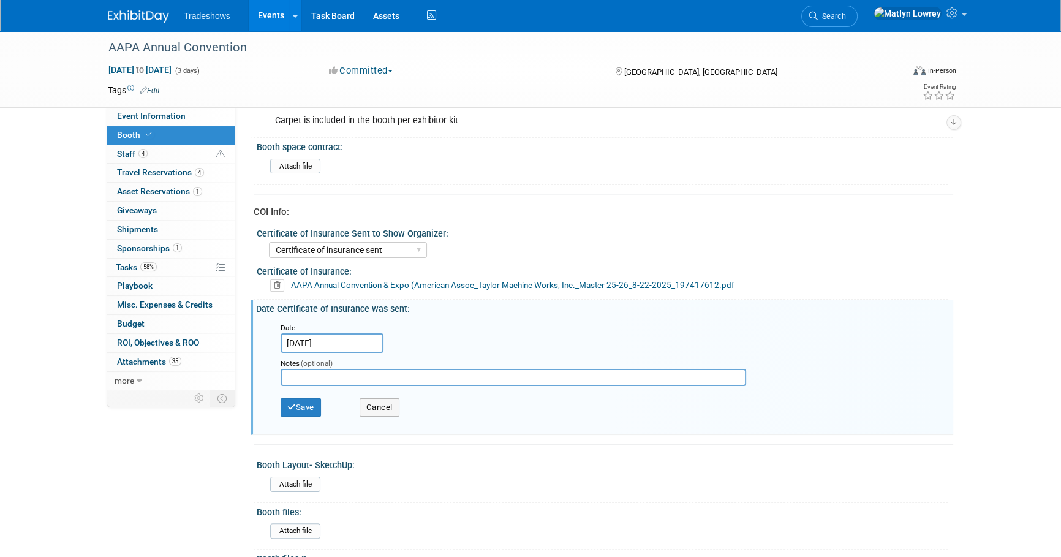
click at [336, 370] on input "text" at bounding box center [514, 377] width 466 height 17
type input "mc sent"
click at [310, 409] on button "Save" at bounding box center [301, 407] width 40 height 18
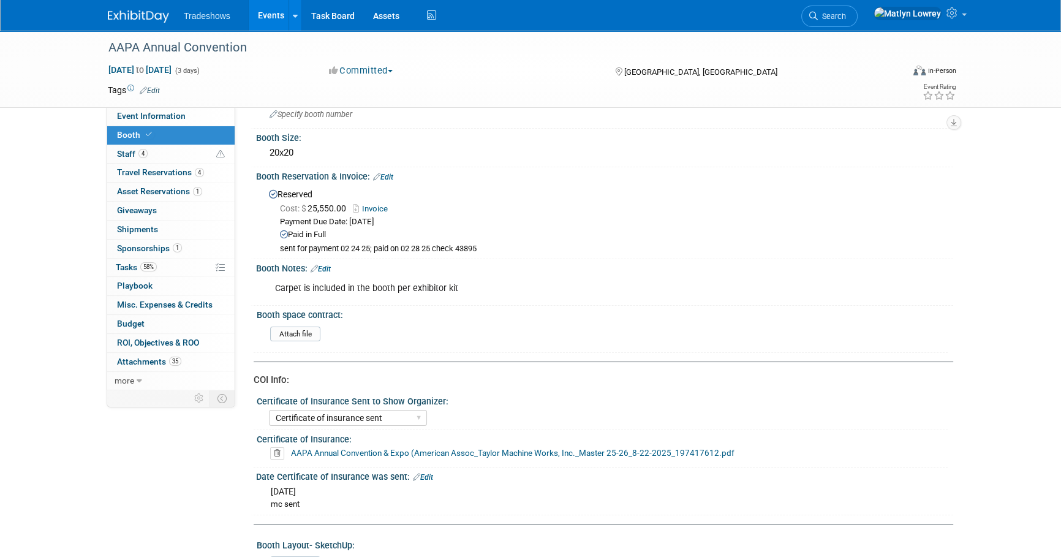
scroll to position [0, 0]
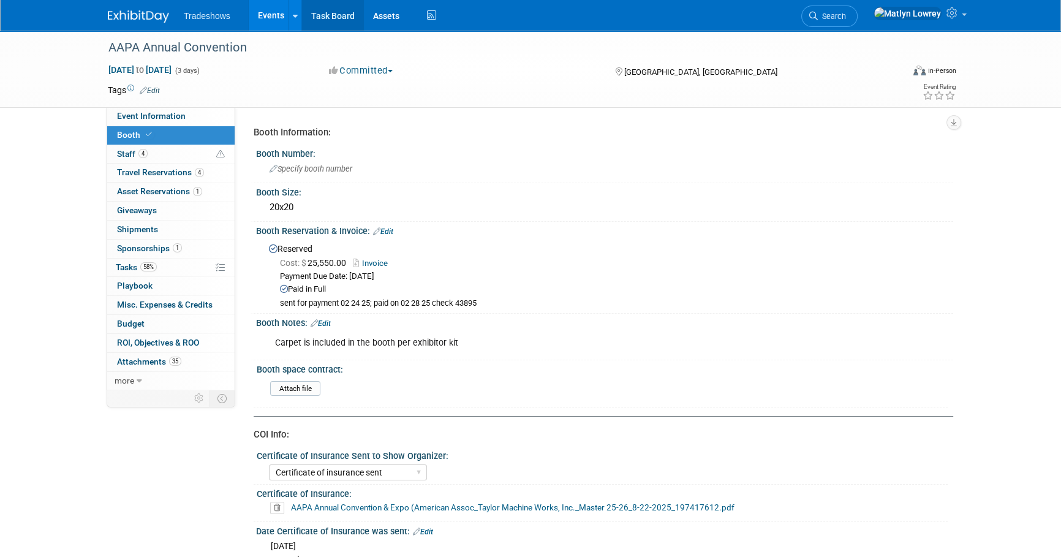
click at [320, 7] on link "Task Board" at bounding box center [333, 15] width 62 height 31
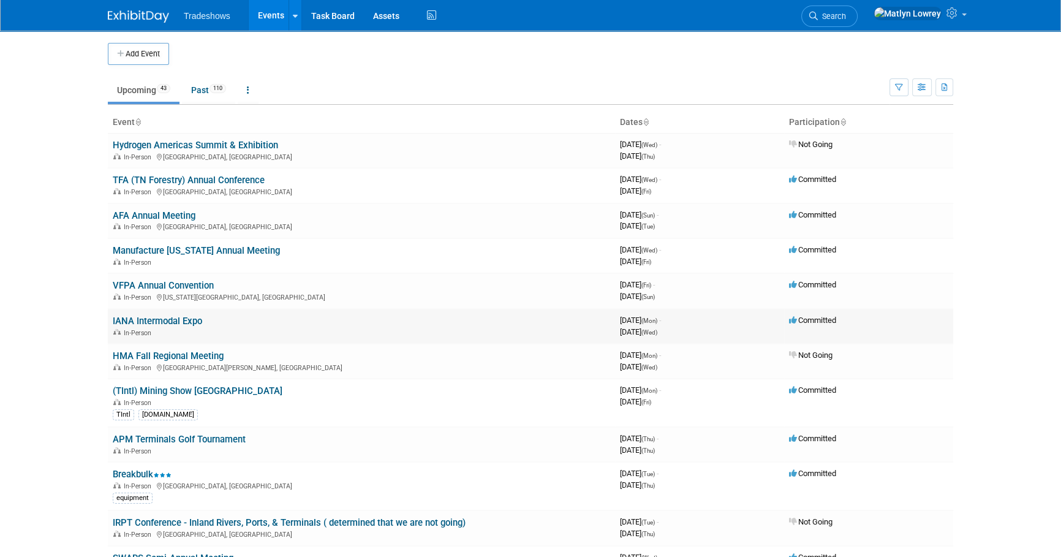
click at [142, 320] on link "IANA Intermodal Expo" at bounding box center [157, 320] width 89 height 11
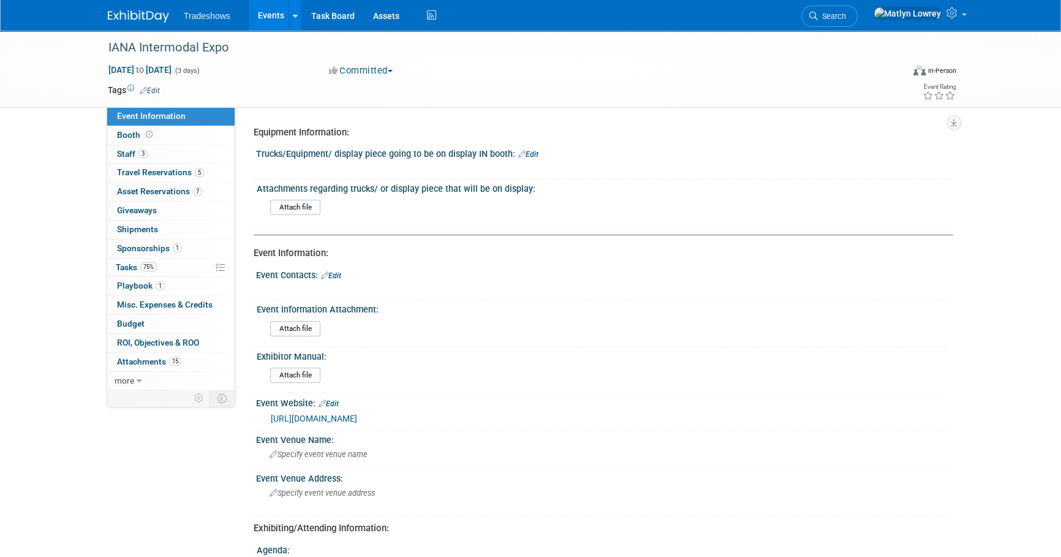
click at [278, 10] on link "Events" at bounding box center [271, 15] width 45 height 31
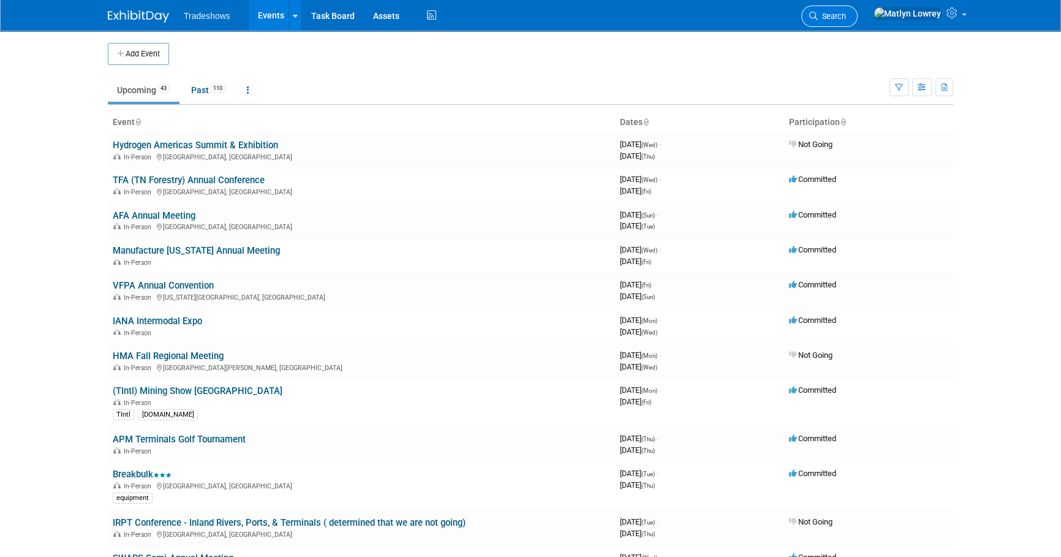
click at [818, 13] on icon at bounding box center [813, 16] width 9 height 9
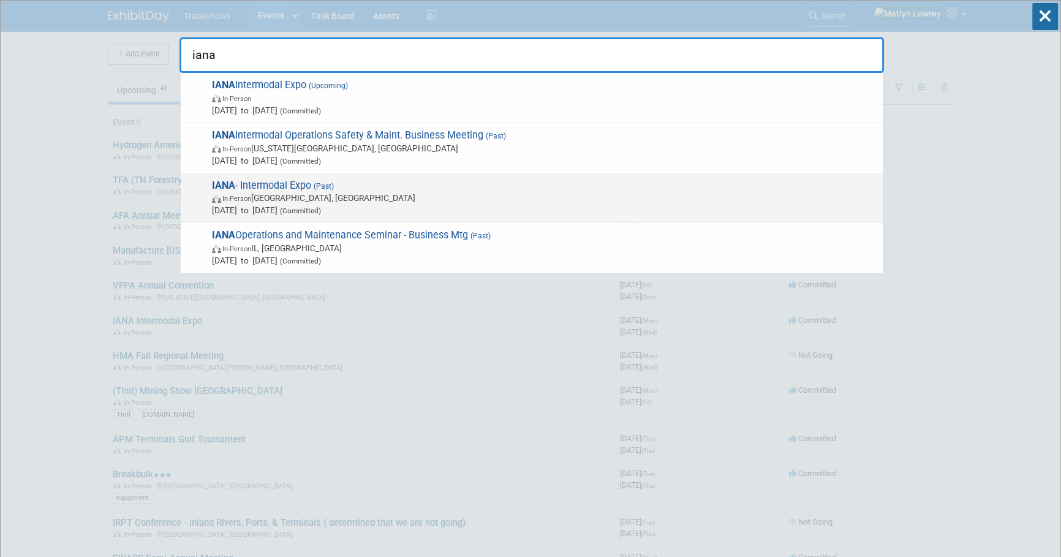
type input "iana"
click at [313, 203] on span "In-Person [GEOGRAPHIC_DATA], [GEOGRAPHIC_DATA]" at bounding box center [544, 198] width 665 height 12
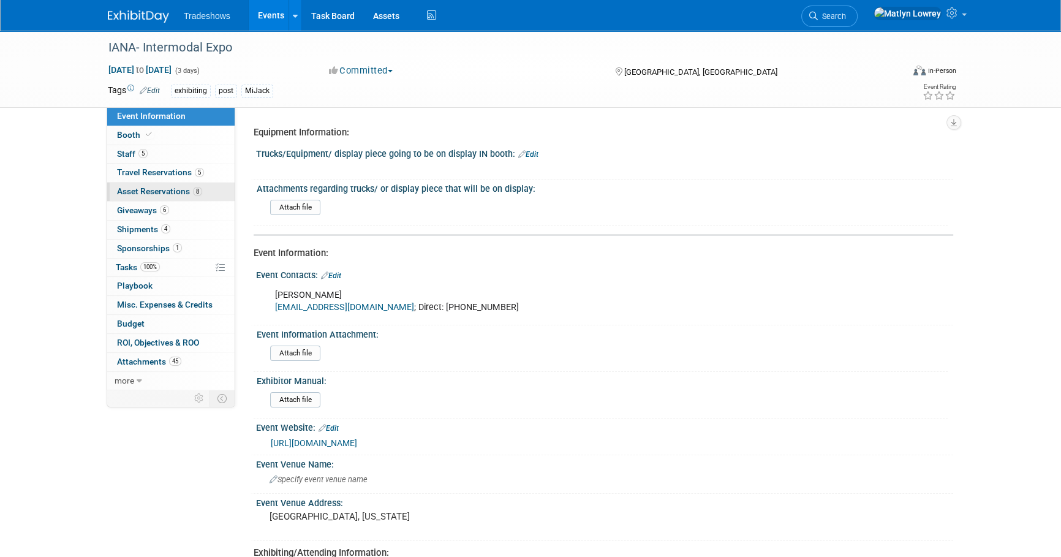
click at [161, 190] on span "Asset Reservations 8" at bounding box center [159, 191] width 85 height 10
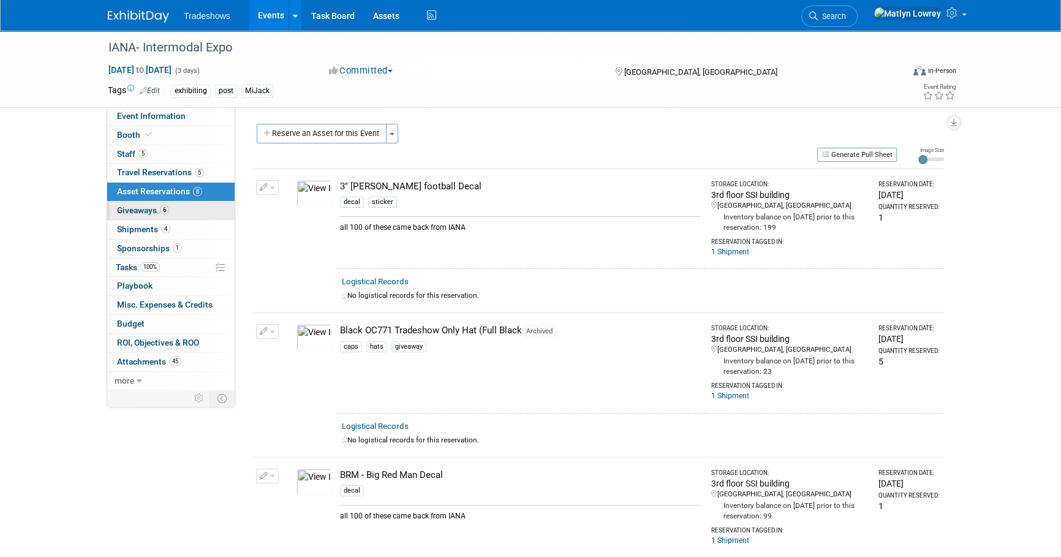
click at [179, 205] on link "6 Giveaways 6" at bounding box center [170, 211] width 127 height 18
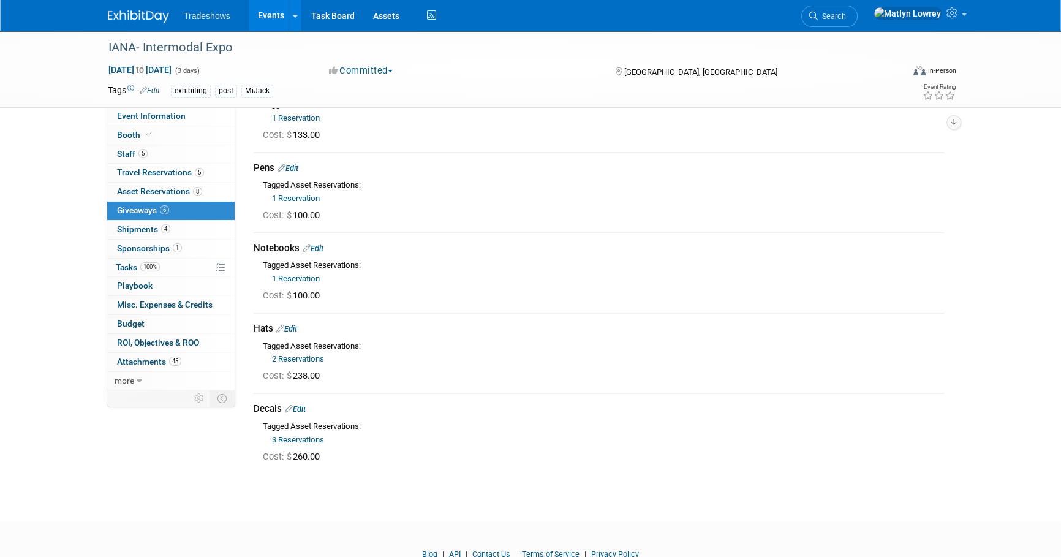
scroll to position [167, 0]
click at [169, 265] on link "100% Tasks 100%" at bounding box center [170, 268] width 127 height 18
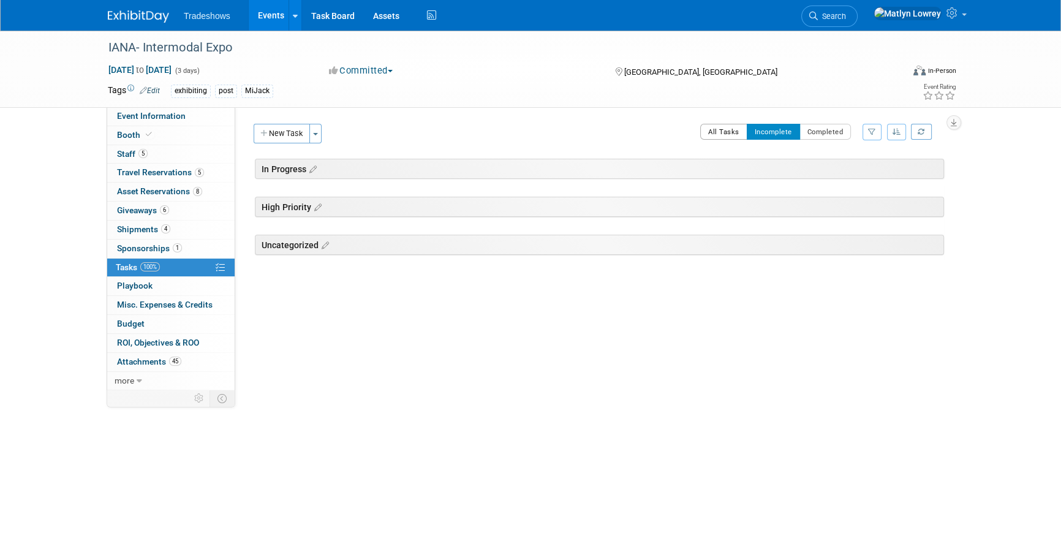
click at [709, 132] on button "All Tasks" at bounding box center [723, 132] width 47 height 16
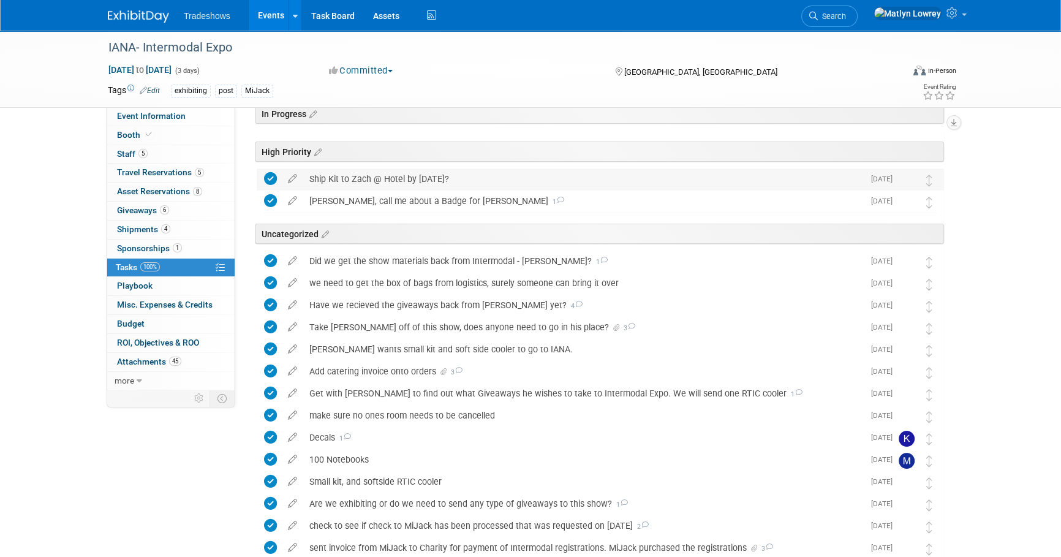
scroll to position [111, 0]
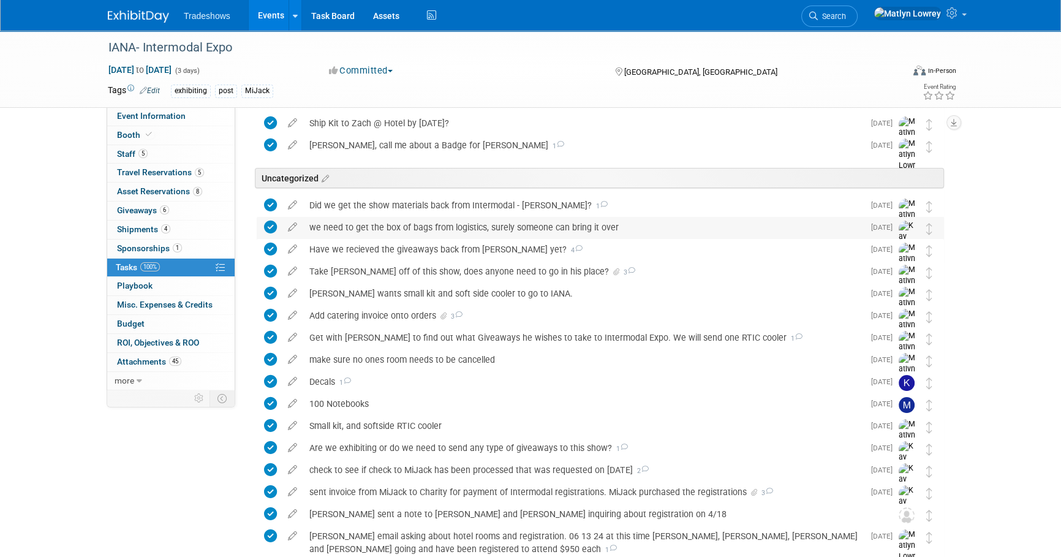
click at [412, 225] on div "we need to get the box of bags from logistics, surely someone can bring it over" at bounding box center [583, 227] width 561 height 21
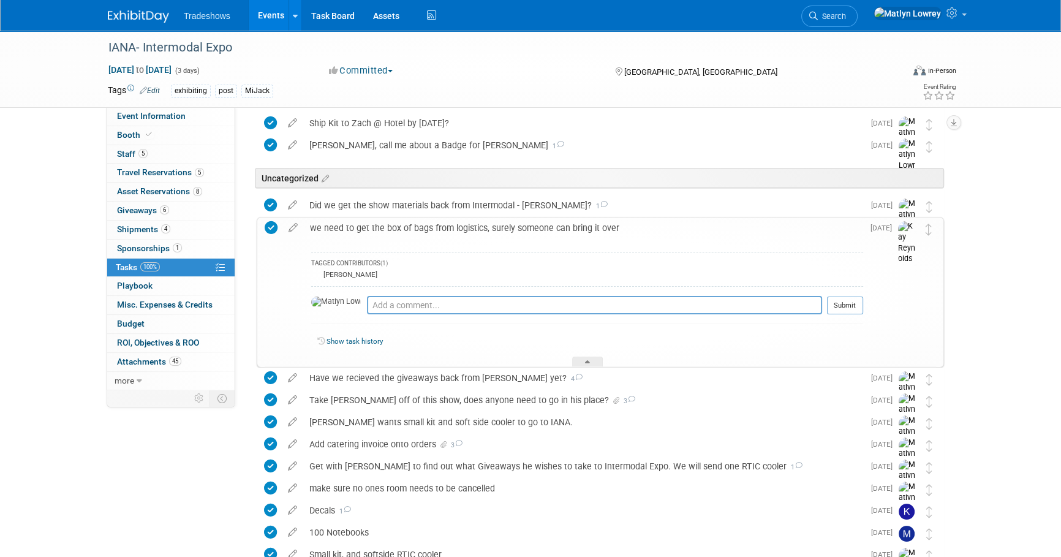
click at [412, 225] on div "we need to get the box of bags from logistics, surely someone can bring it over" at bounding box center [583, 227] width 559 height 21
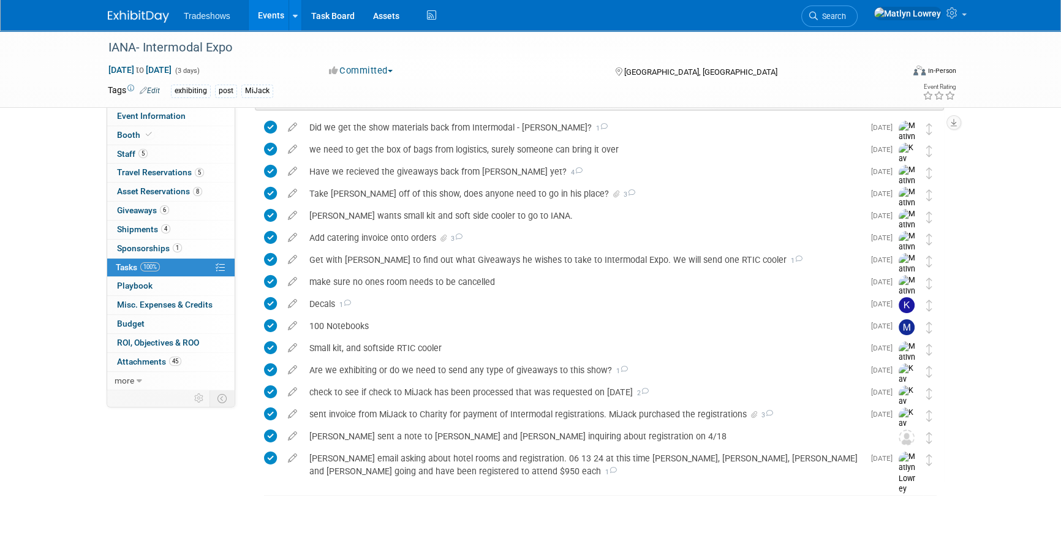
scroll to position [0, 0]
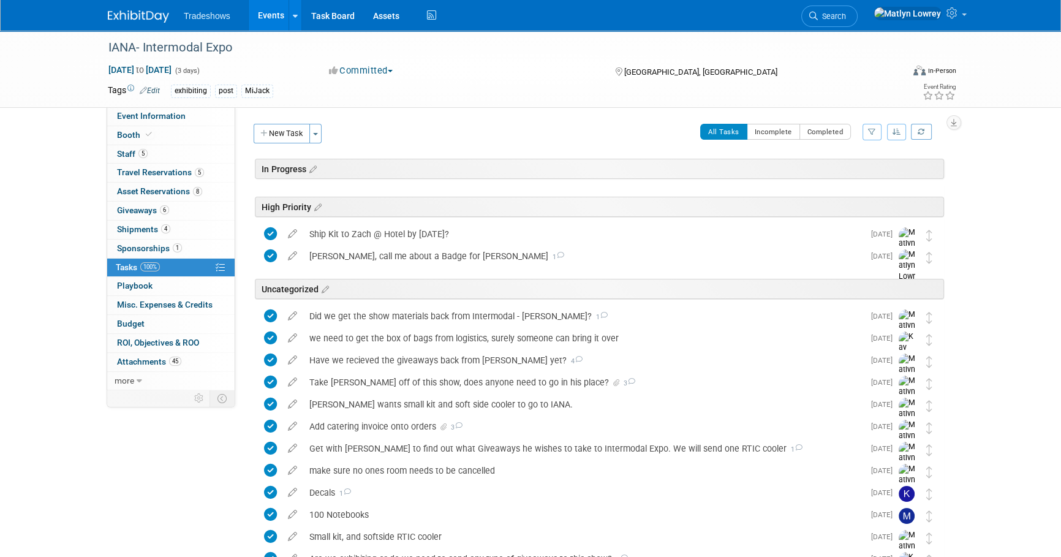
click at [276, 20] on link "Events" at bounding box center [271, 15] width 45 height 31
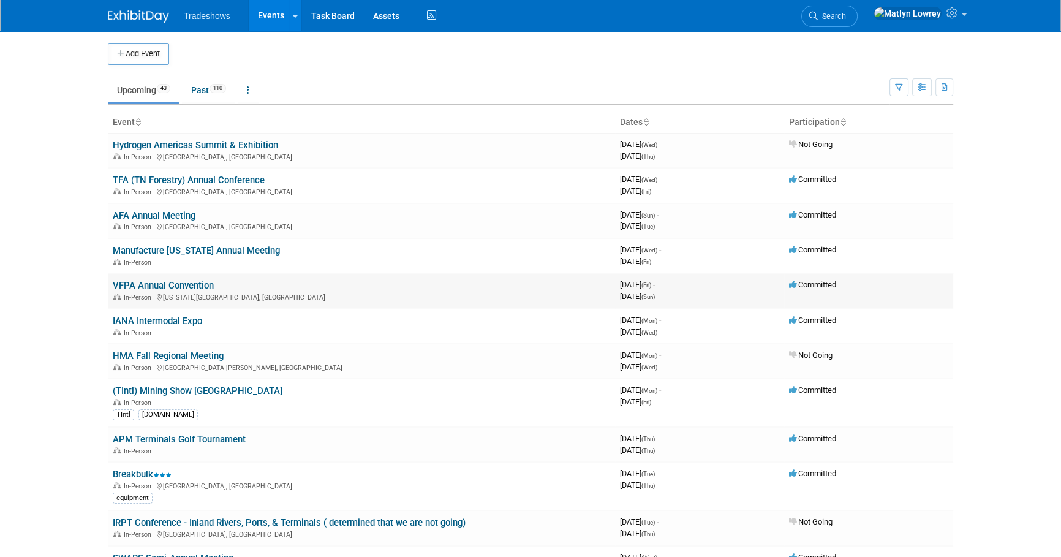
scroll to position [55, 0]
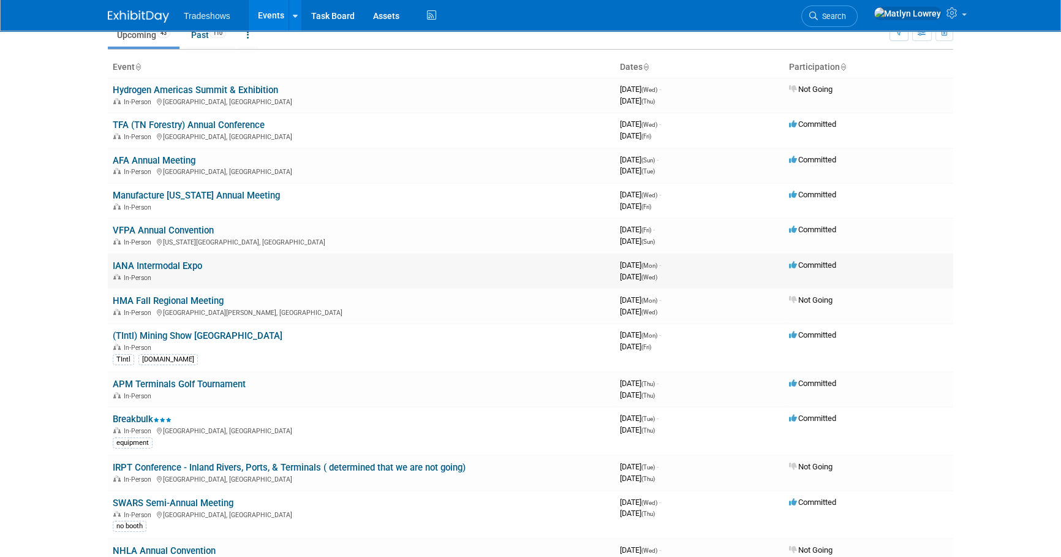
click at [179, 263] on link "IANA Intermodal Expo" at bounding box center [157, 265] width 89 height 11
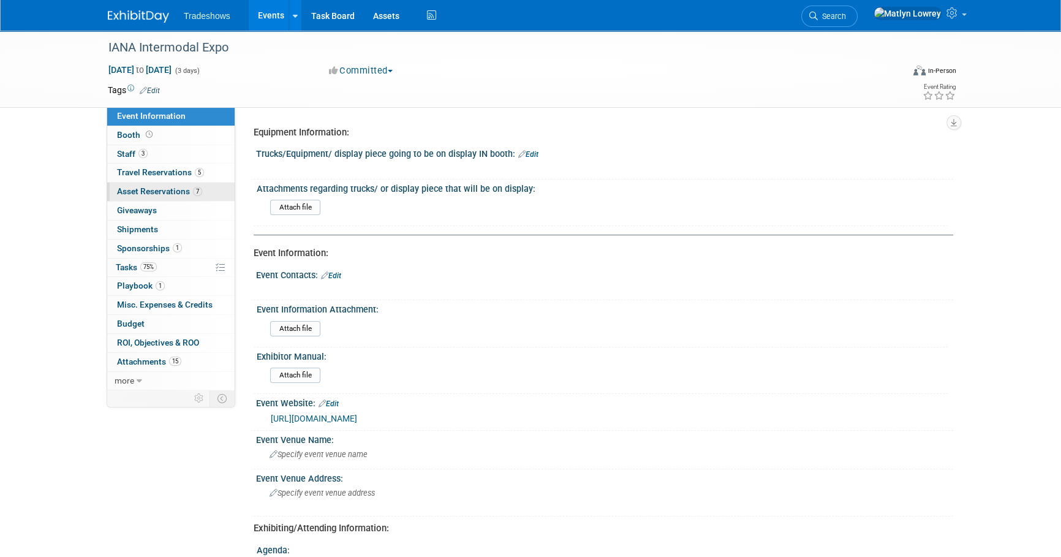
click at [164, 192] on span "Asset Reservations 7" at bounding box center [159, 191] width 85 height 10
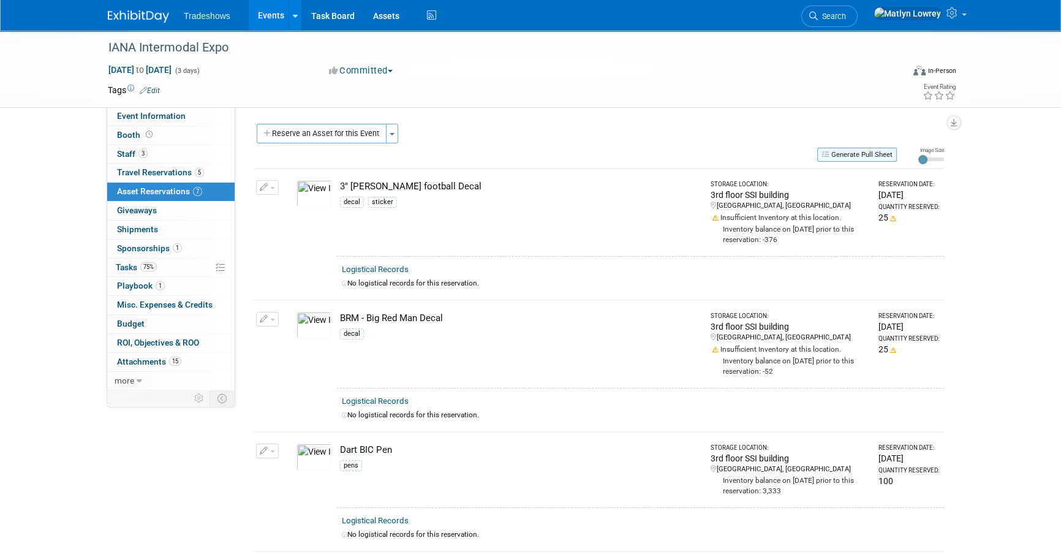
click at [882, 152] on button "Generate Pull Sheet" at bounding box center [857, 155] width 80 height 14
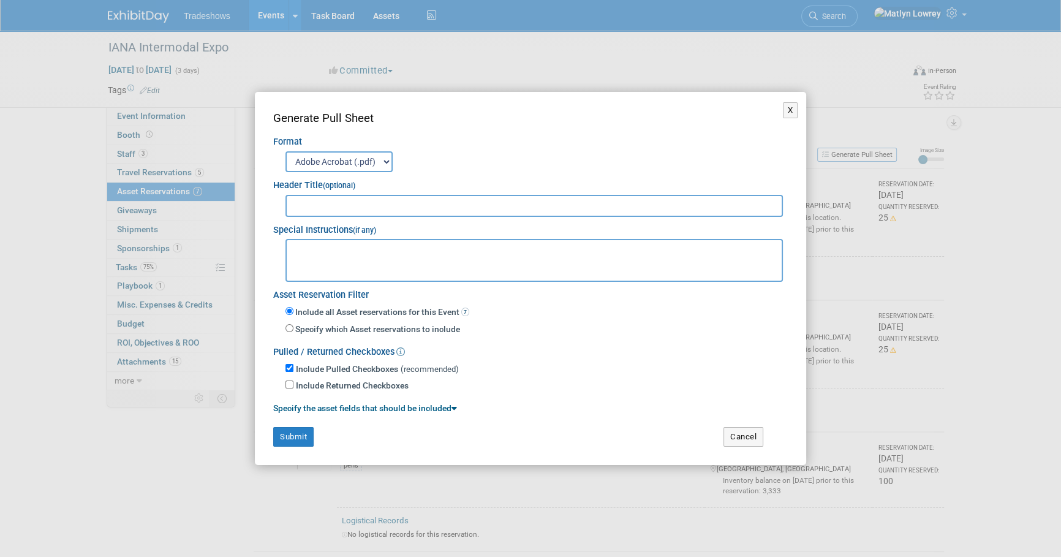
click at [315, 196] on input "text" at bounding box center [533, 206] width 497 height 22
type input "IANA Intermodal Expo"
click at [301, 429] on button "Submit" at bounding box center [293, 437] width 40 height 20
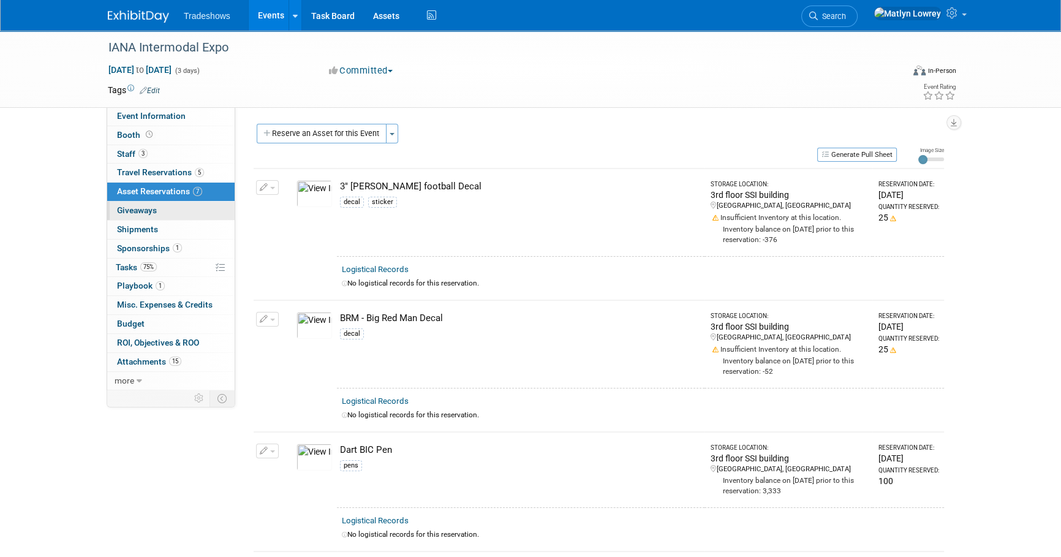
click at [140, 214] on span "Giveaways 0" at bounding box center [137, 210] width 40 height 10
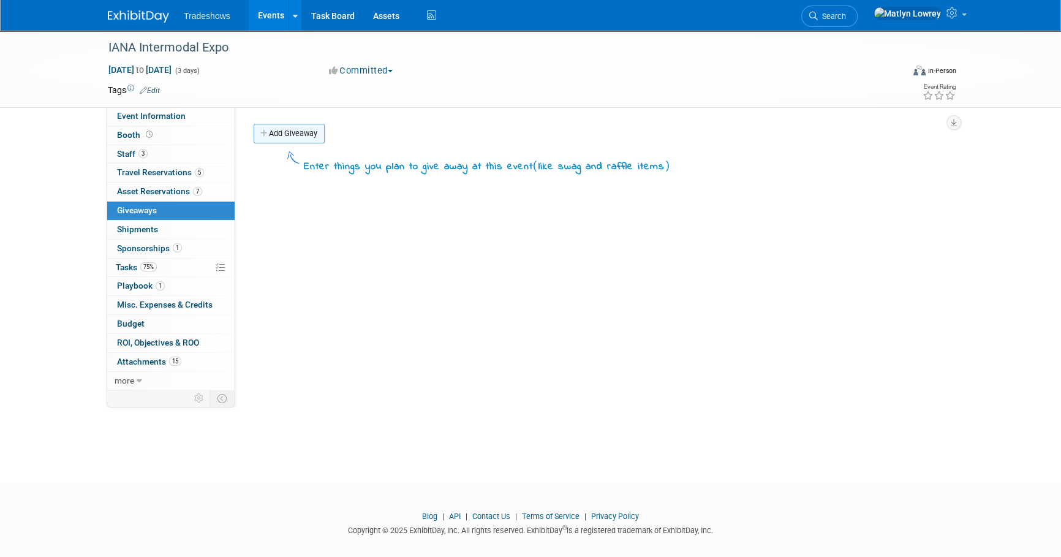
click at [298, 132] on link "Add Giveaway" at bounding box center [289, 134] width 71 height 20
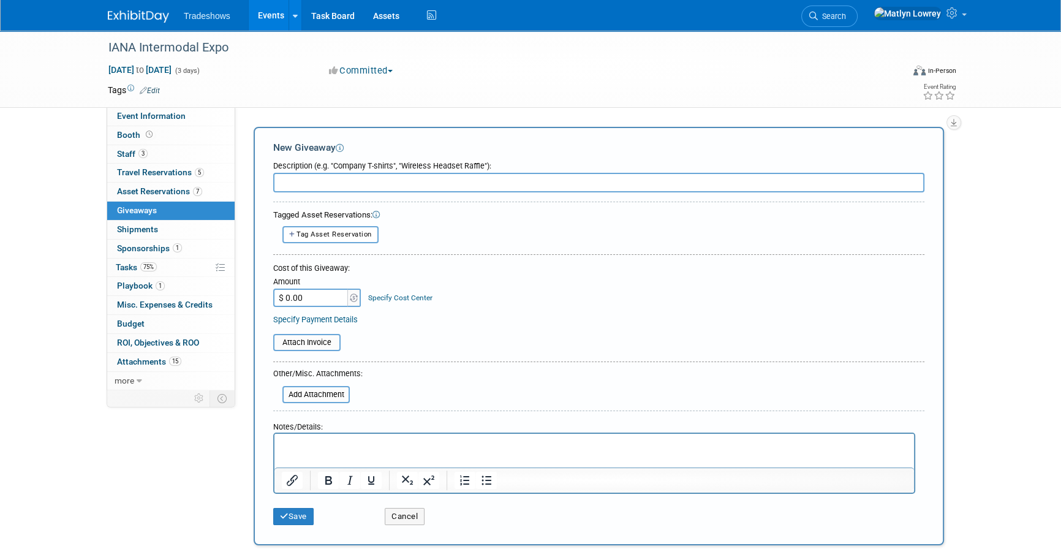
click at [331, 186] on input "text" at bounding box center [598, 183] width 651 height 20
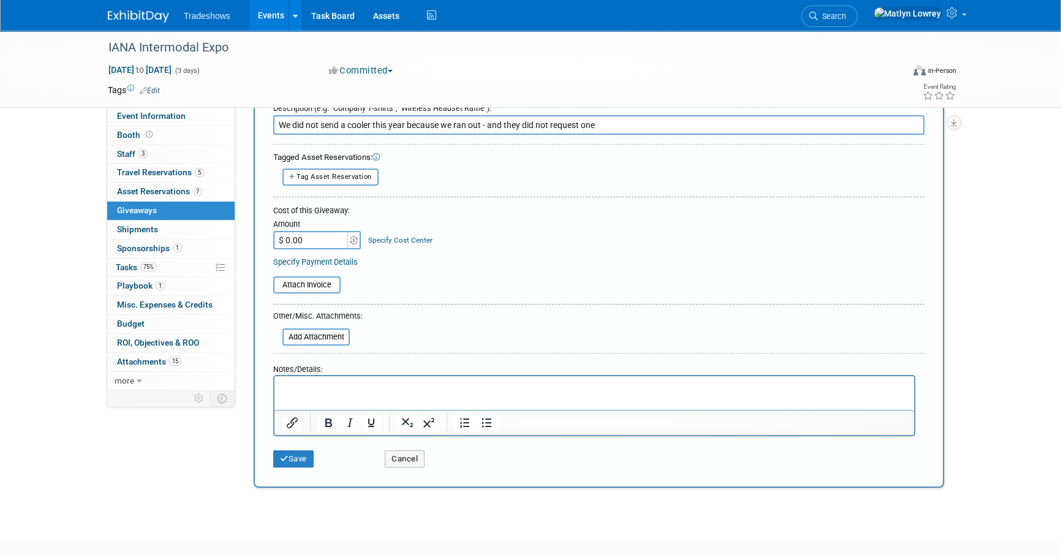
scroll to position [123, 0]
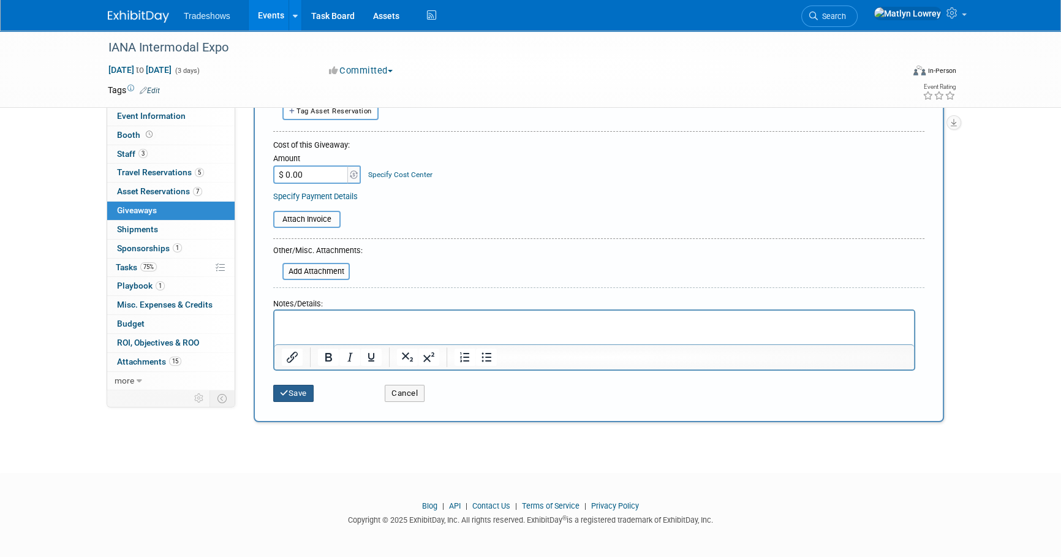
type input "We did not send a cooler this year because we ran out - and they did not reques…"
click at [310, 390] on button "Save" at bounding box center [293, 393] width 40 height 17
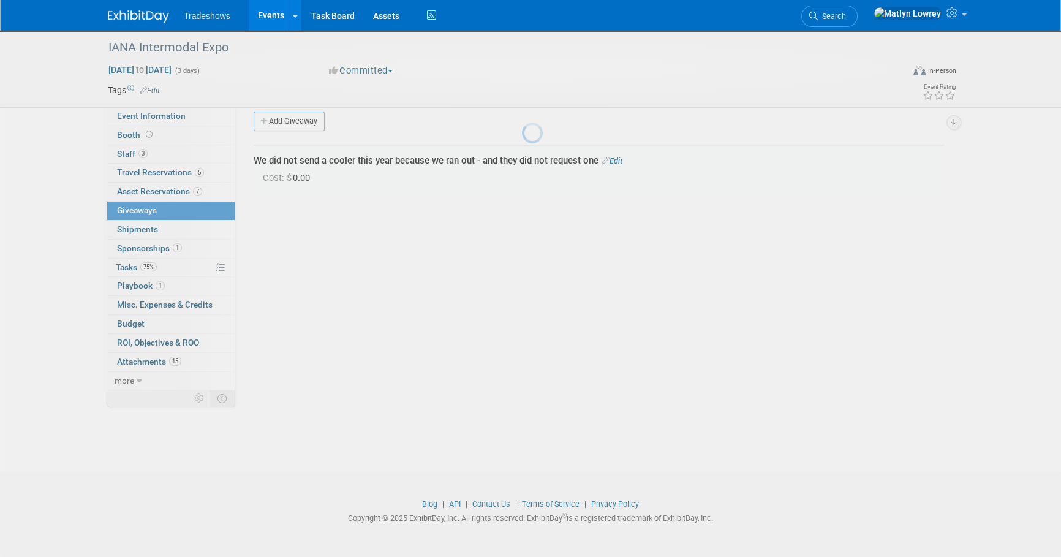
scroll to position [12, 0]
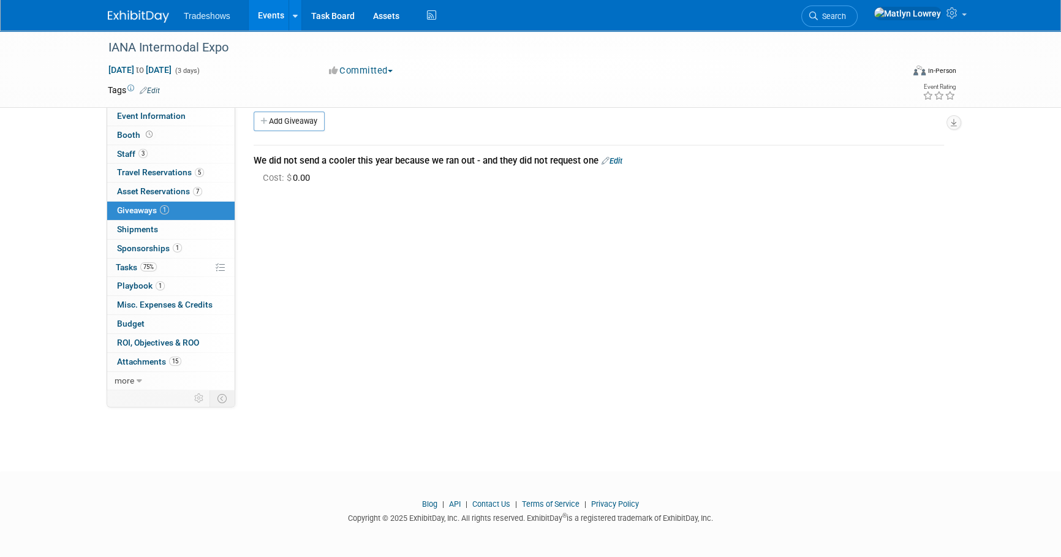
click at [271, 10] on link "Events" at bounding box center [271, 15] width 45 height 31
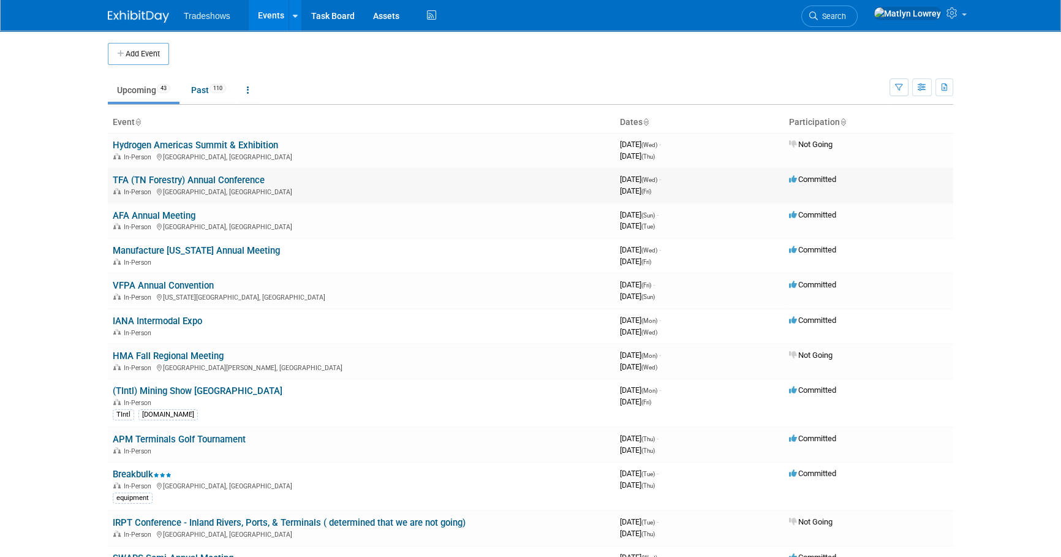
click at [239, 179] on link "TFA (TN Forestry) Annual Conference" at bounding box center [189, 180] width 152 height 11
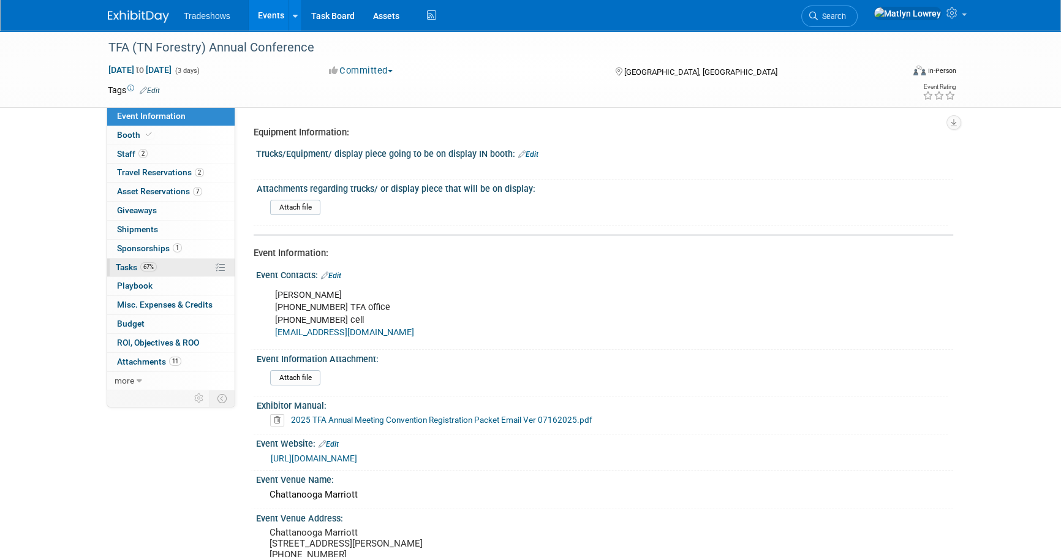
click at [140, 263] on span "67%" at bounding box center [148, 266] width 17 height 9
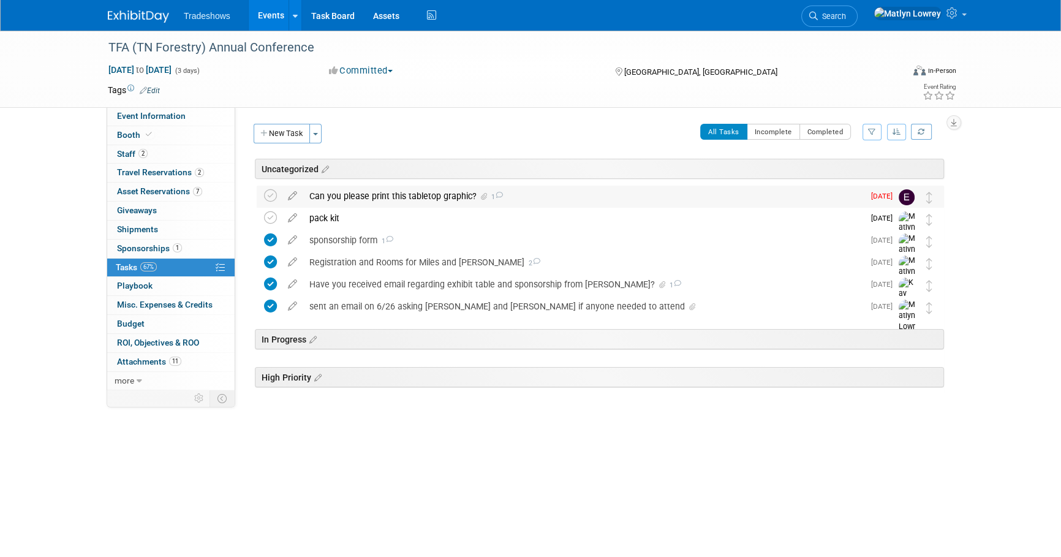
click at [346, 196] on div "Can you please print this tabletop graphic? 1" at bounding box center [583, 196] width 561 height 21
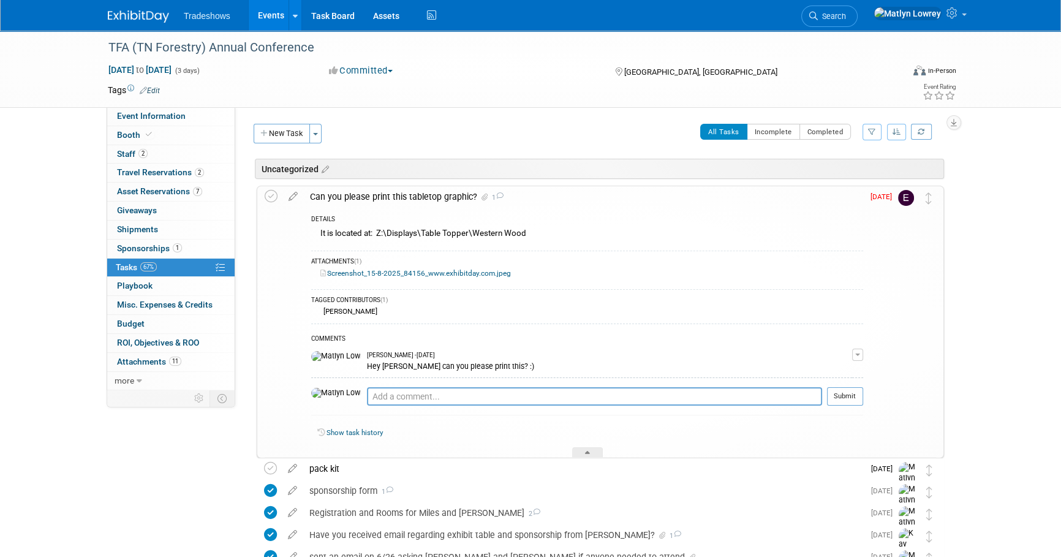
click at [410, 385] on div "COMMENTS Matlyn Lowrey - Yesterday Hey Elizabeth can you please print this? :) …" at bounding box center [587, 372] width 552 height 98
click at [404, 399] on textarea at bounding box center [594, 396] width 455 height 18
click at [382, 393] on textarea at bounding box center [594, 396] width 455 height 18
type textarea "Hey Elizabeth, can you please print this?"
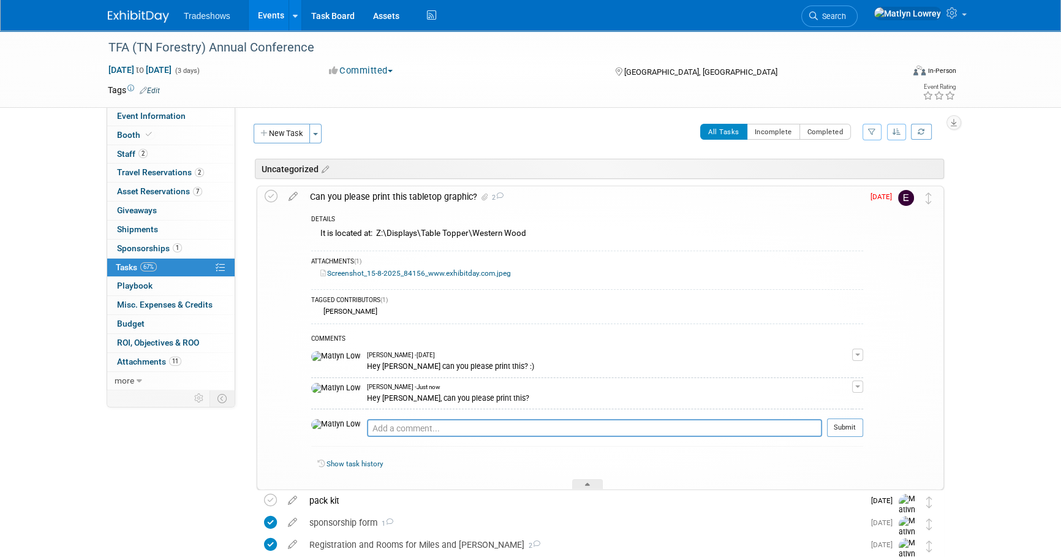
click at [254, 18] on link "Events" at bounding box center [271, 15] width 45 height 31
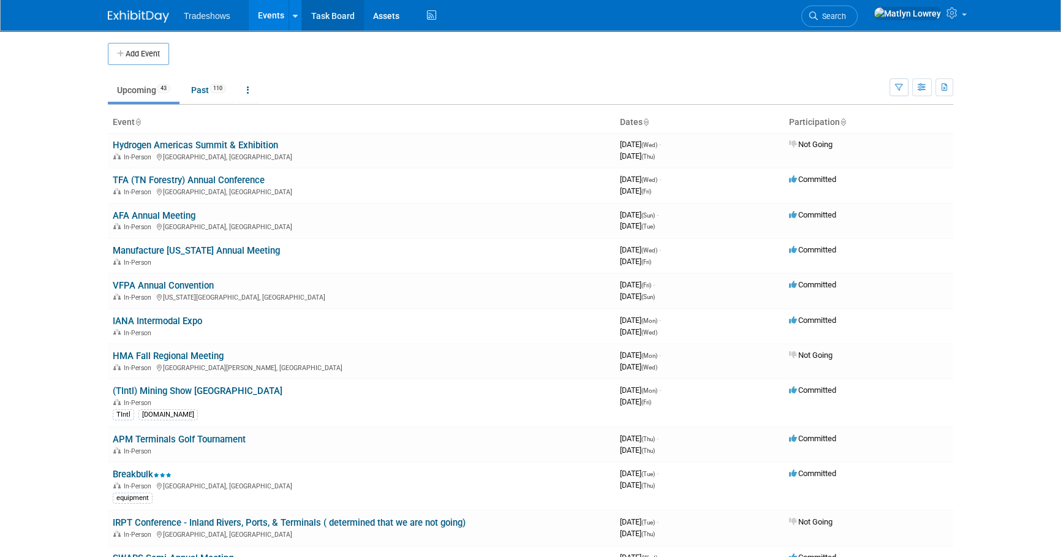
click at [322, 12] on link "Task Board" at bounding box center [333, 15] width 62 height 31
click at [143, 473] on link "Breakbulk" at bounding box center [142, 474] width 59 height 11
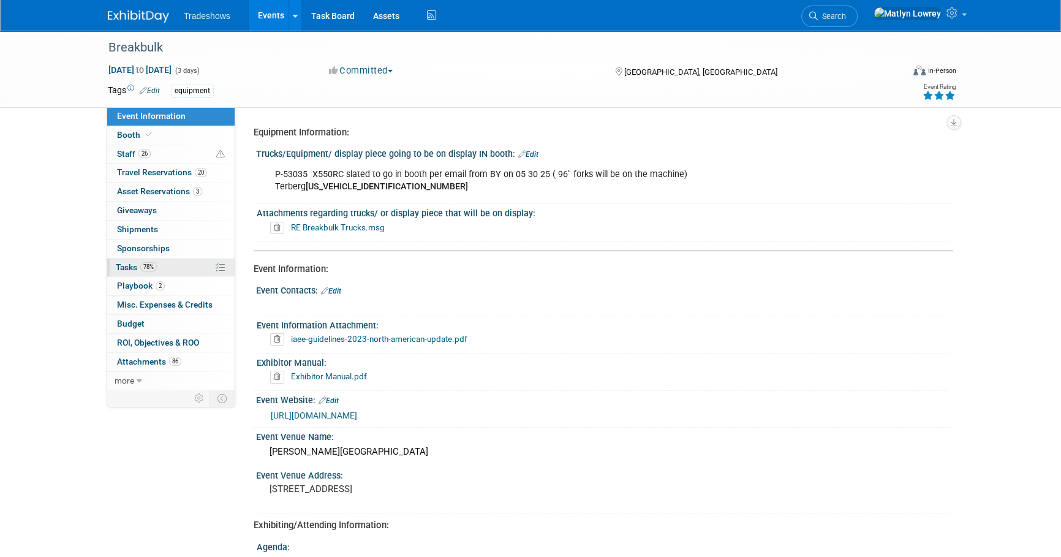
click at [172, 266] on link "78% Tasks 78%" at bounding box center [170, 268] width 127 height 18
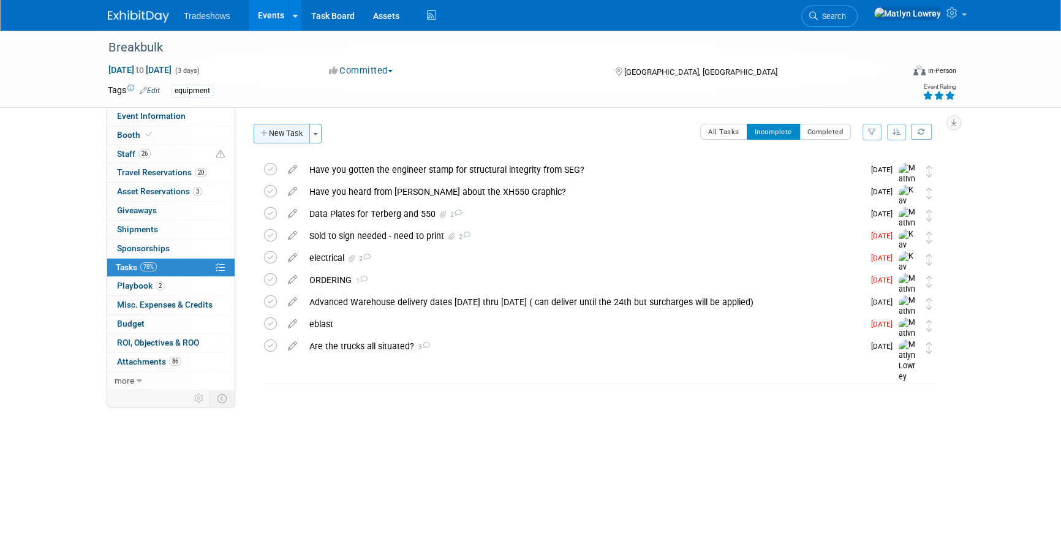
click at [269, 133] on button "New Task" at bounding box center [282, 134] width 56 height 20
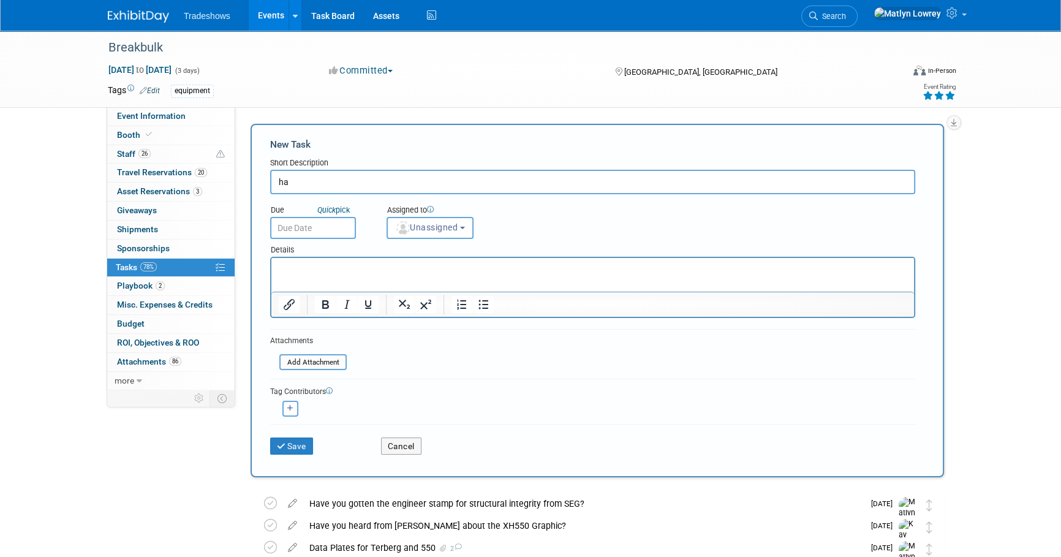
type input "h"
type input "Has the detailer responded regarding what day they are going to come?"
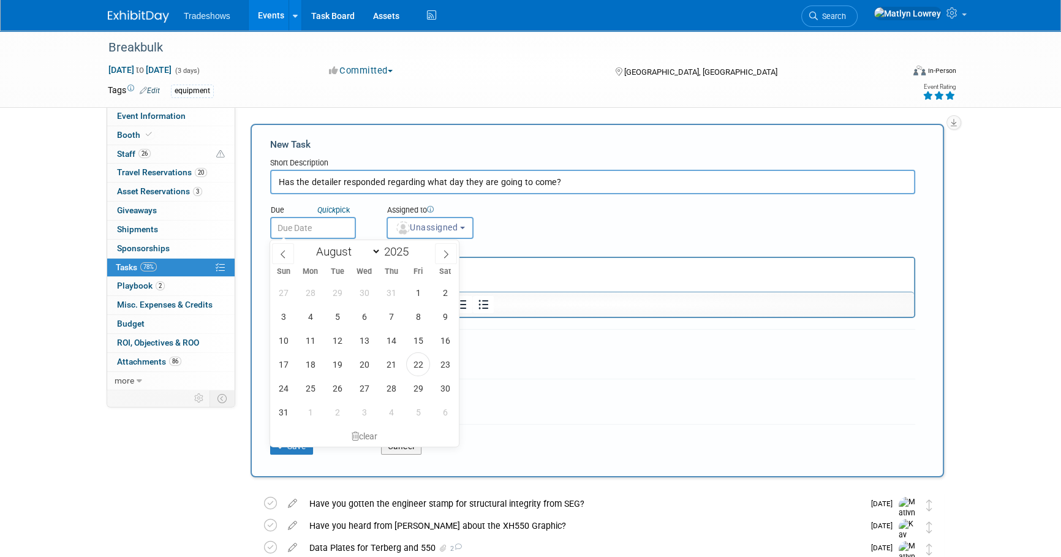
click at [318, 227] on input "text" at bounding box center [313, 228] width 86 height 22
drag, startPoint x: 424, startPoint y: 391, endPoint x: 400, endPoint y: 363, distance: 36.9
click at [423, 391] on span "29" at bounding box center [418, 388] width 24 height 24
type input "[DATE]"
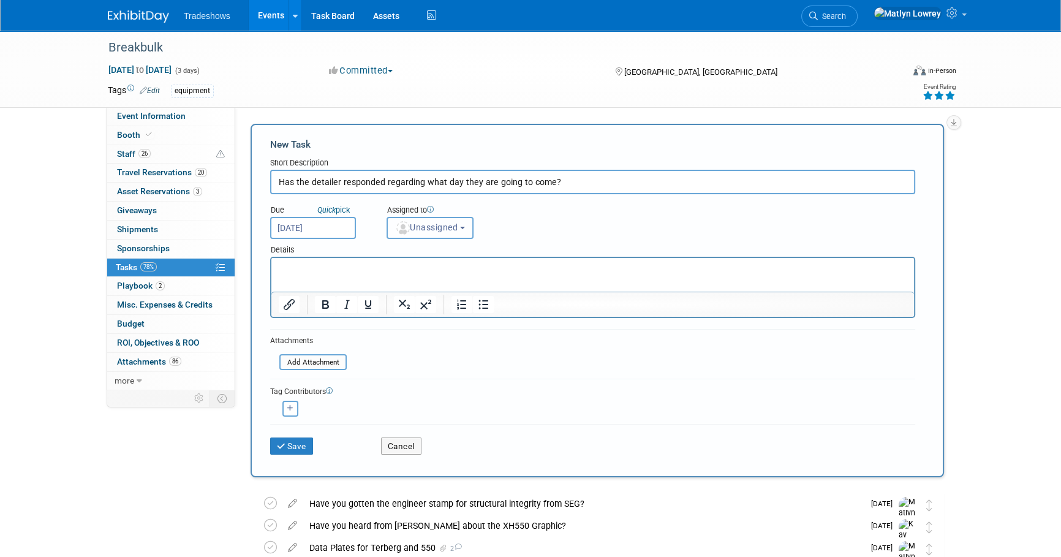
click at [415, 235] on button "Unassigned" at bounding box center [430, 228] width 87 height 22
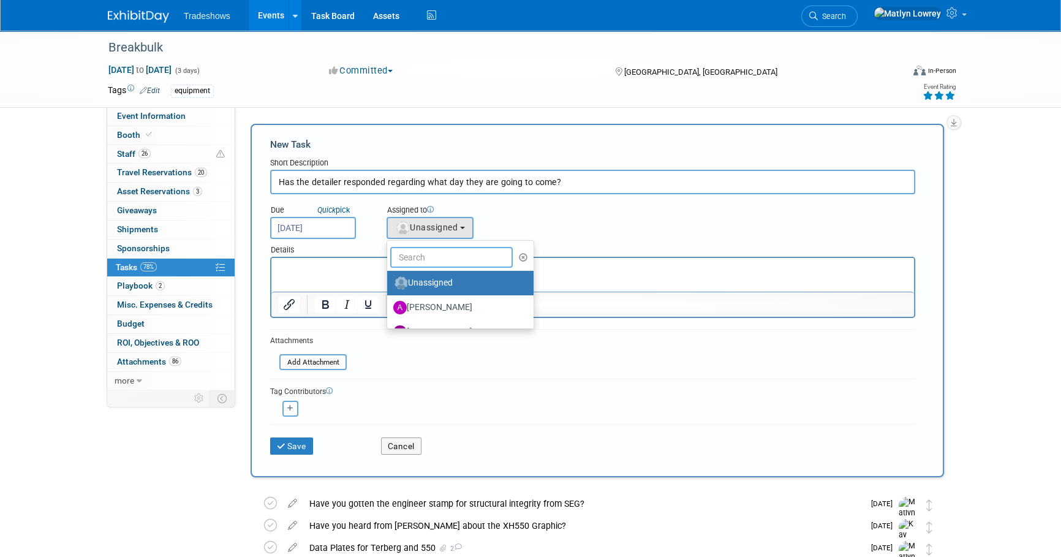
click at [430, 265] on input "text" at bounding box center [451, 257] width 123 height 21
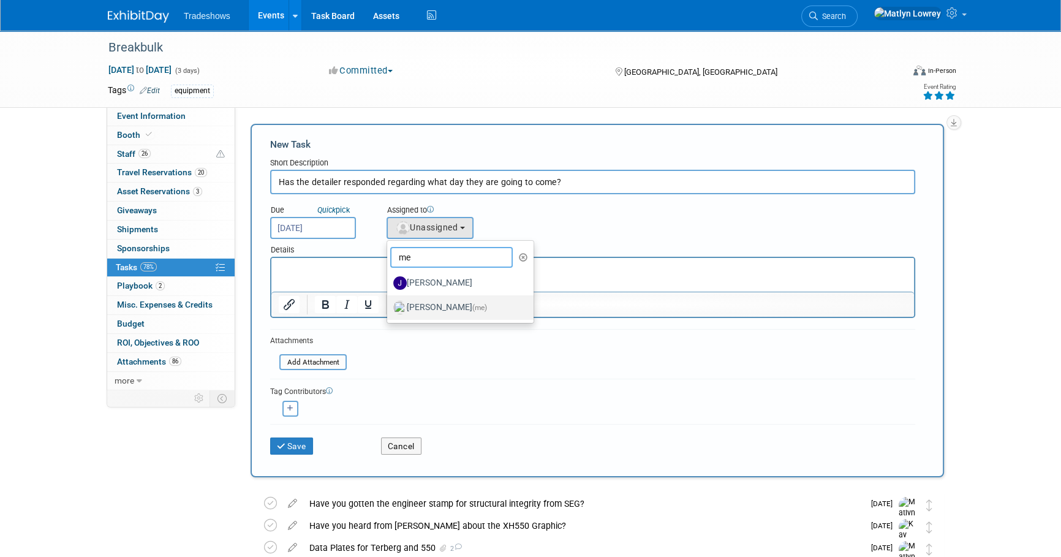
type input "me"
click at [431, 299] on label "[PERSON_NAME] (me)" at bounding box center [457, 308] width 128 height 20
click at [389, 302] on input "[PERSON_NAME] (me)" at bounding box center [385, 306] width 8 height 8
select select "53a61db3-ae1f-4f8e-85ed-74f10af30436"
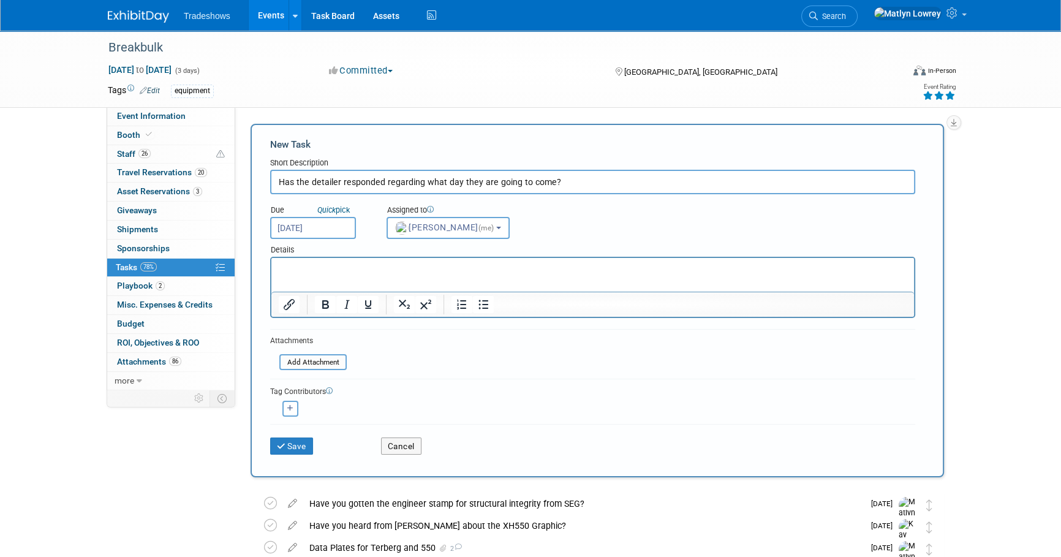
click at [339, 275] on html at bounding box center [592, 266] width 643 height 17
click at [293, 441] on button "Save" at bounding box center [291, 445] width 43 height 17
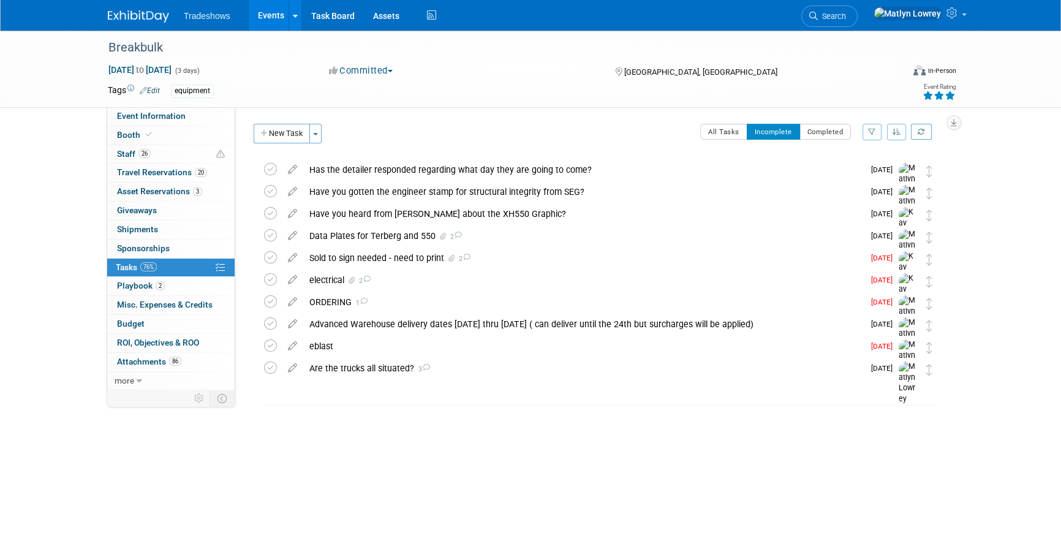
click at [263, 26] on link "Events" at bounding box center [271, 15] width 45 height 31
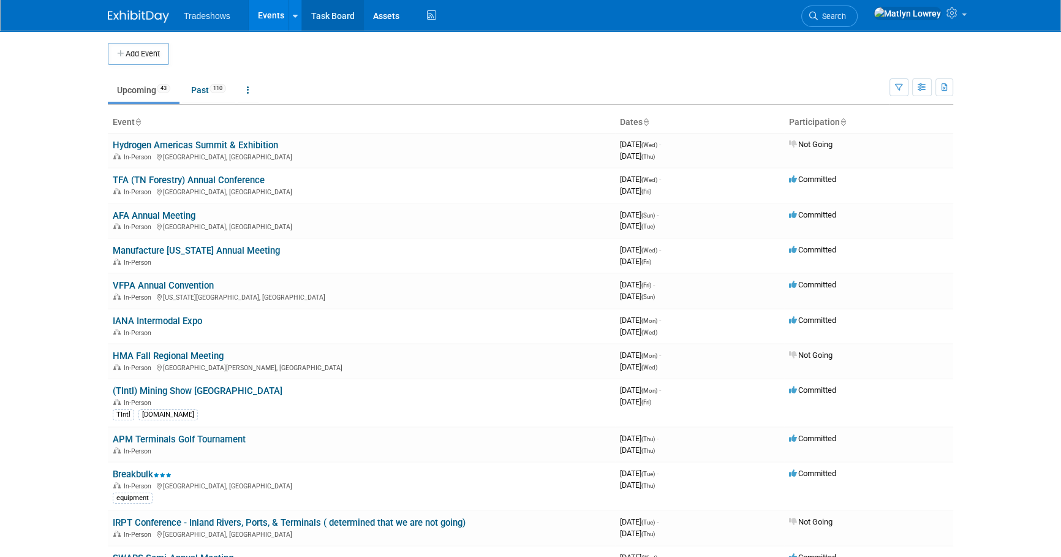
click at [339, 10] on link "Task Board" at bounding box center [333, 15] width 62 height 31
